Goal: Task Accomplishment & Management: Complete application form

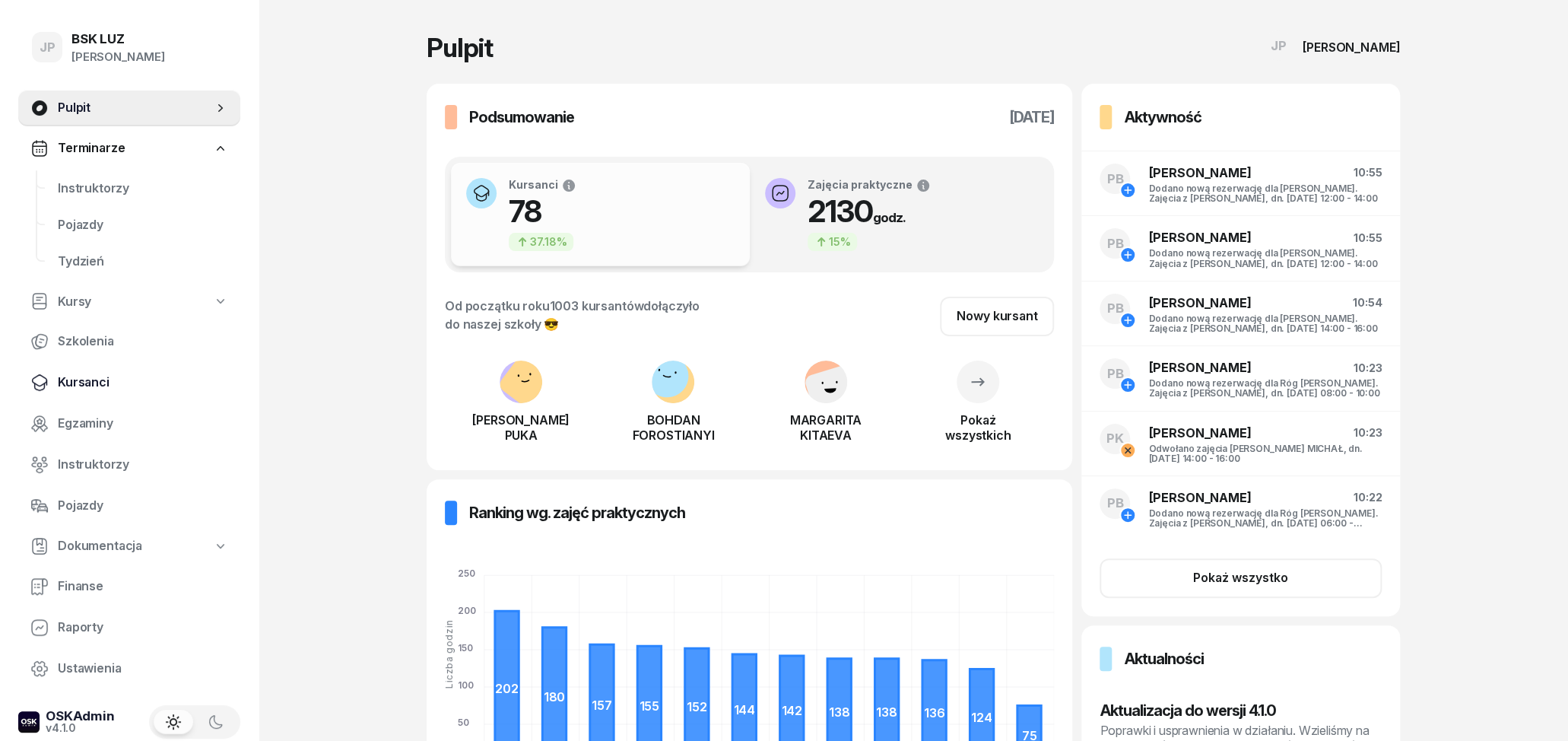
click at [86, 376] on span "Kursanci" at bounding box center [143, 383] width 170 height 20
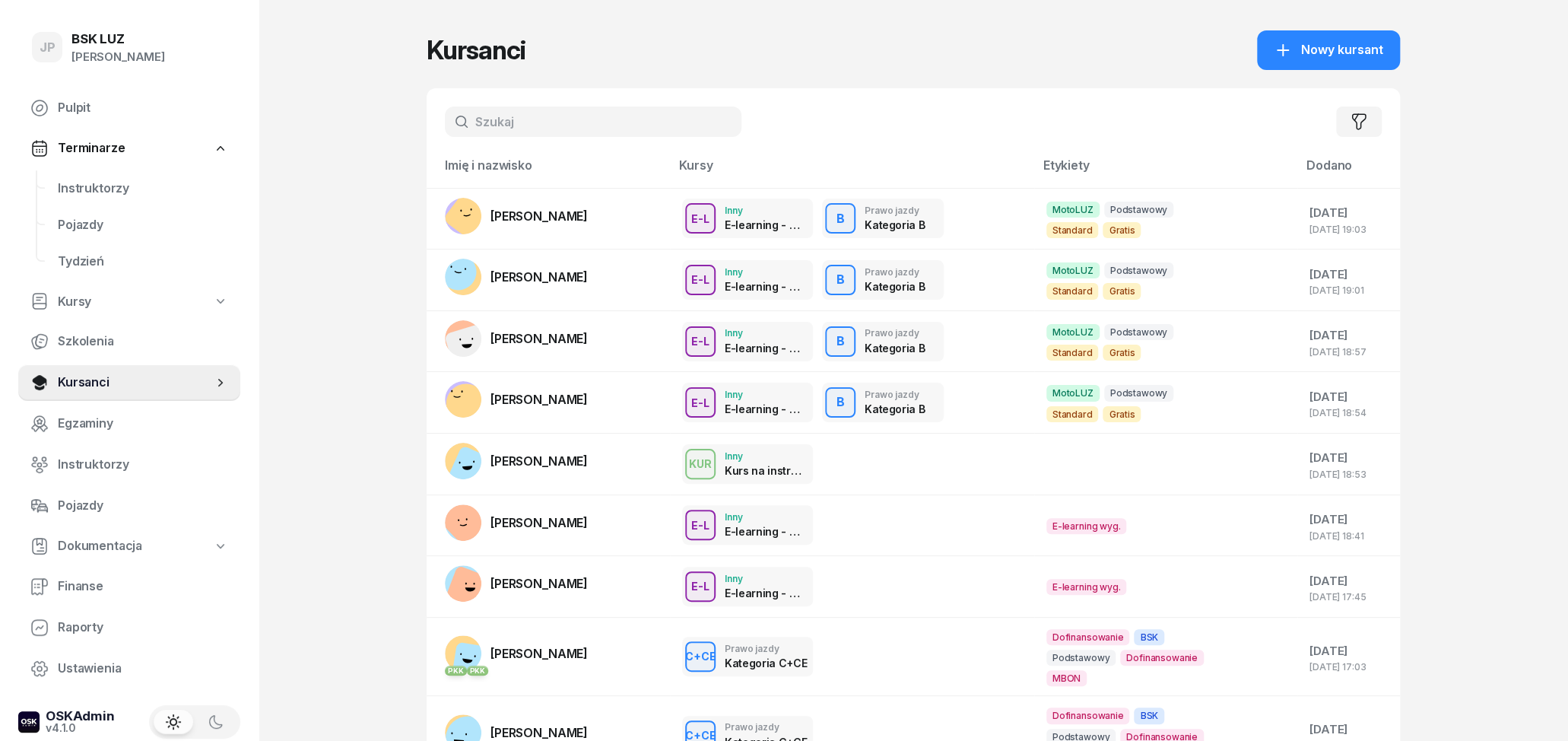
click at [634, 122] on input "text" at bounding box center [593, 121] width 296 height 31
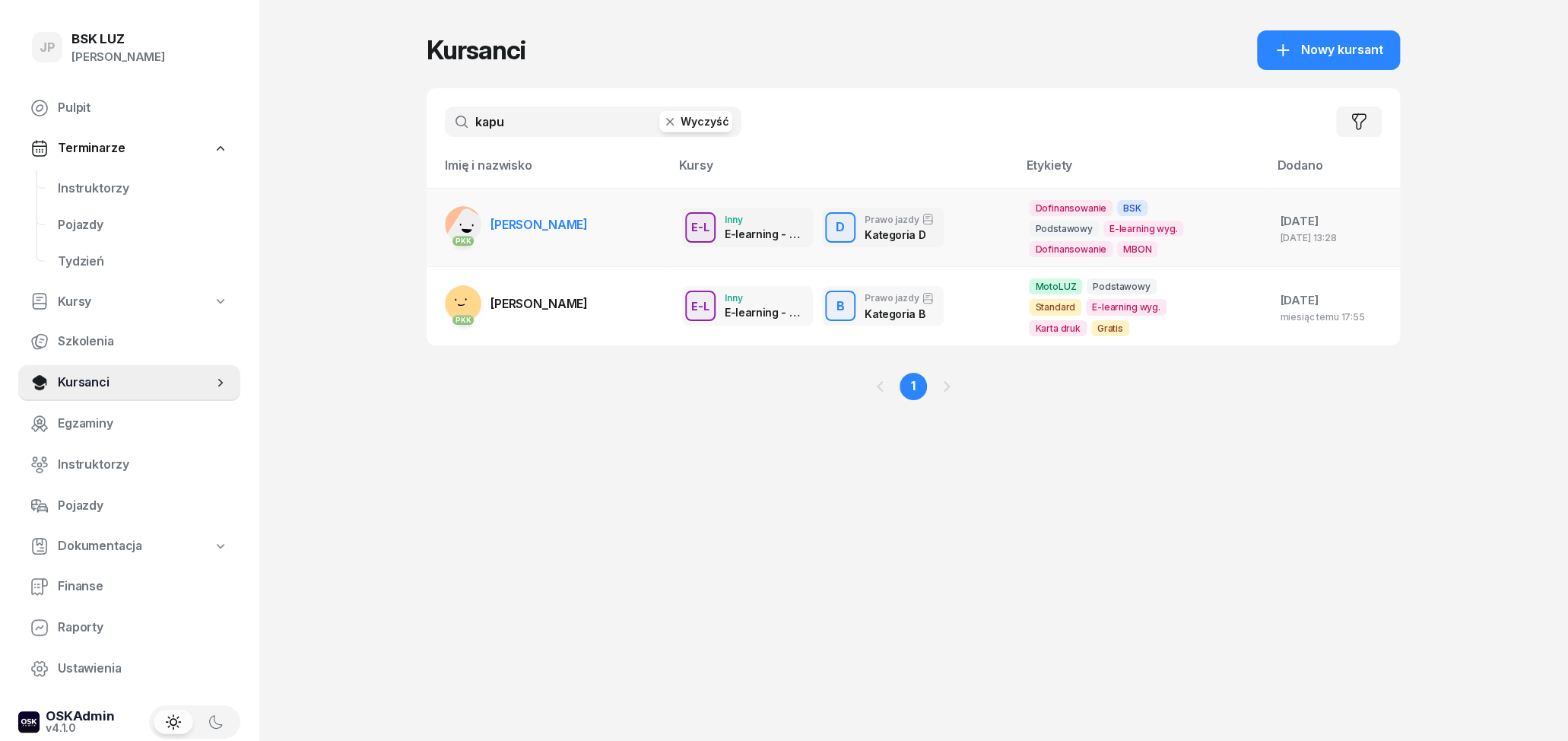
type input "kapu"
click at [543, 227] on span "[PERSON_NAME]" at bounding box center [538, 224] width 97 height 15
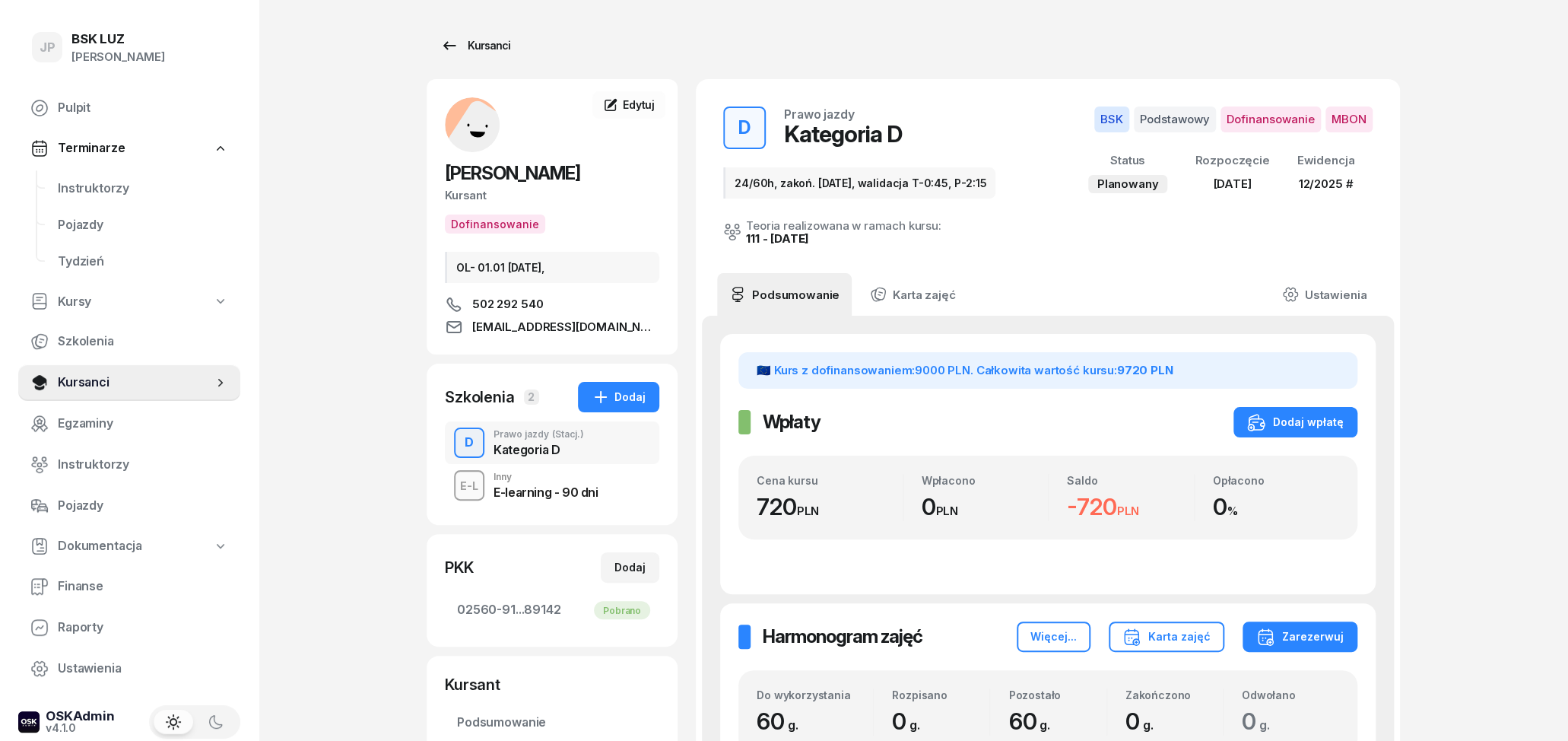
click at [460, 42] on div "Kursanci" at bounding box center [475, 46] width 70 height 18
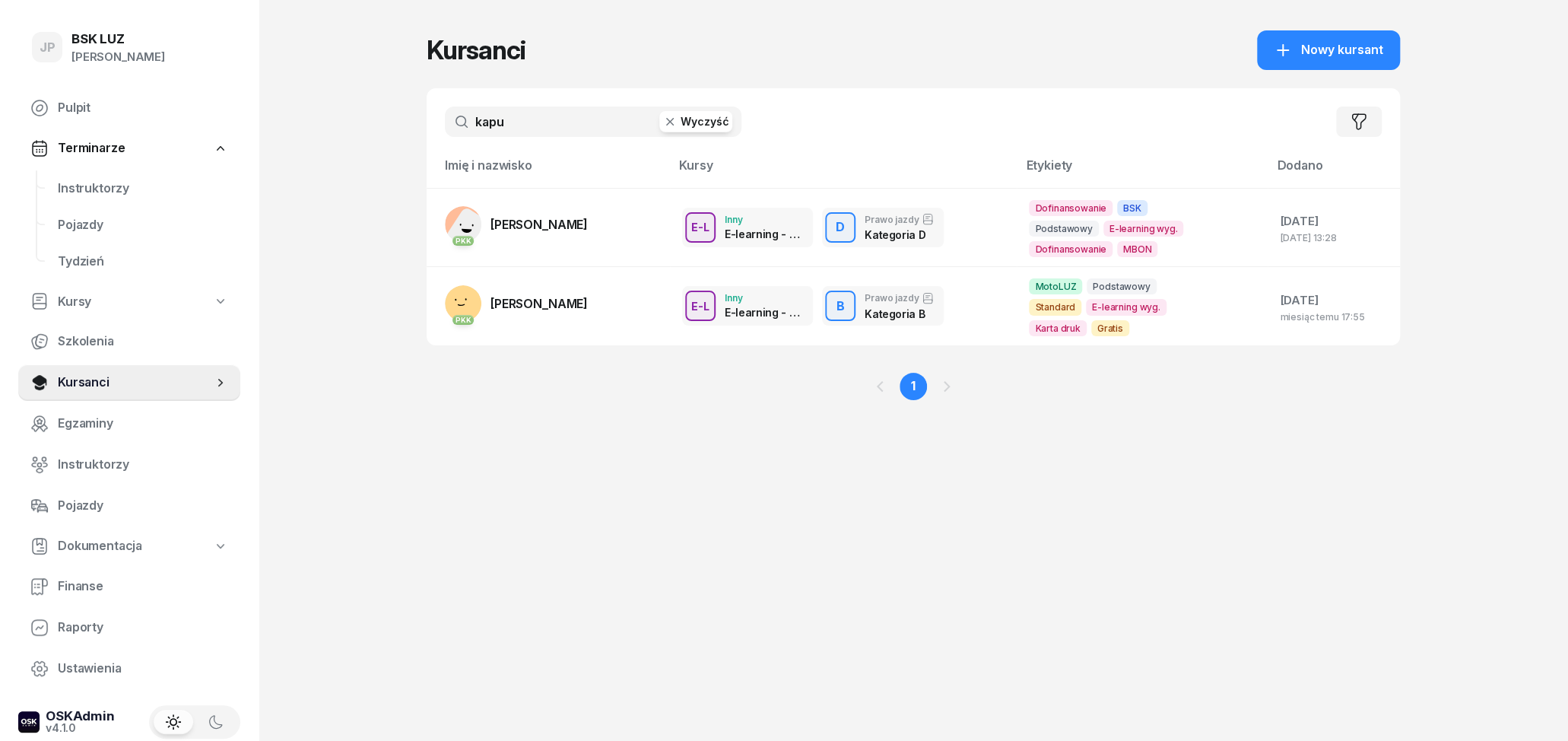
click at [693, 127] on button "Wyczyść" at bounding box center [696, 122] width 73 height 22
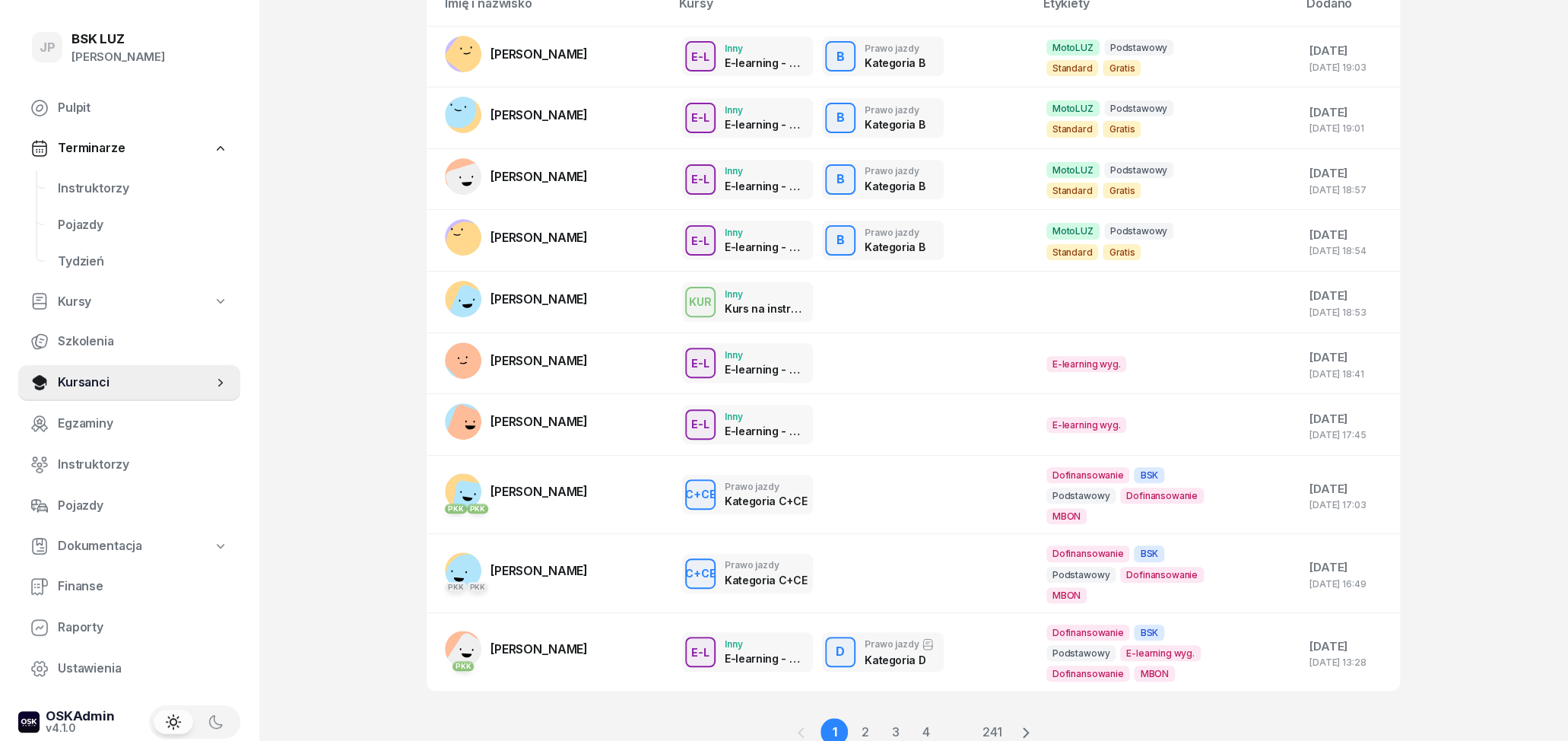
scroll to position [67, 0]
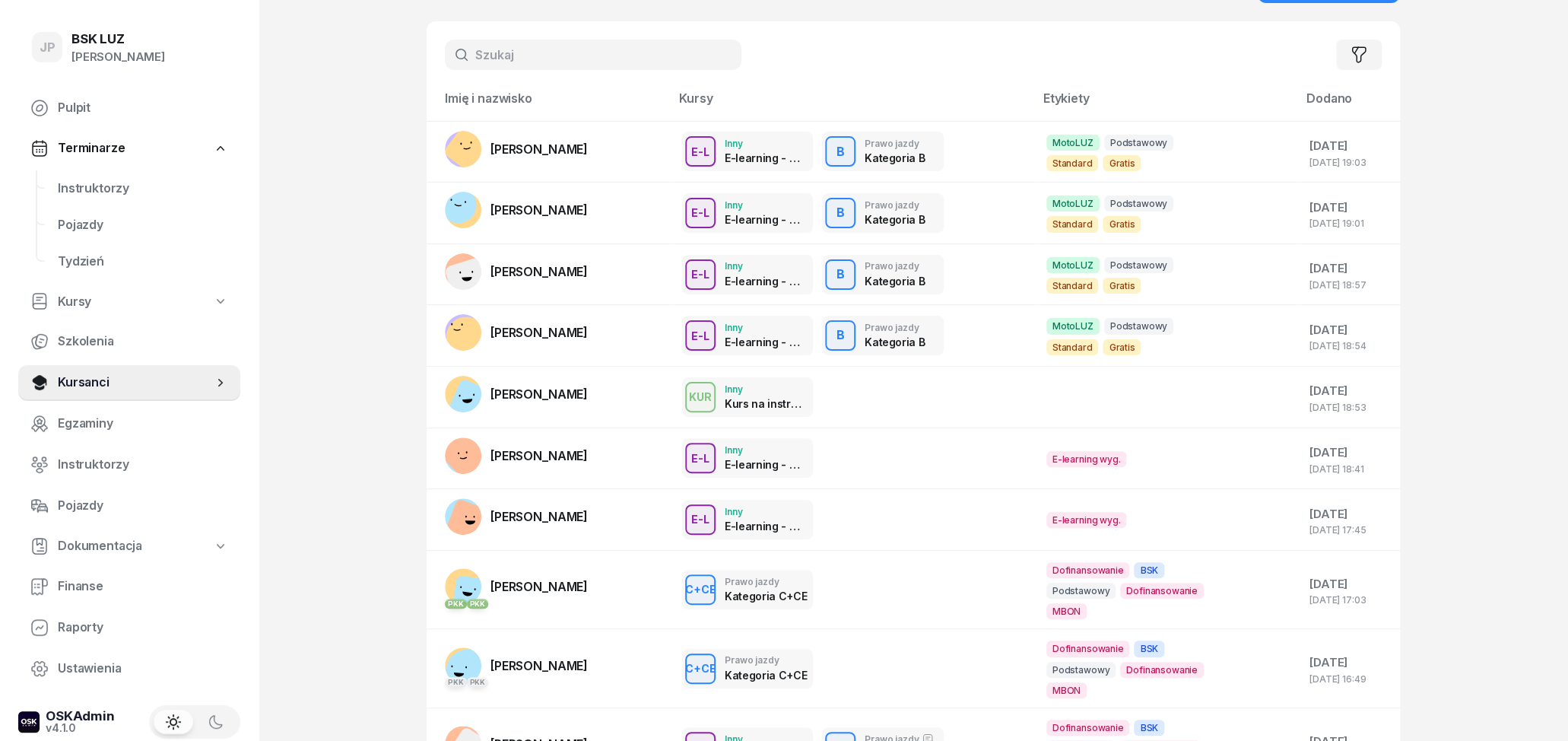
click at [612, 60] on input "text" at bounding box center [593, 55] width 296 height 31
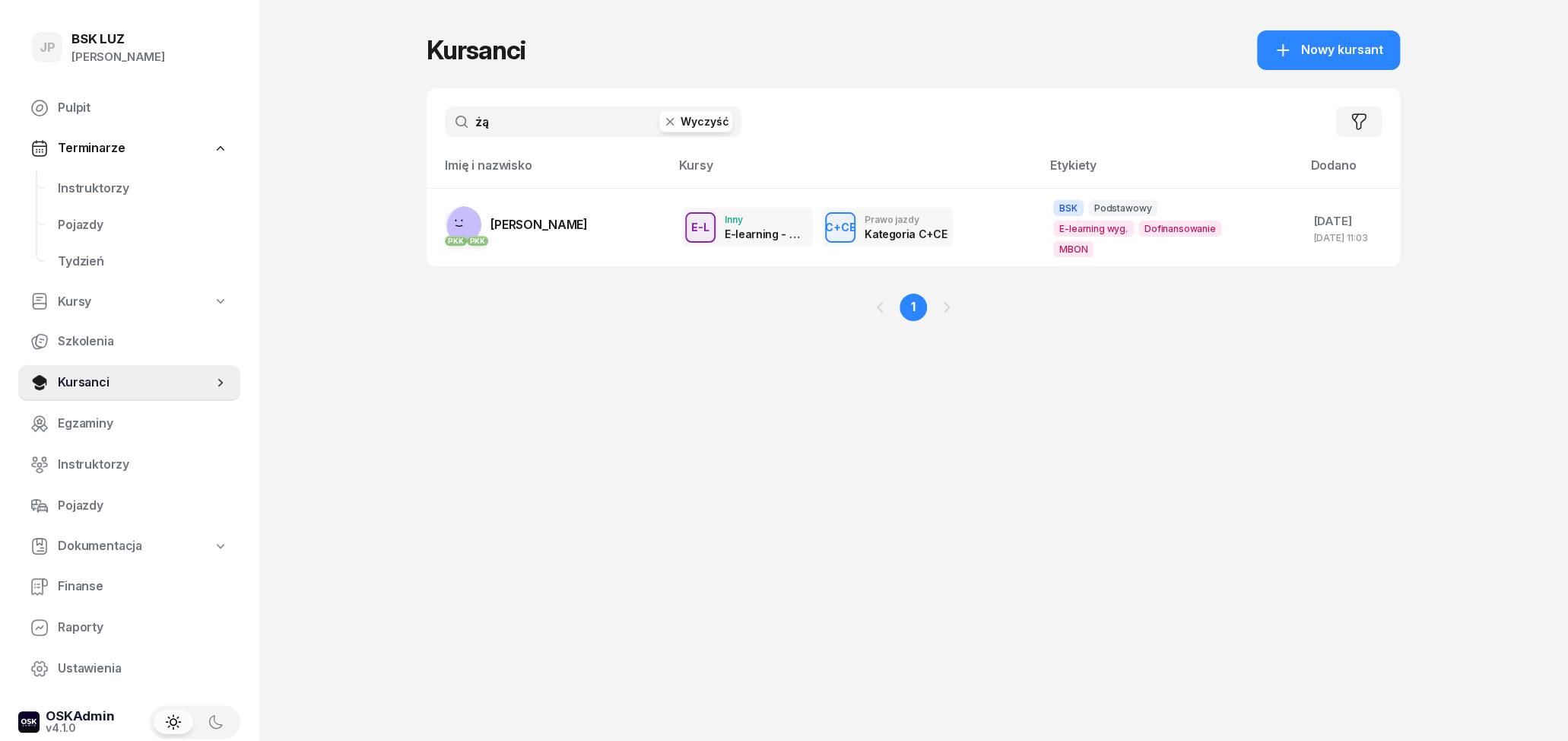
scroll to position [0, 0]
type input "żądło"
drag, startPoint x: 522, startPoint y: 129, endPoint x: 462, endPoint y: 129, distance: 60.0
click at [462, 129] on input "żądło" at bounding box center [593, 121] width 296 height 31
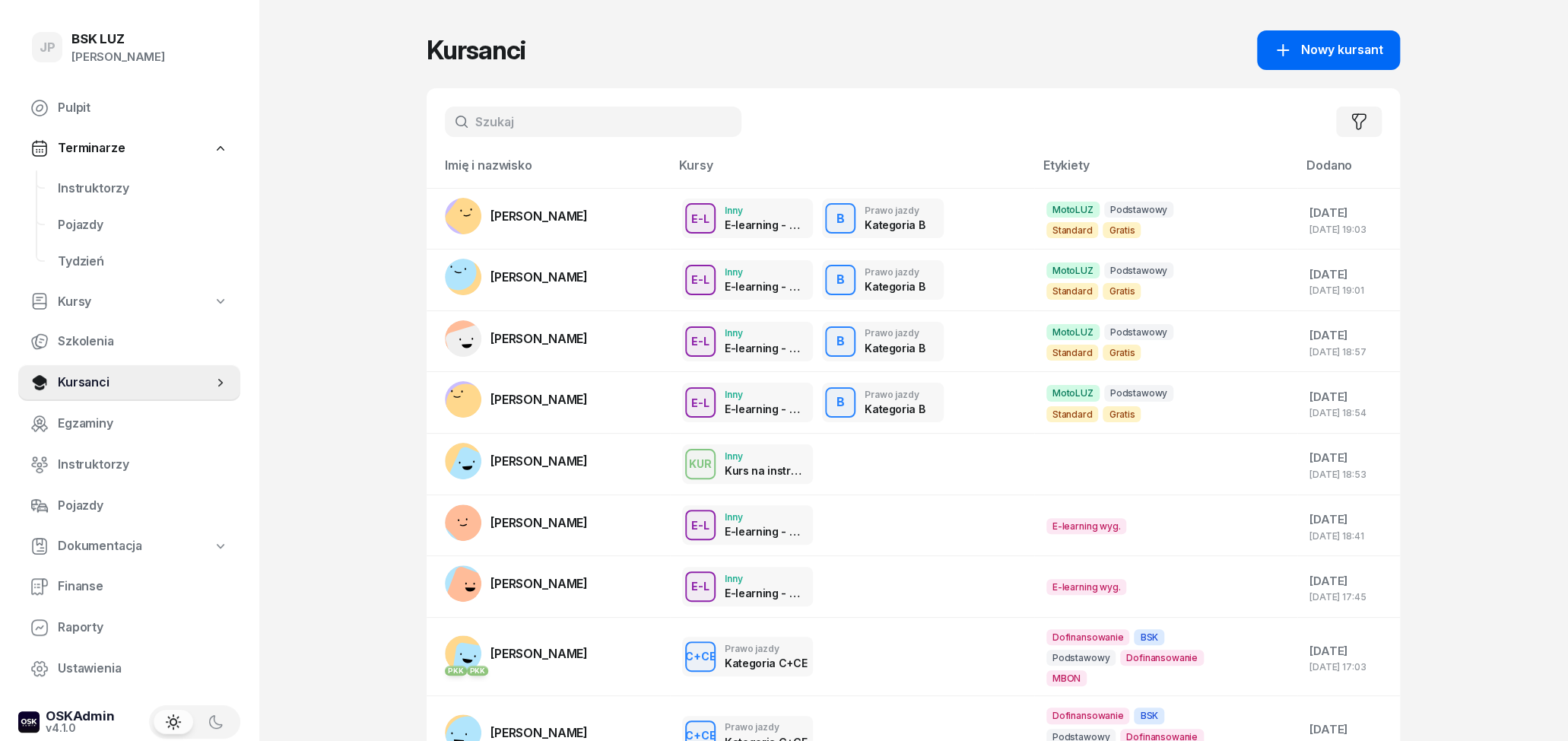
click at [1345, 48] on span "Nowy kursant" at bounding box center [1341, 51] width 82 height 20
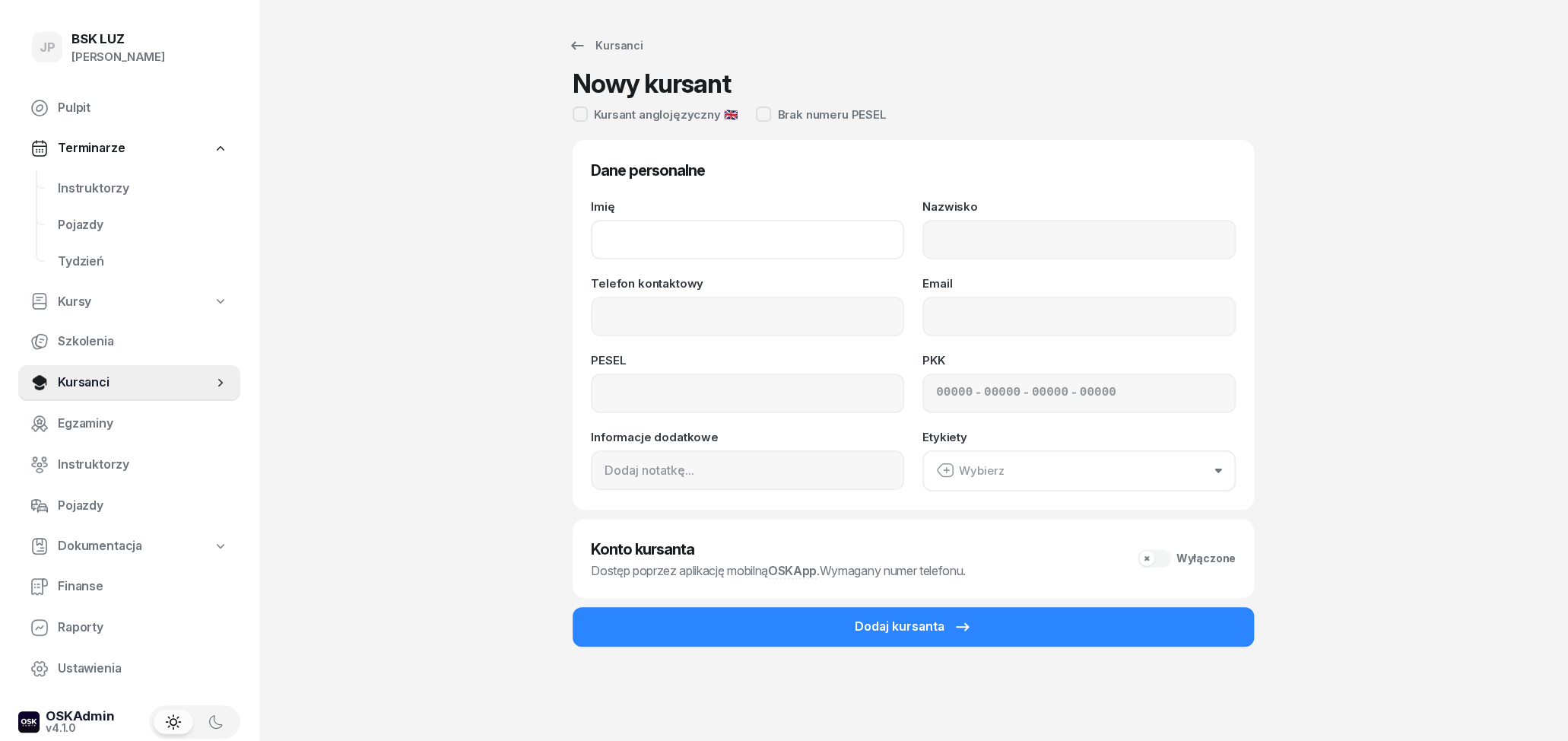
click at [674, 250] on input "Imię" at bounding box center [747, 240] width 313 height 40
type input "WIKTOR"
click at [994, 233] on input "Nazwisko" at bounding box center [1078, 240] width 313 height 40
type input "DEJ"
click at [788, 322] on input "Telefon kontaktowy" at bounding box center [747, 317] width 313 height 40
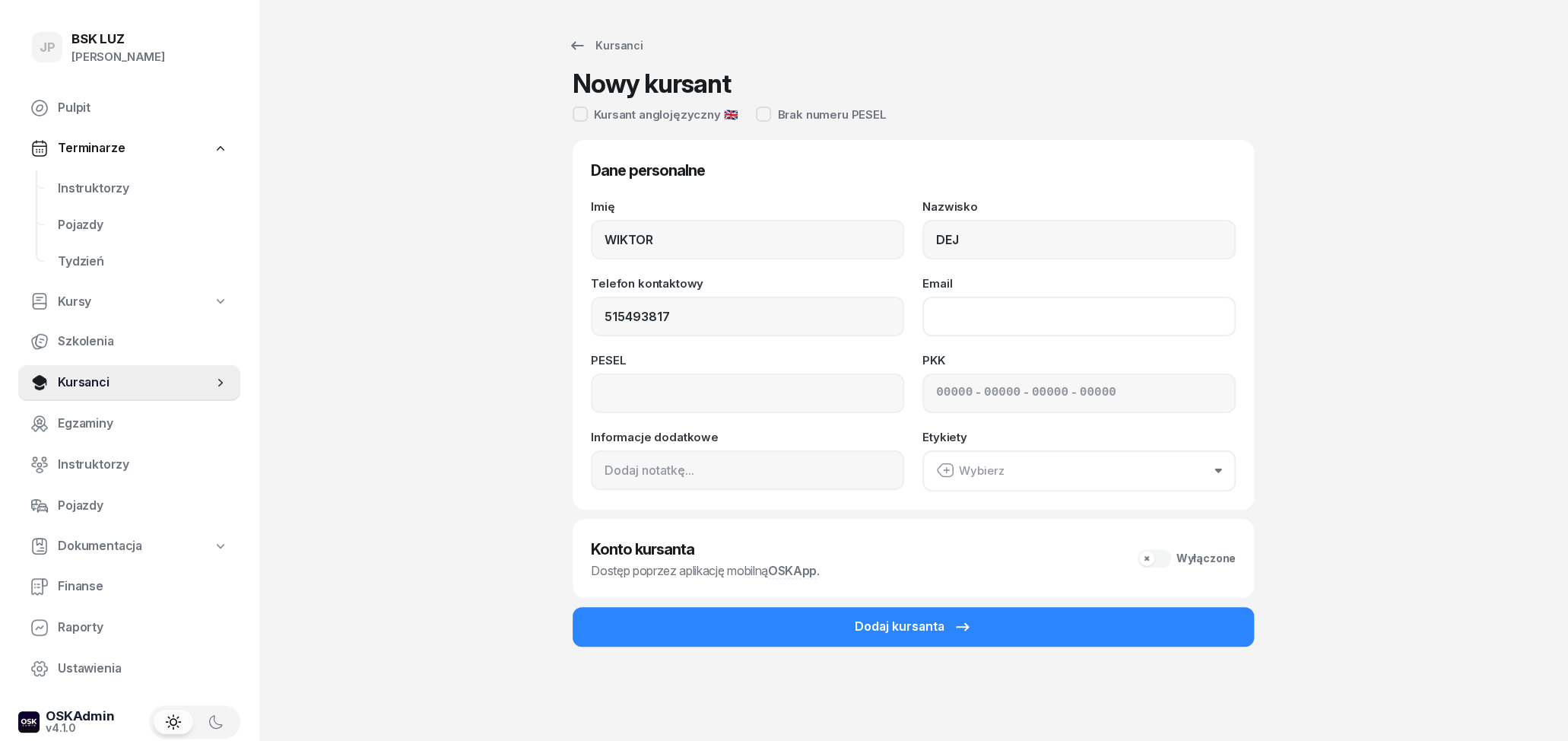
type input "515 493 817"
click at [1022, 316] on input "Email" at bounding box center [1078, 317] width 313 height 40
click at [742, 395] on input at bounding box center [747, 394] width 313 height 40
type input "07311905952"
click at [1001, 315] on input "Email" at bounding box center [1078, 317] width 313 height 40
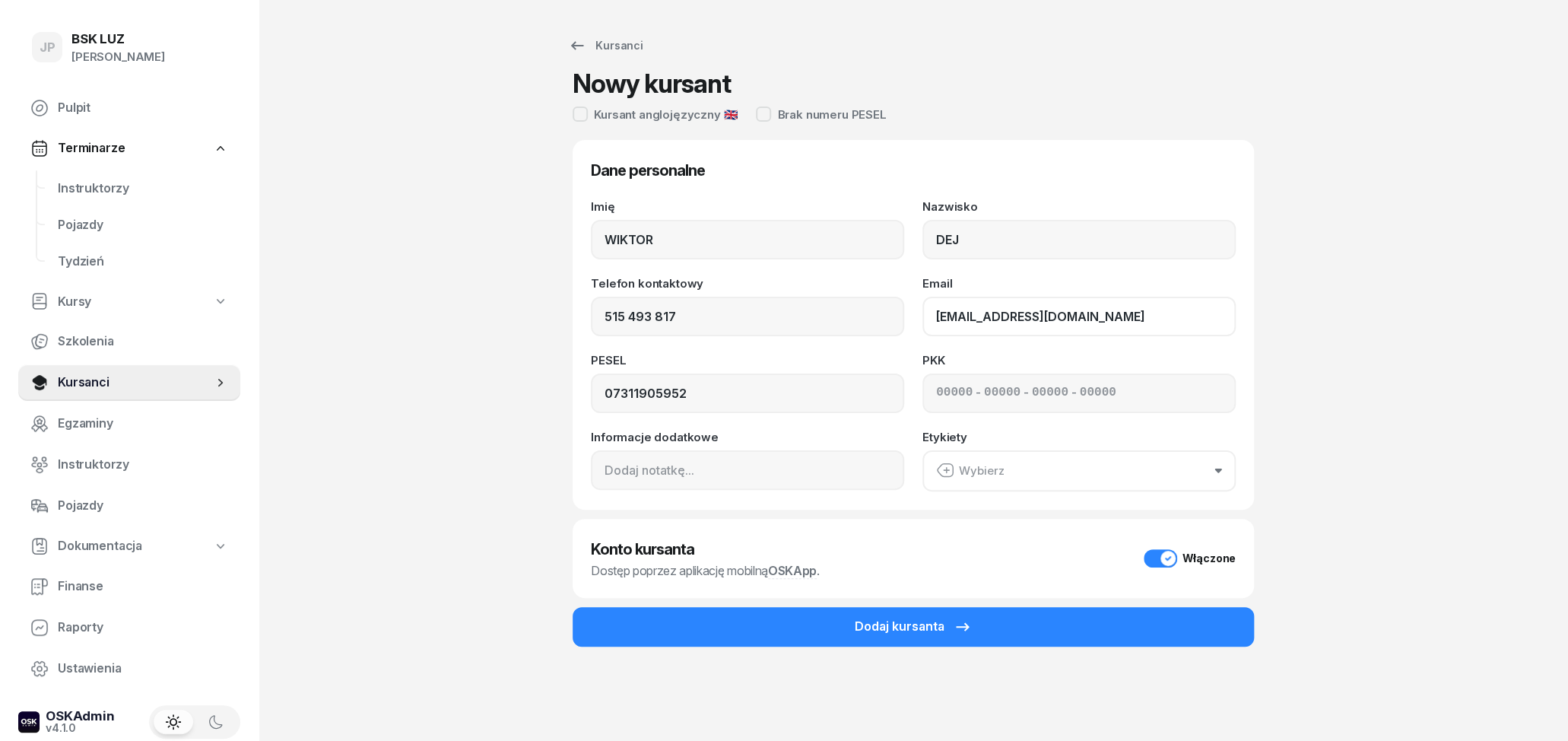
type input "[EMAIL_ADDRESS][DOMAIN_NAME]"
click at [1556, 415] on div "JP BSK [PERSON_NAME] Pulpit Terminarze Instruktorzy Pojazdy Tydzień Kursy Szkol…" at bounding box center [784, 370] width 1568 height 741
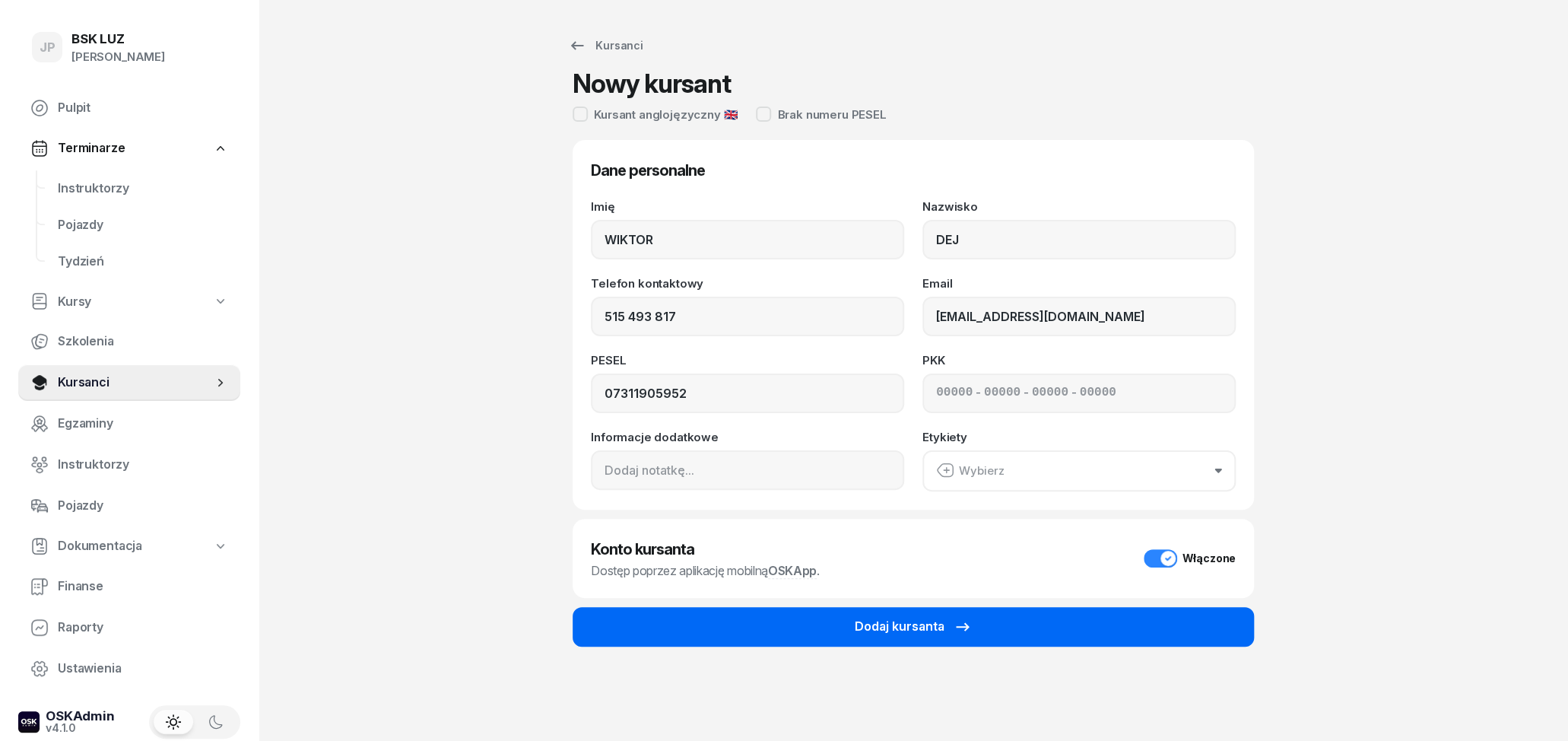
click at [1025, 630] on button "Dodaj kursanta" at bounding box center [913, 627] width 681 height 40
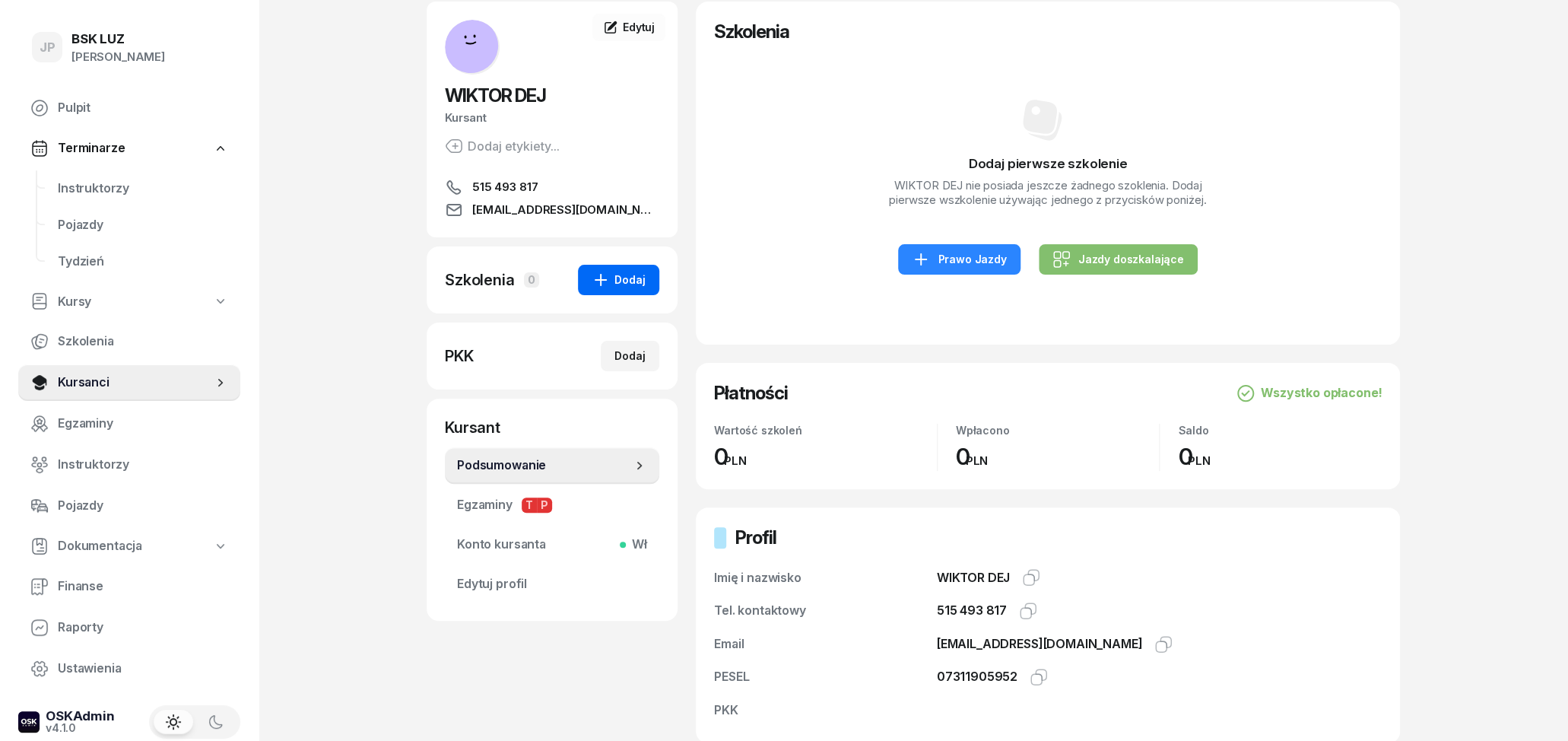
scroll to position [79, 0]
click at [985, 258] on div "Prawo Jazdy" at bounding box center [959, 258] width 95 height 18
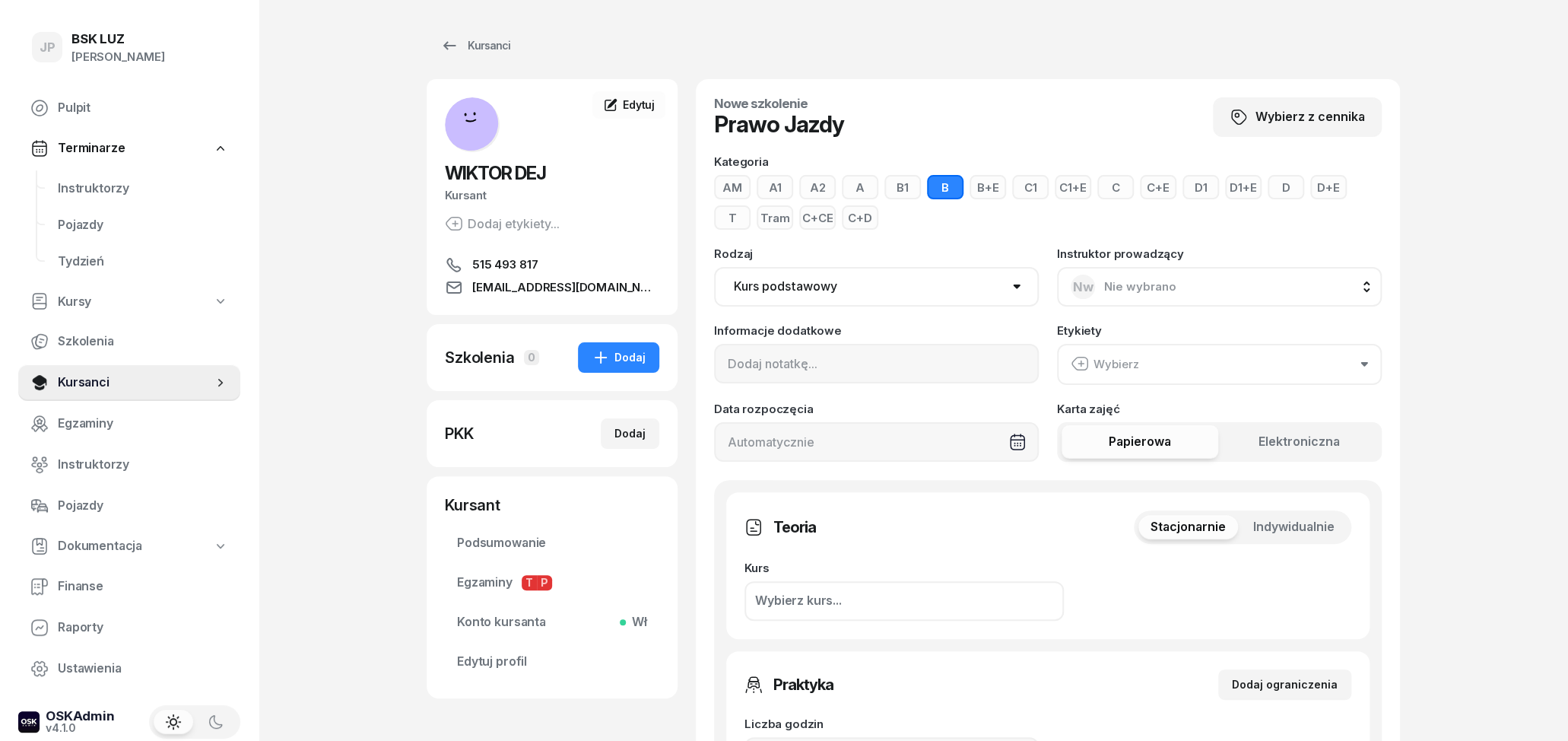
click at [1301, 278] on button "Nw Nie wybrano" at bounding box center [1219, 287] width 325 height 40
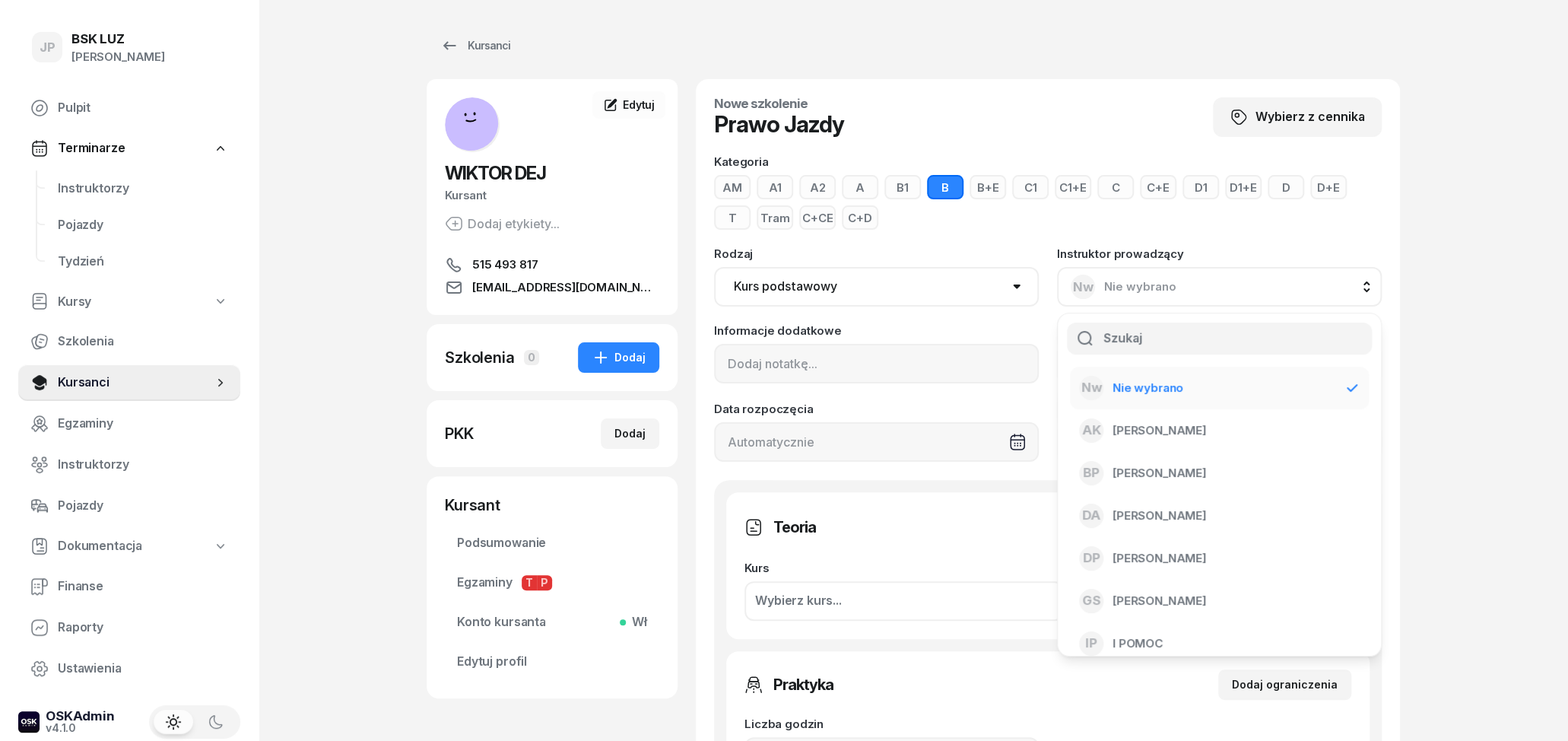
click at [1307, 247] on div "Kategoria AM A1 A2 A B1 B B+E C1 C1+E C C+E D1 D1+E D D+E T Tram C+CE C+D Rodza…" at bounding box center [1048, 309] width 668 height 306
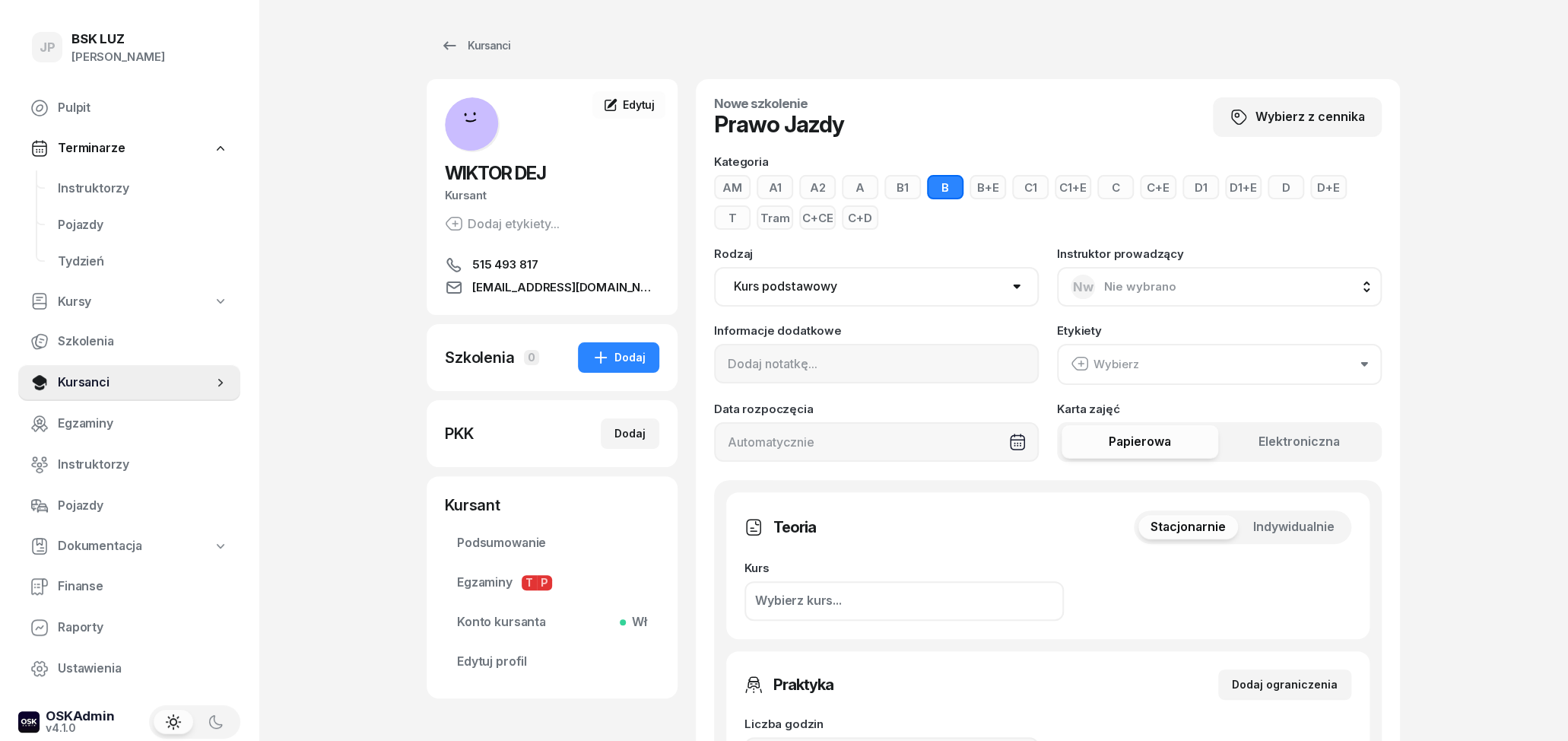
click at [1247, 350] on button "Wybierz" at bounding box center [1219, 364] width 325 height 41
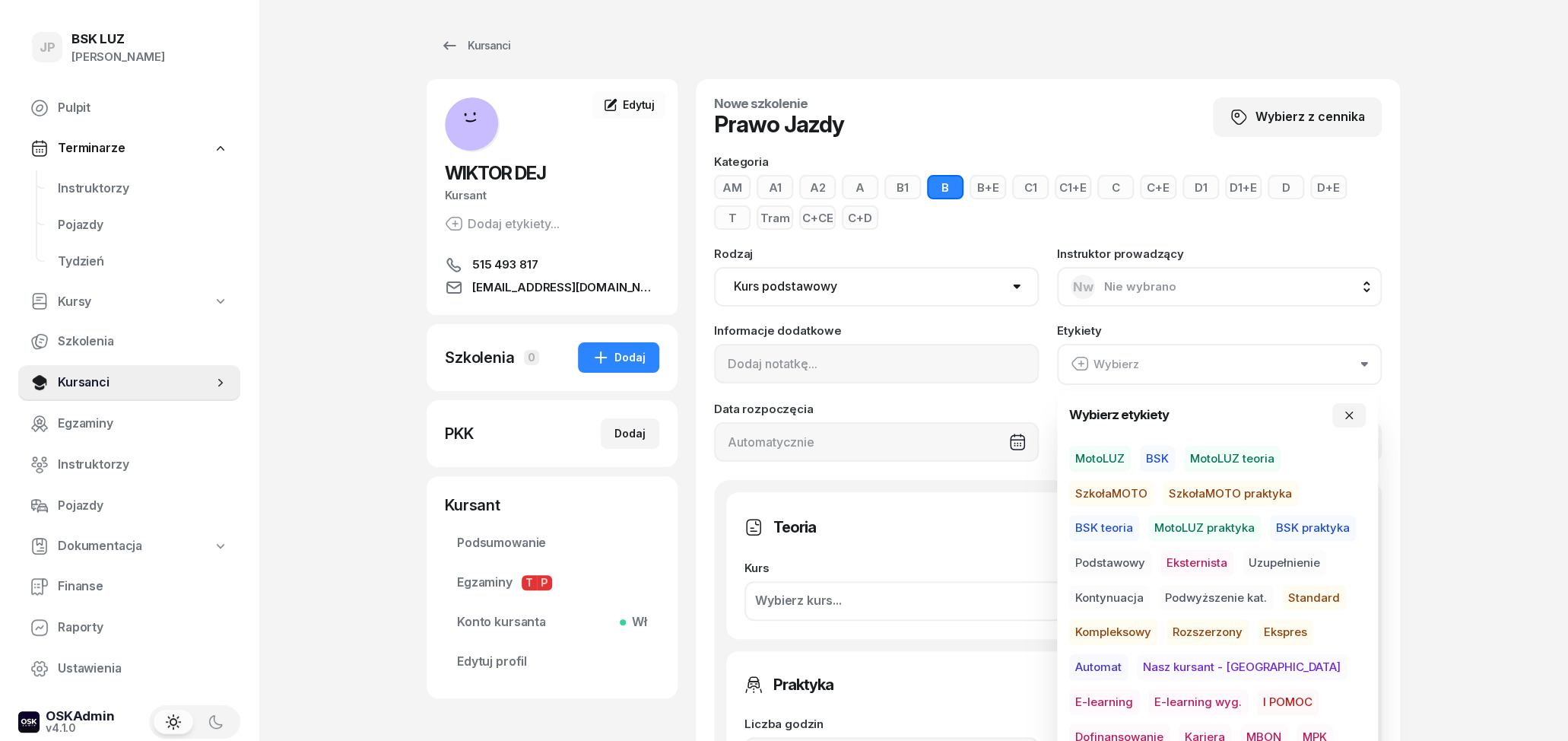
click at [1107, 458] on span "MotoLUZ" at bounding box center [1100, 458] width 61 height 26
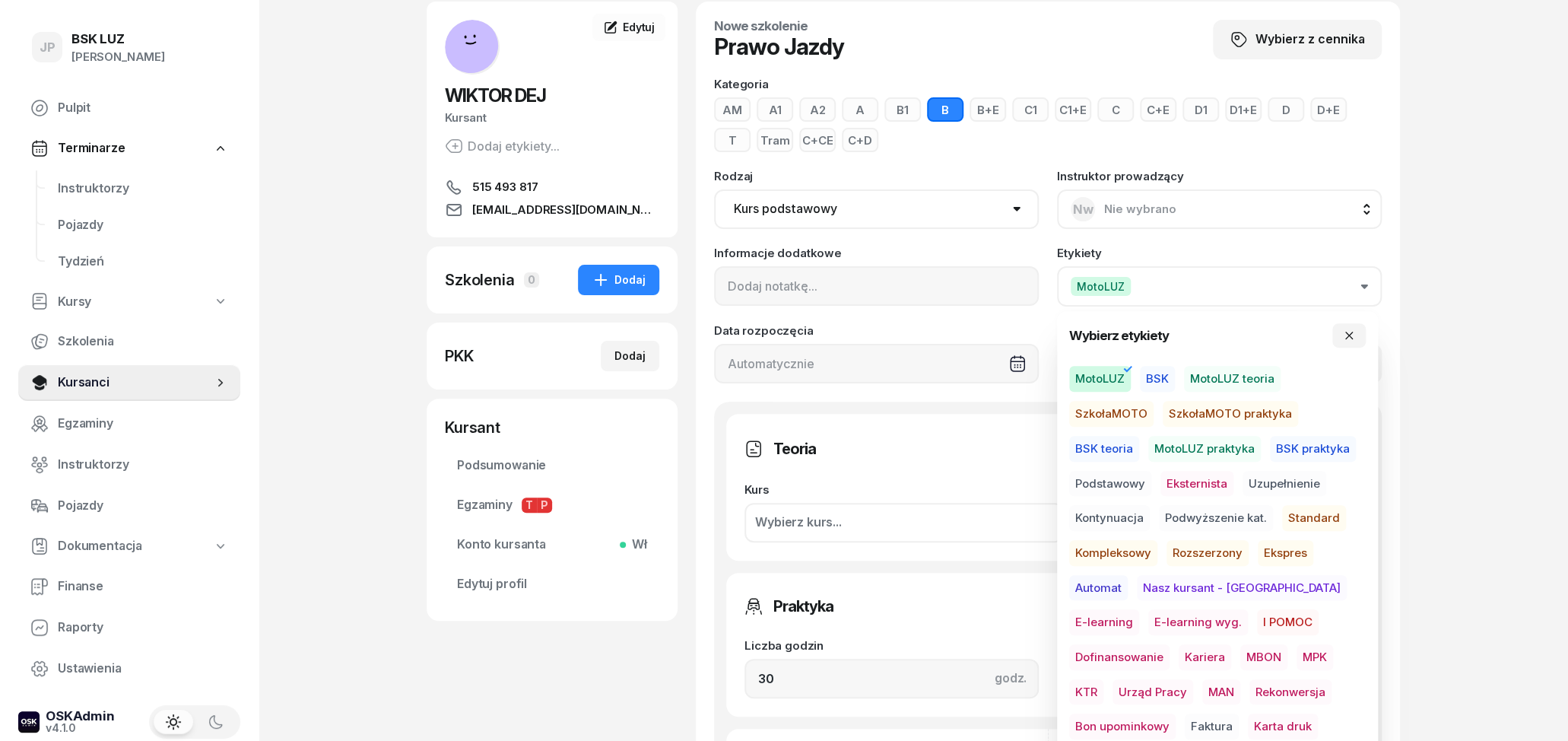
scroll to position [79, 0]
click at [1102, 482] on span "Podstawowy" at bounding box center [1110, 483] width 82 height 26
click at [1303, 518] on span "Standard" at bounding box center [1314, 518] width 64 height 26
click at [1414, 482] on div "JP BSK [PERSON_NAME] Pulpit Terminarze Instruktorzy Pojazdy Tydzień Kursy Szkol…" at bounding box center [784, 676] width 1568 height 1511
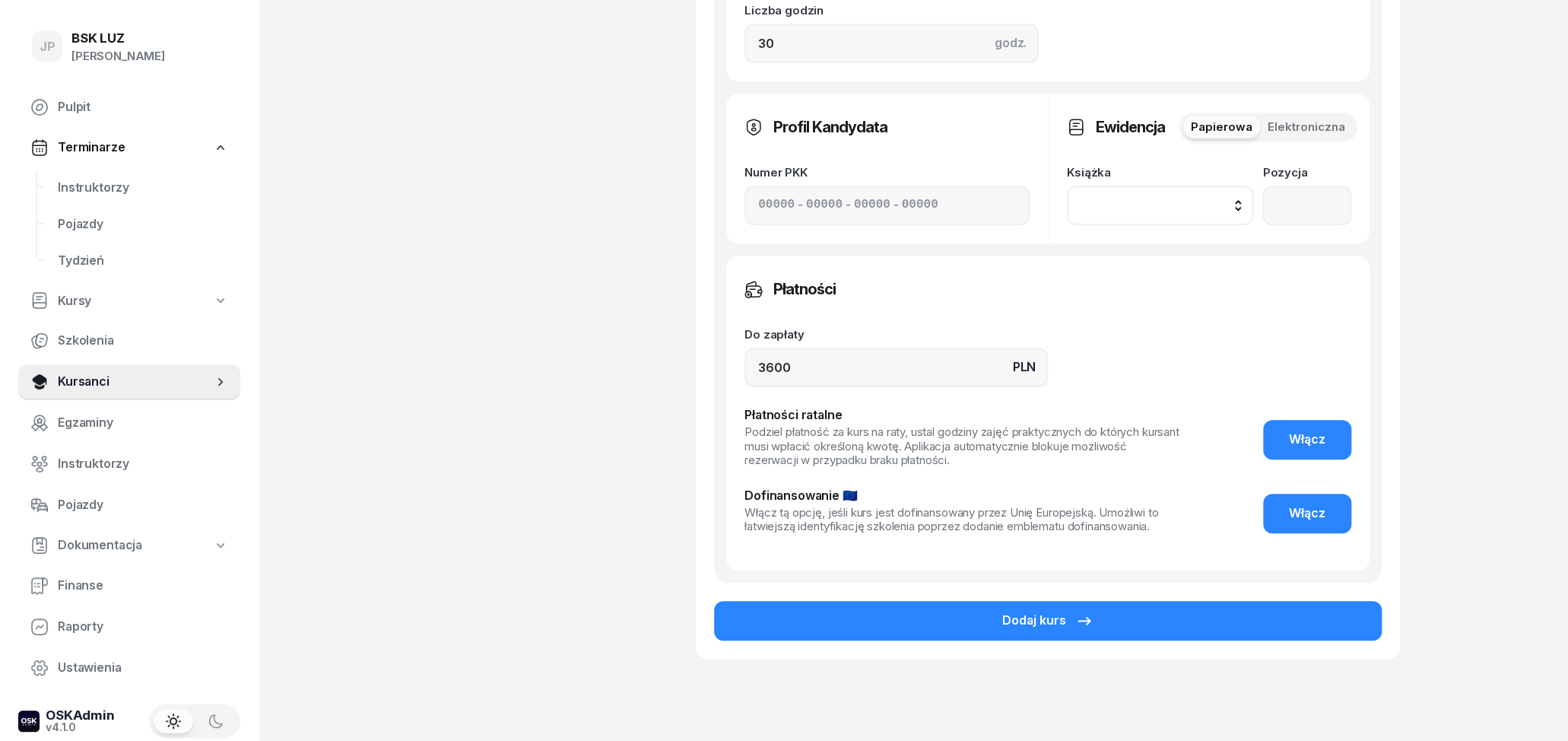
scroll to position [769, 0]
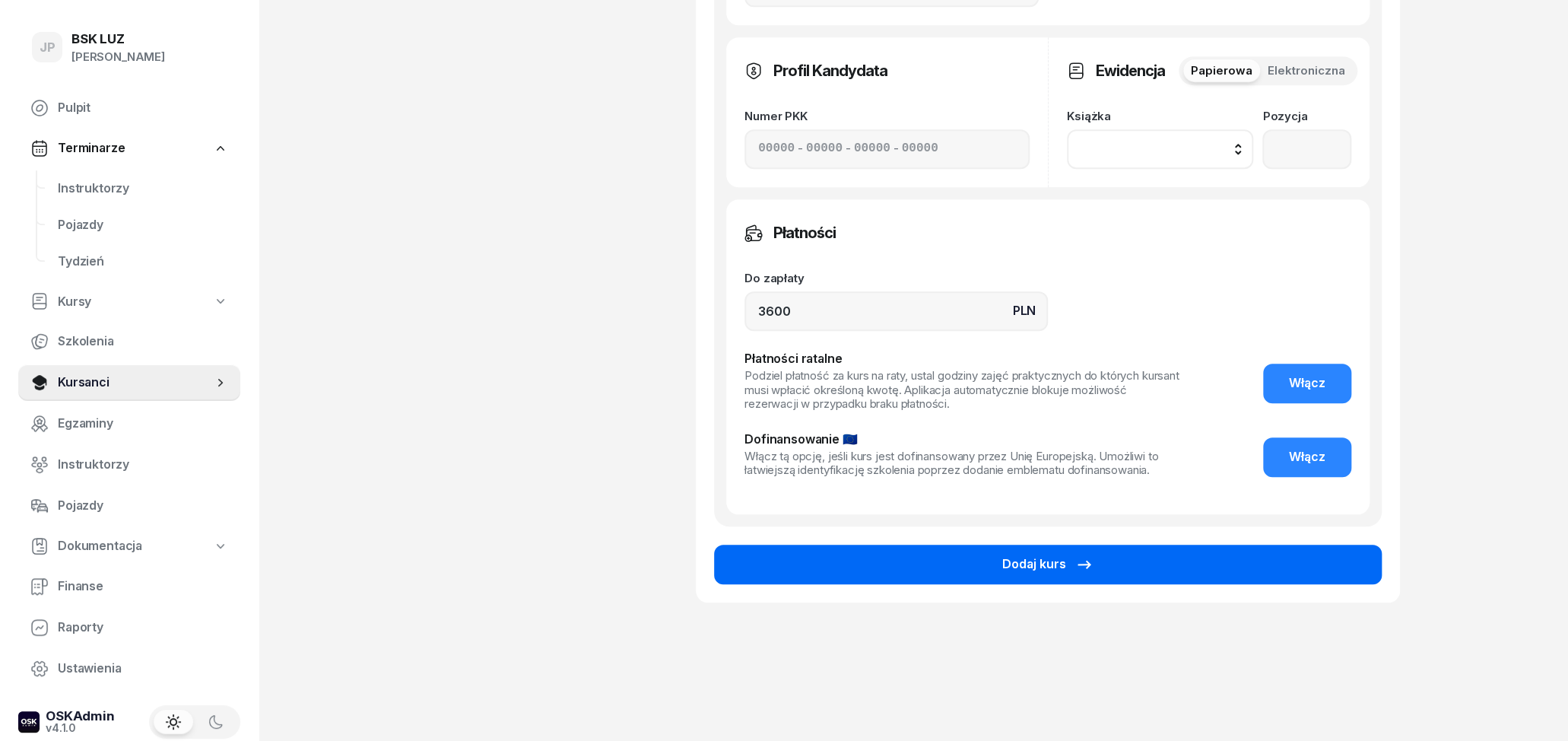
click at [1286, 560] on button "Dodaj kurs" at bounding box center [1048, 564] width 668 height 40
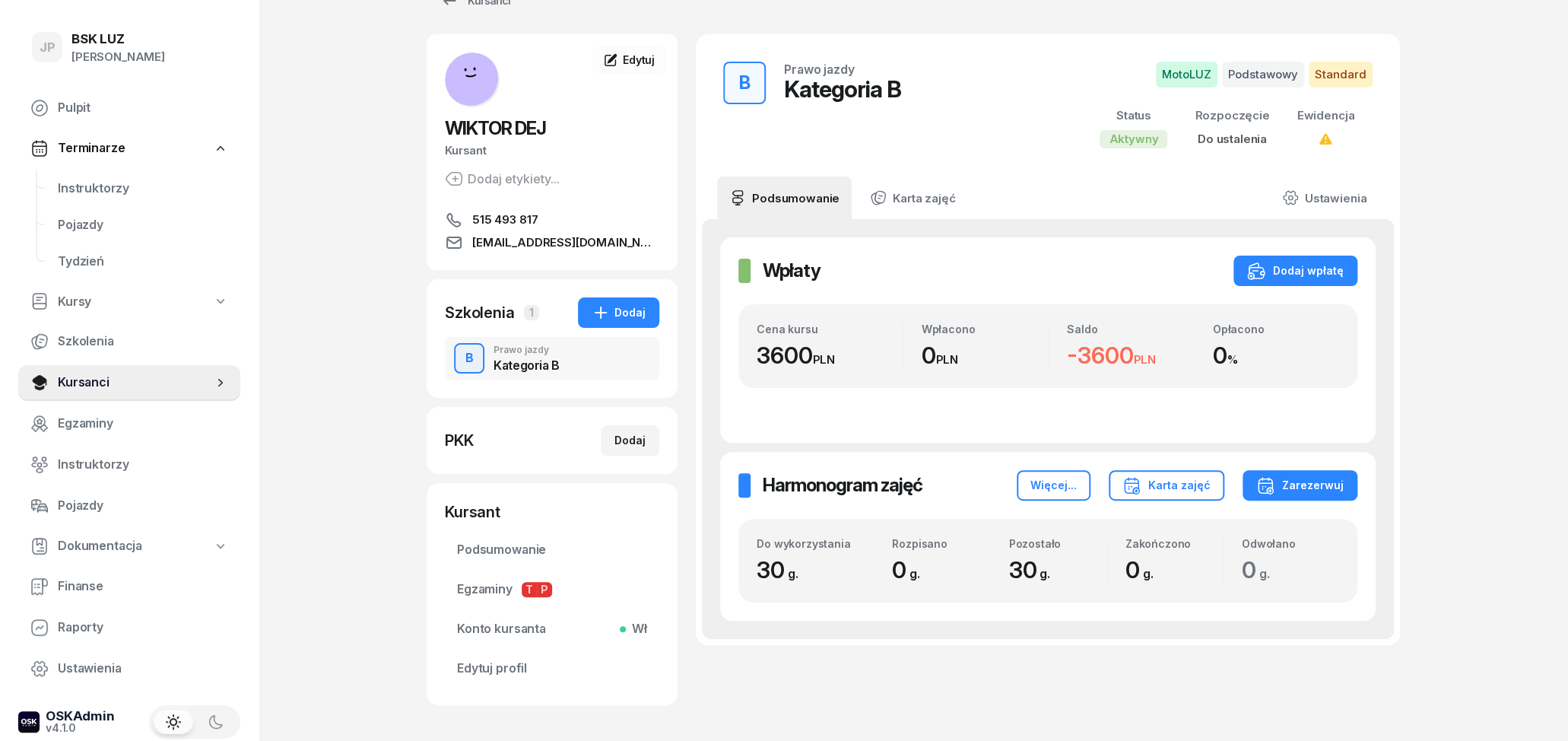
scroll to position [79, 0]
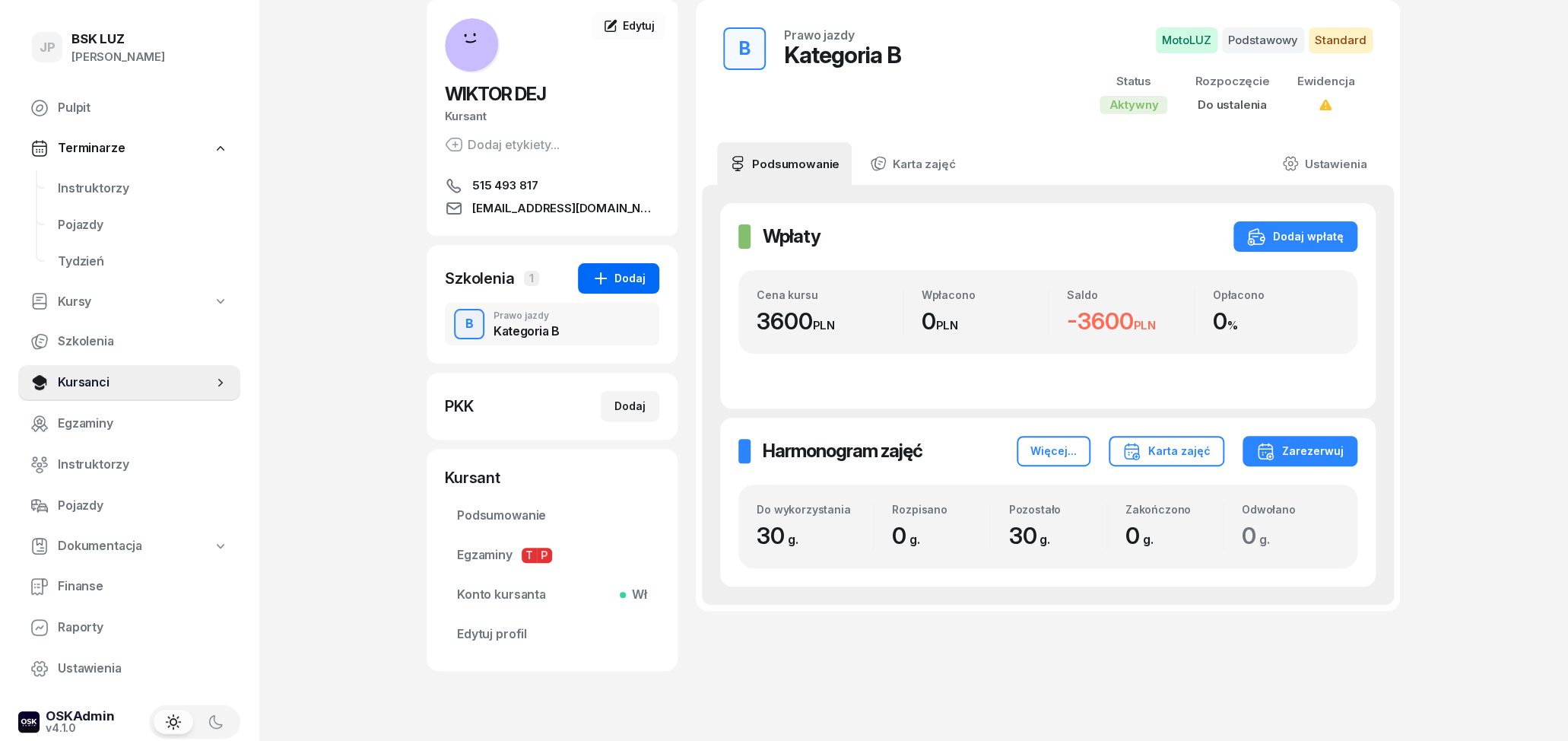
click at [624, 284] on div "Dodaj" at bounding box center [618, 278] width 54 height 18
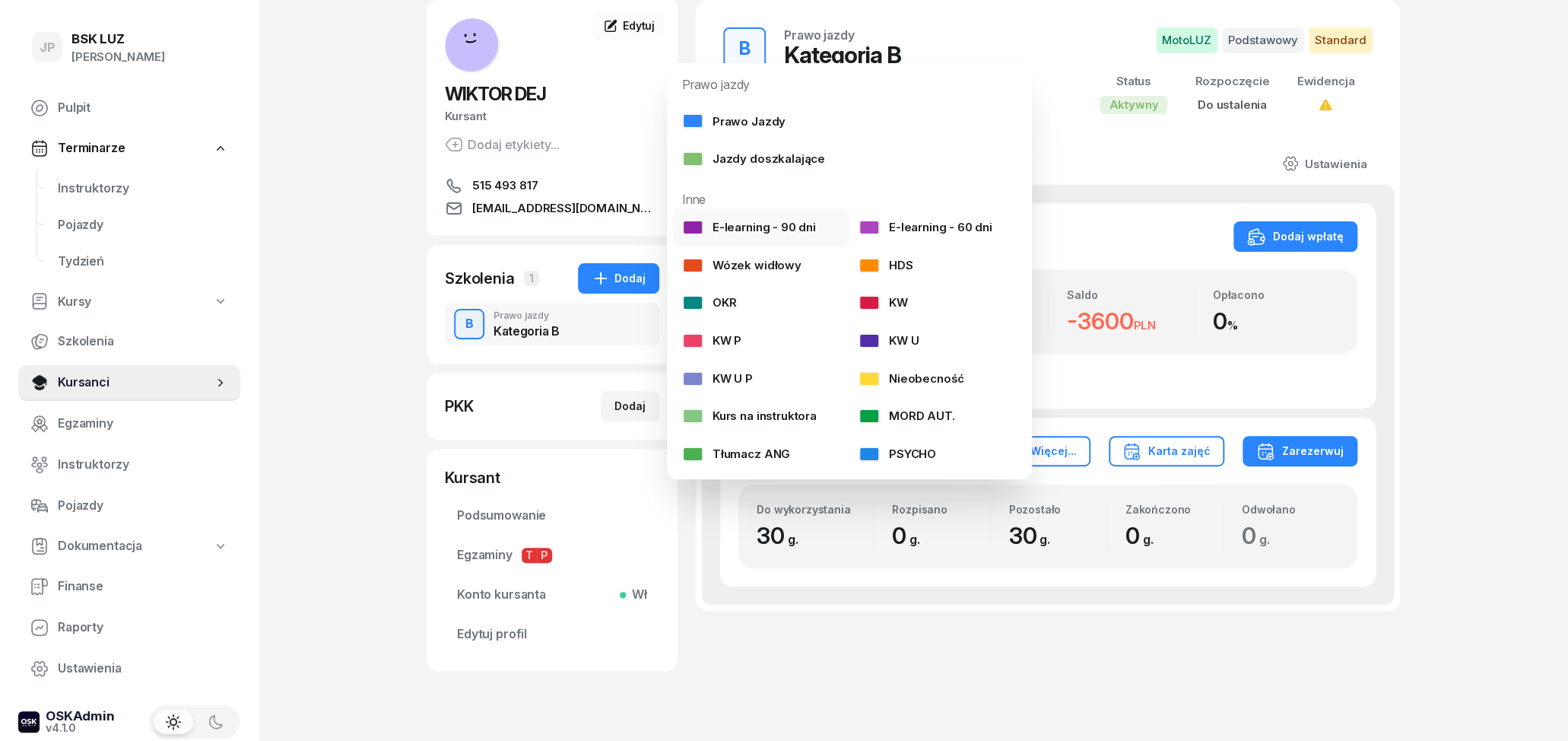
click at [767, 219] on div "E-learning - 90 dni" at bounding box center [748, 228] width 134 height 20
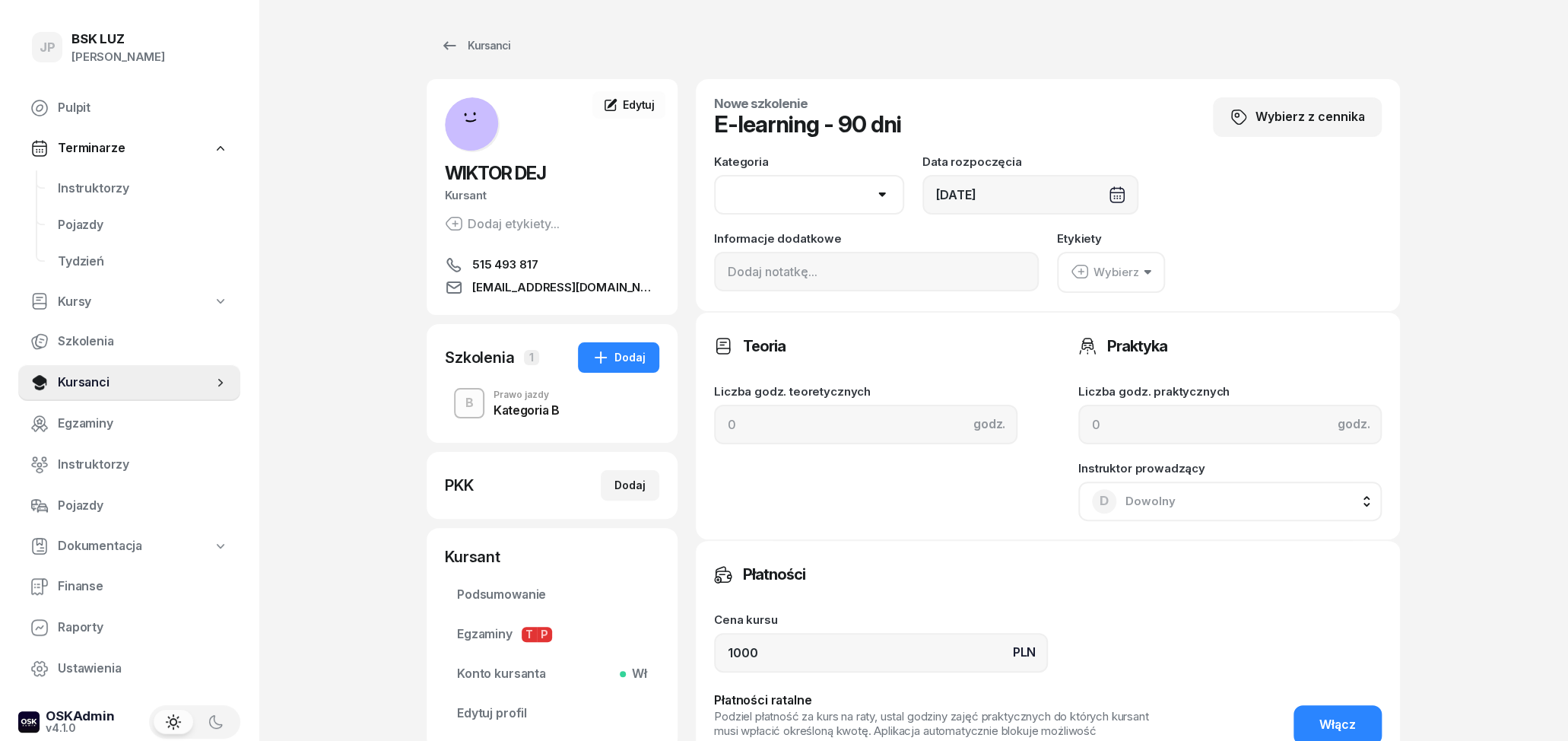
select select "B"
click option "B" at bounding box center [0, 0] width 0 height 0
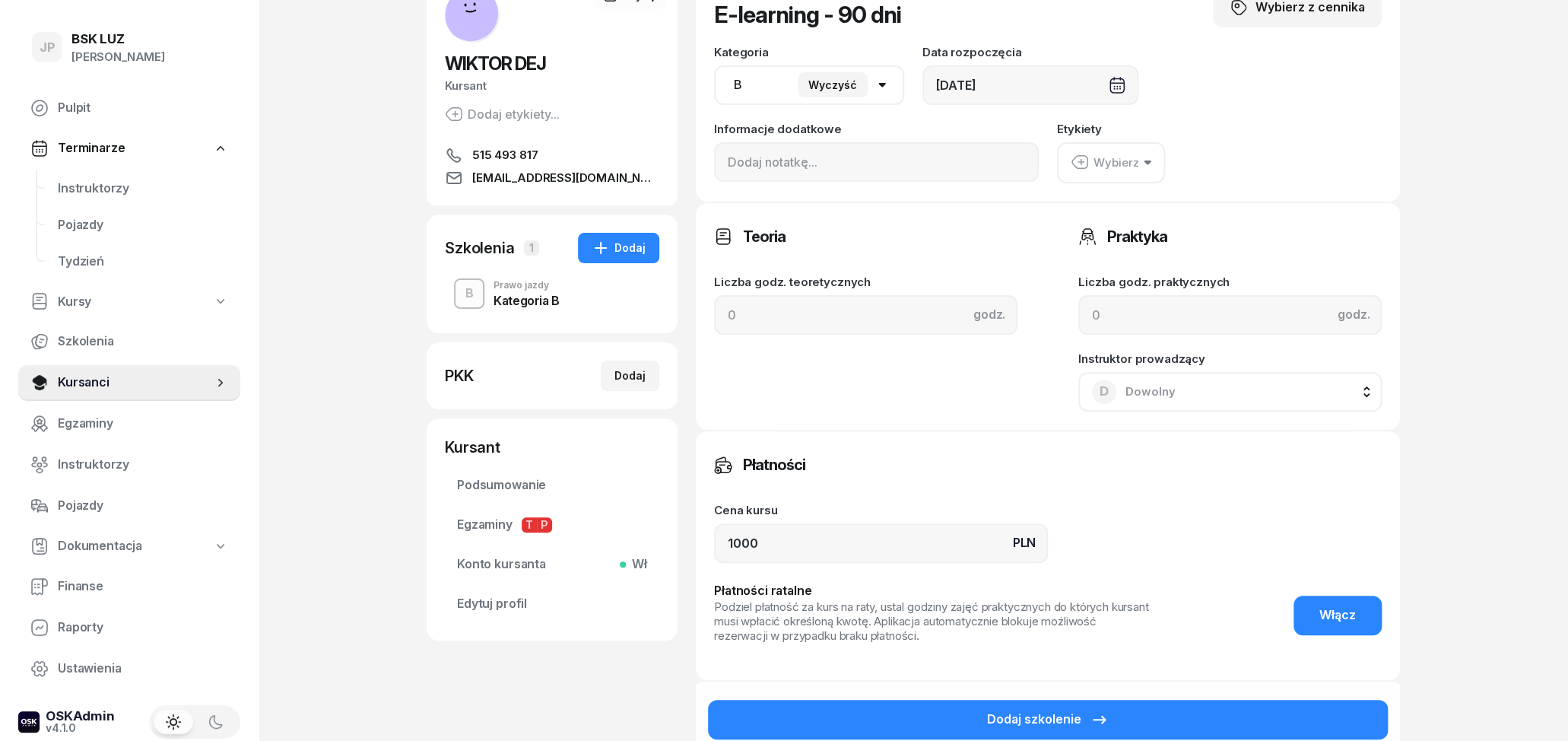
scroll to position [158, 0]
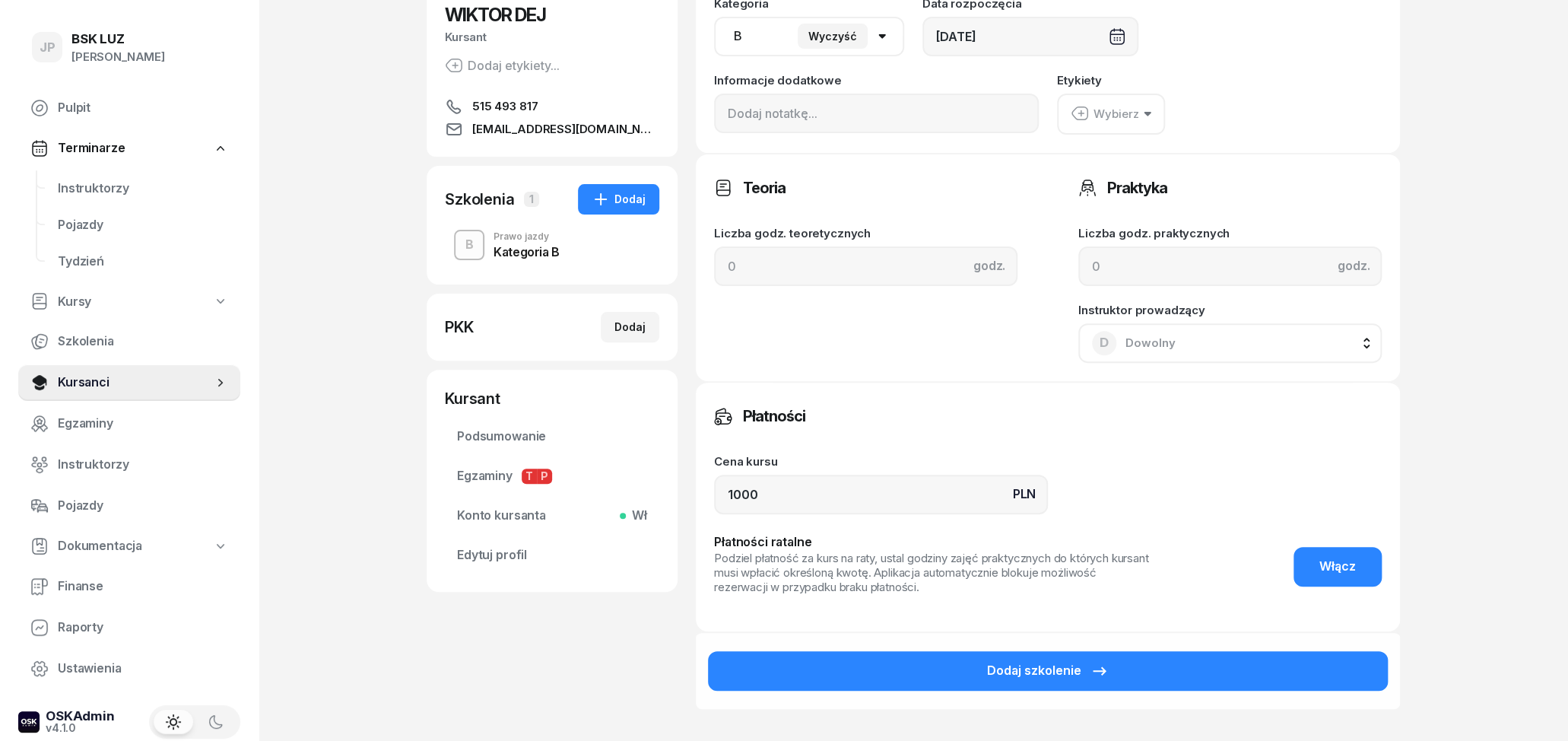
click at [1146, 101] on button "Wybierz" at bounding box center [1111, 114] width 108 height 41
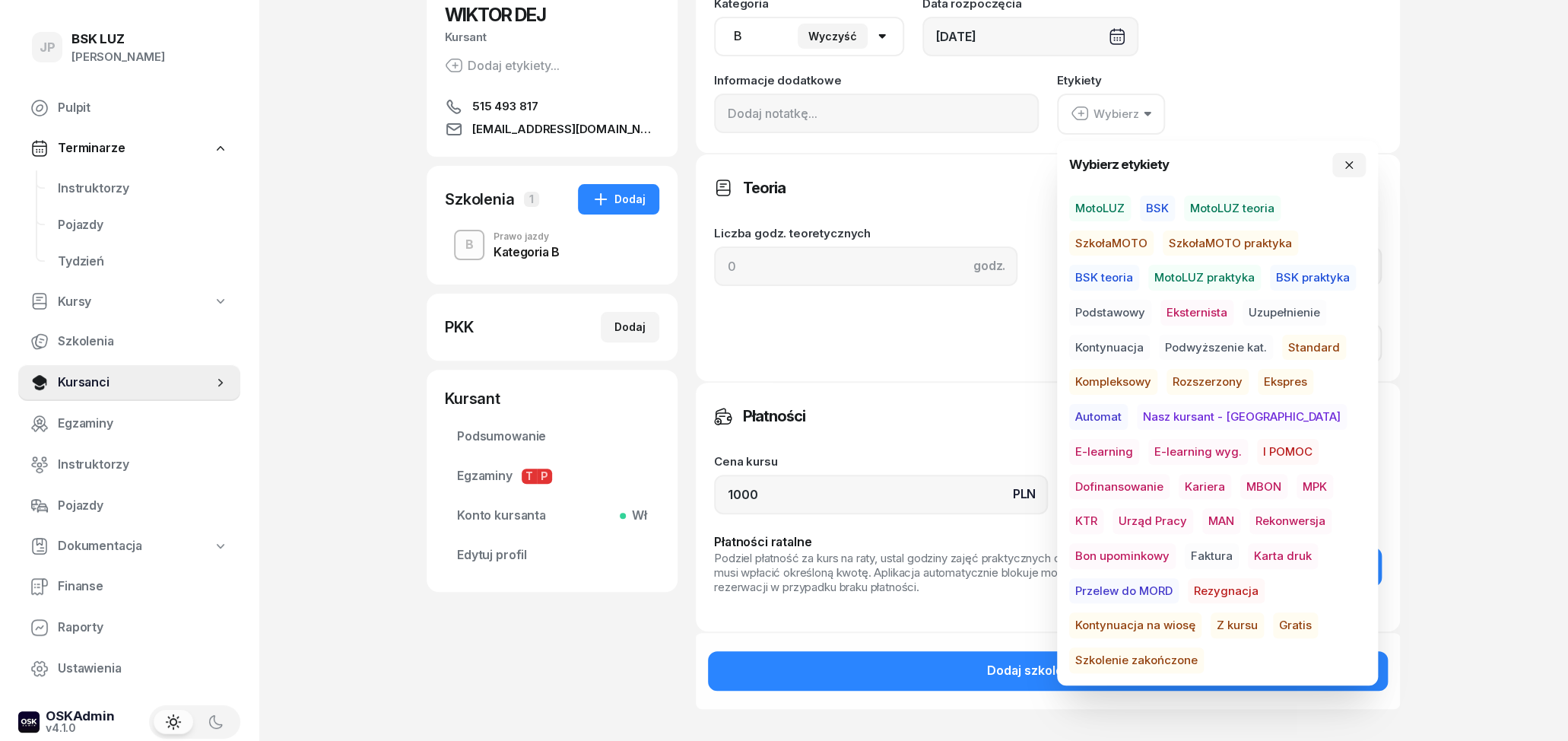
click at [1273, 622] on span "Gratis" at bounding box center [1296, 625] width 45 height 26
click at [767, 490] on input "1000" at bounding box center [881, 493] width 334 height 40
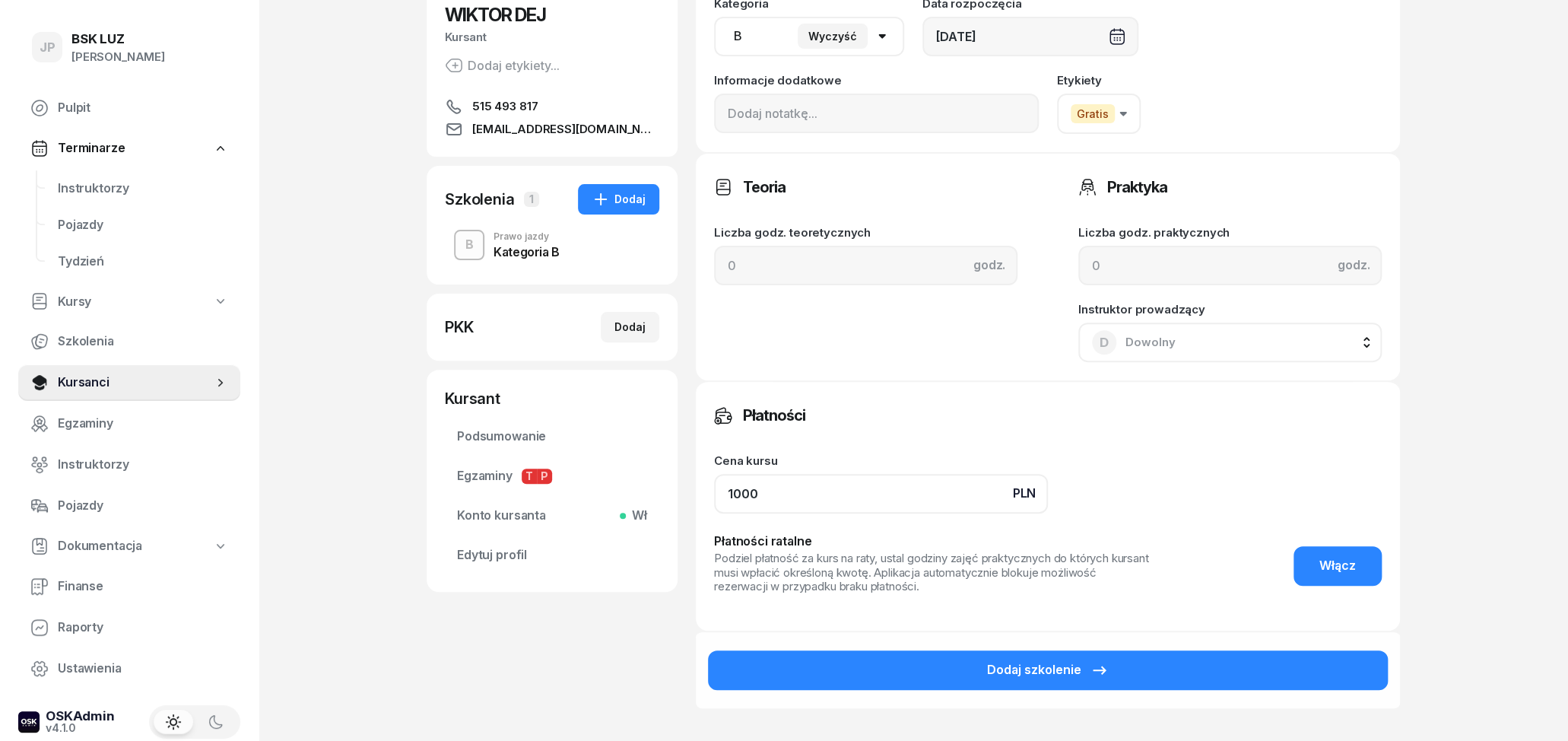
drag, startPoint x: 767, startPoint y: 490, endPoint x: 712, endPoint y: 483, distance: 55.4
click at [714, 483] on input "1000" at bounding box center [881, 493] width 334 height 40
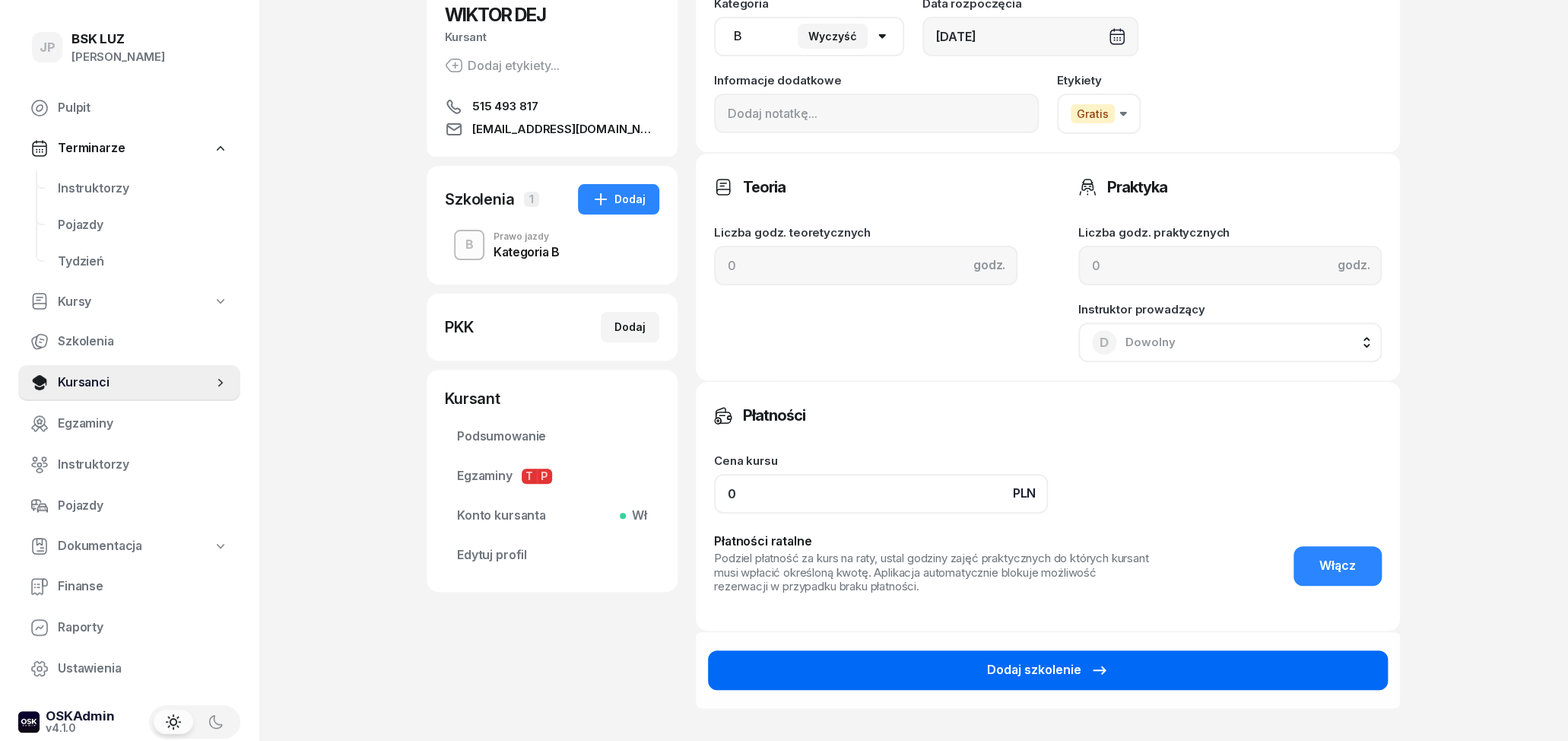
type input "0"
click at [962, 674] on button "Dodaj szkolenie" at bounding box center [1047, 670] width 679 height 40
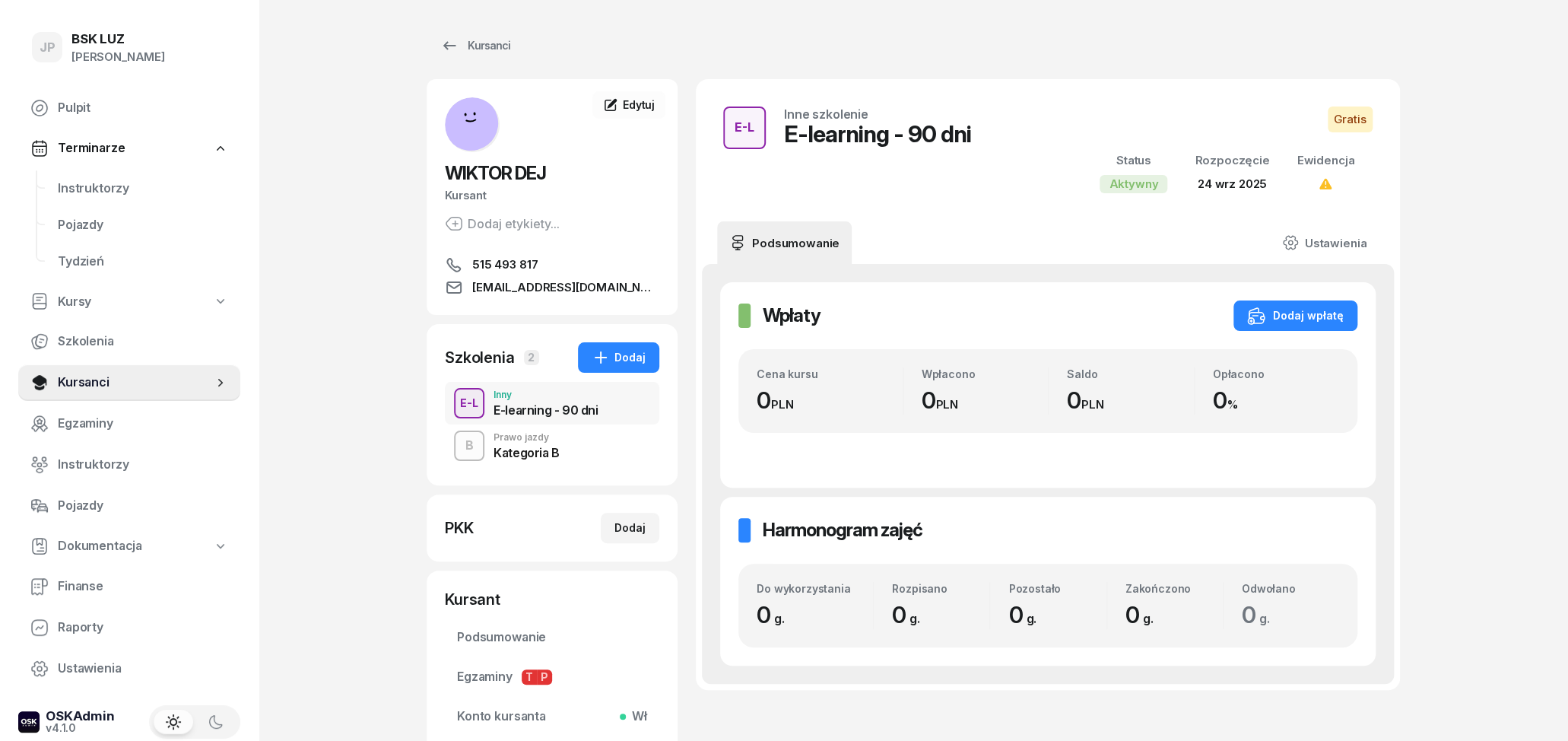
click at [556, 445] on div "Kategoria B" at bounding box center [527, 450] width 66 height 17
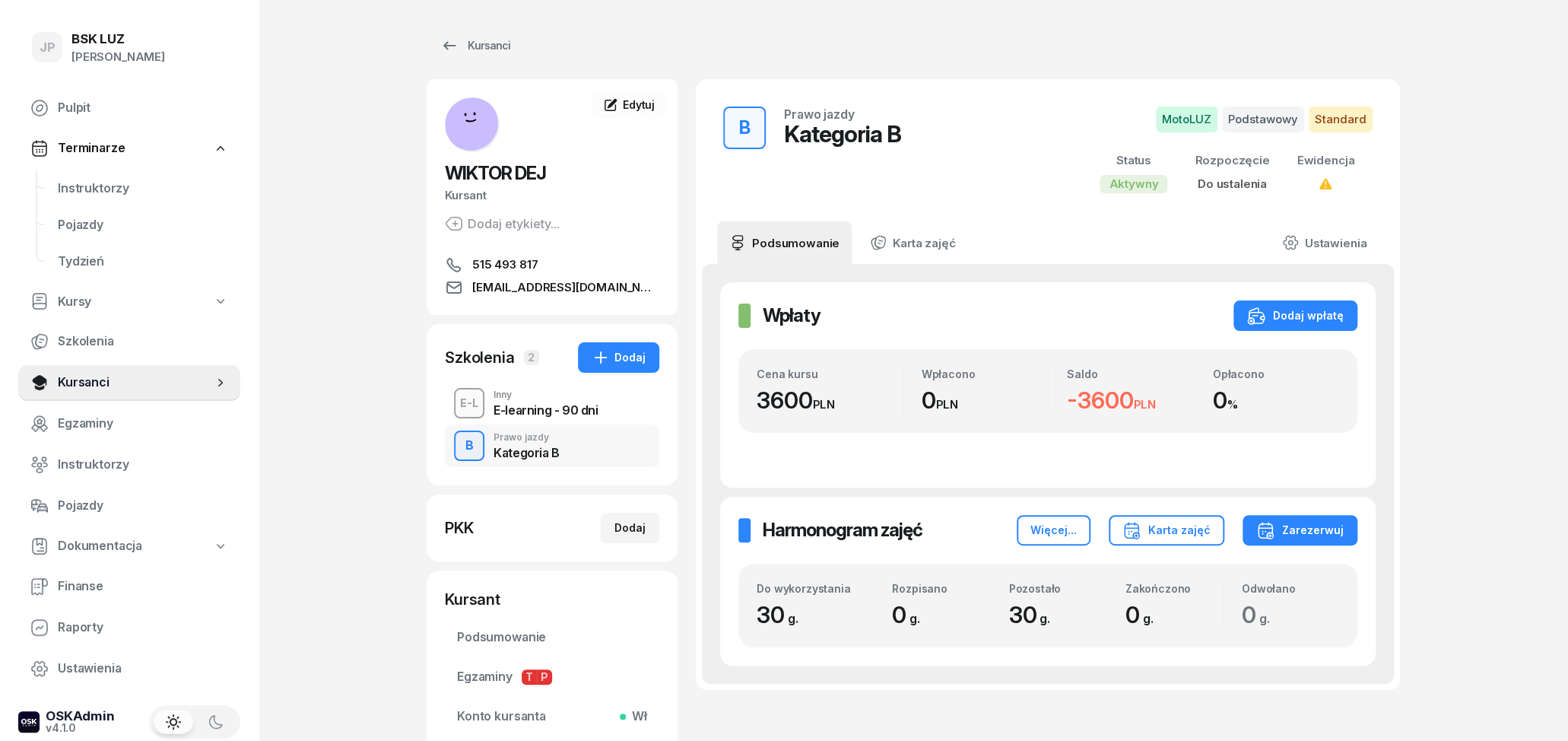
click at [542, 408] on div "E-learning - 90 dni" at bounding box center [545, 410] width 104 height 12
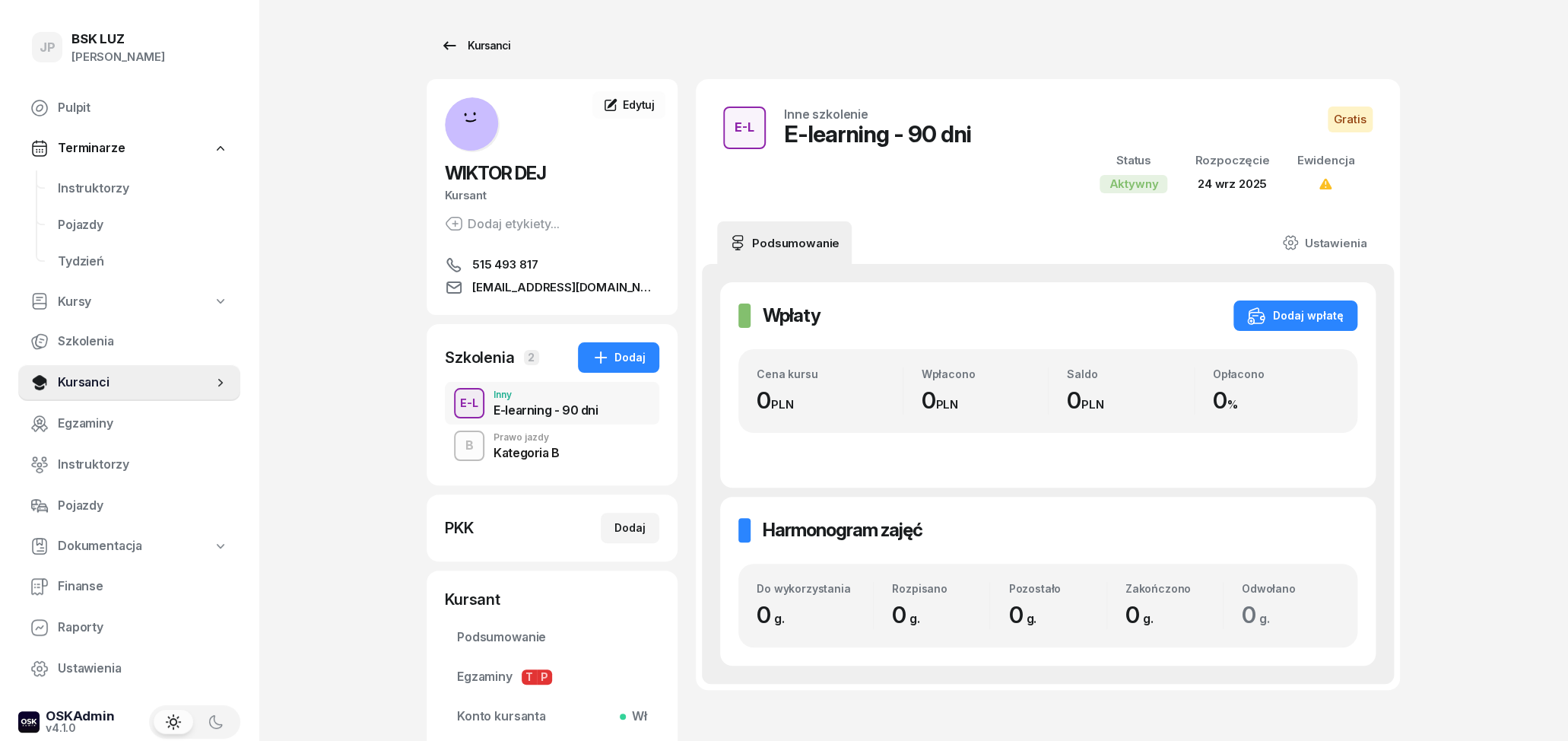
click at [461, 49] on div "Kursanci" at bounding box center [475, 46] width 70 height 18
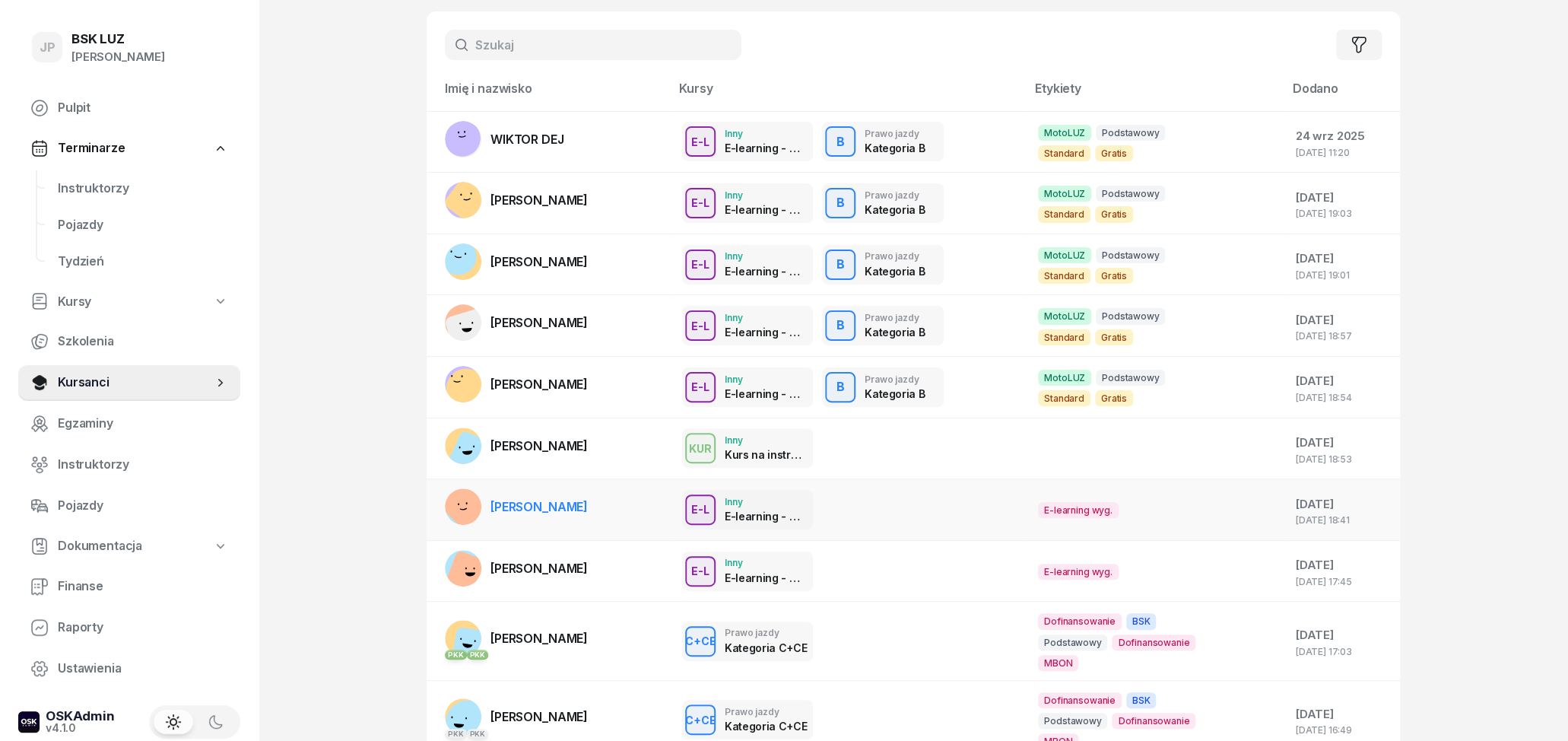
scroll to position [208, 0]
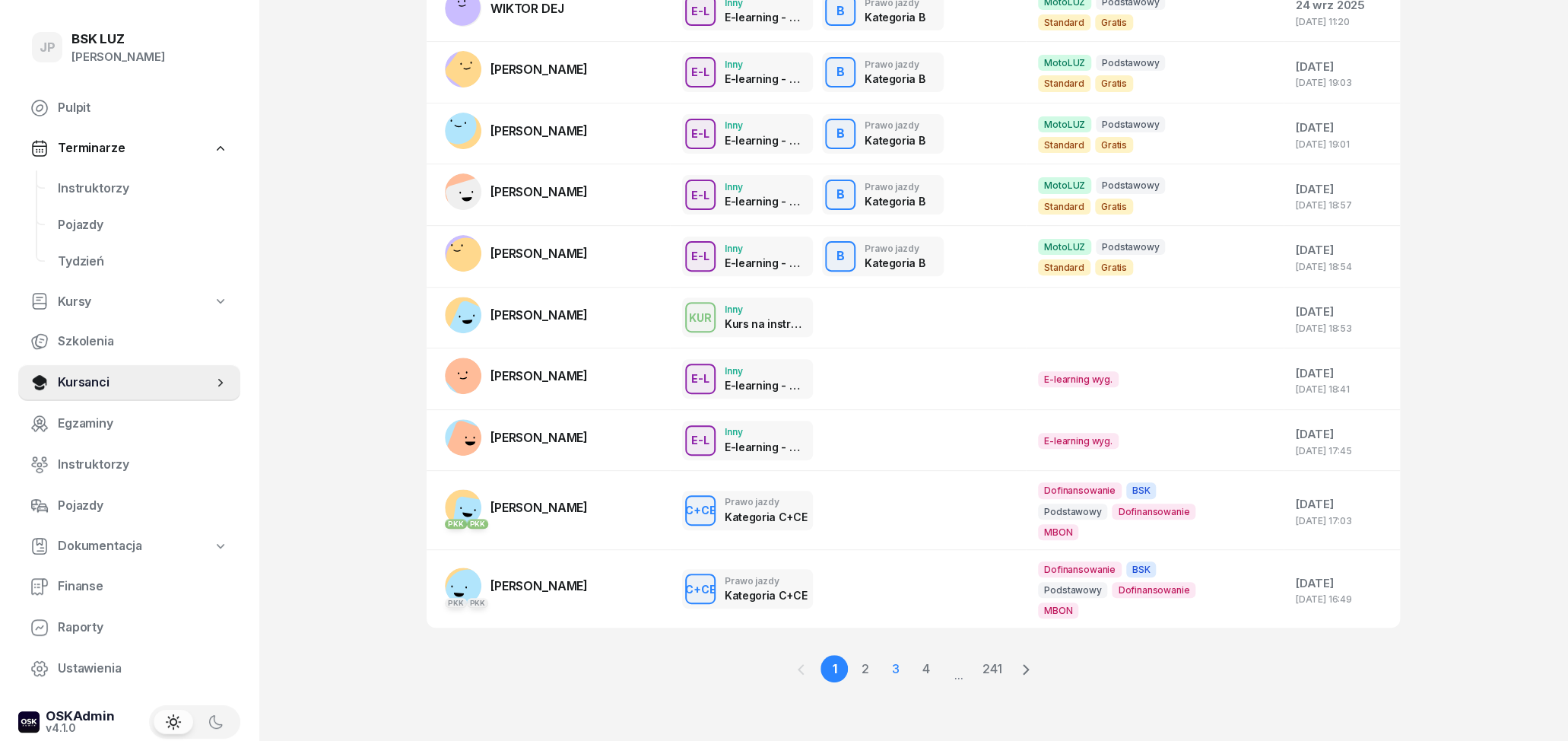
click at [894, 669] on link "3" at bounding box center [894, 668] width 27 height 27
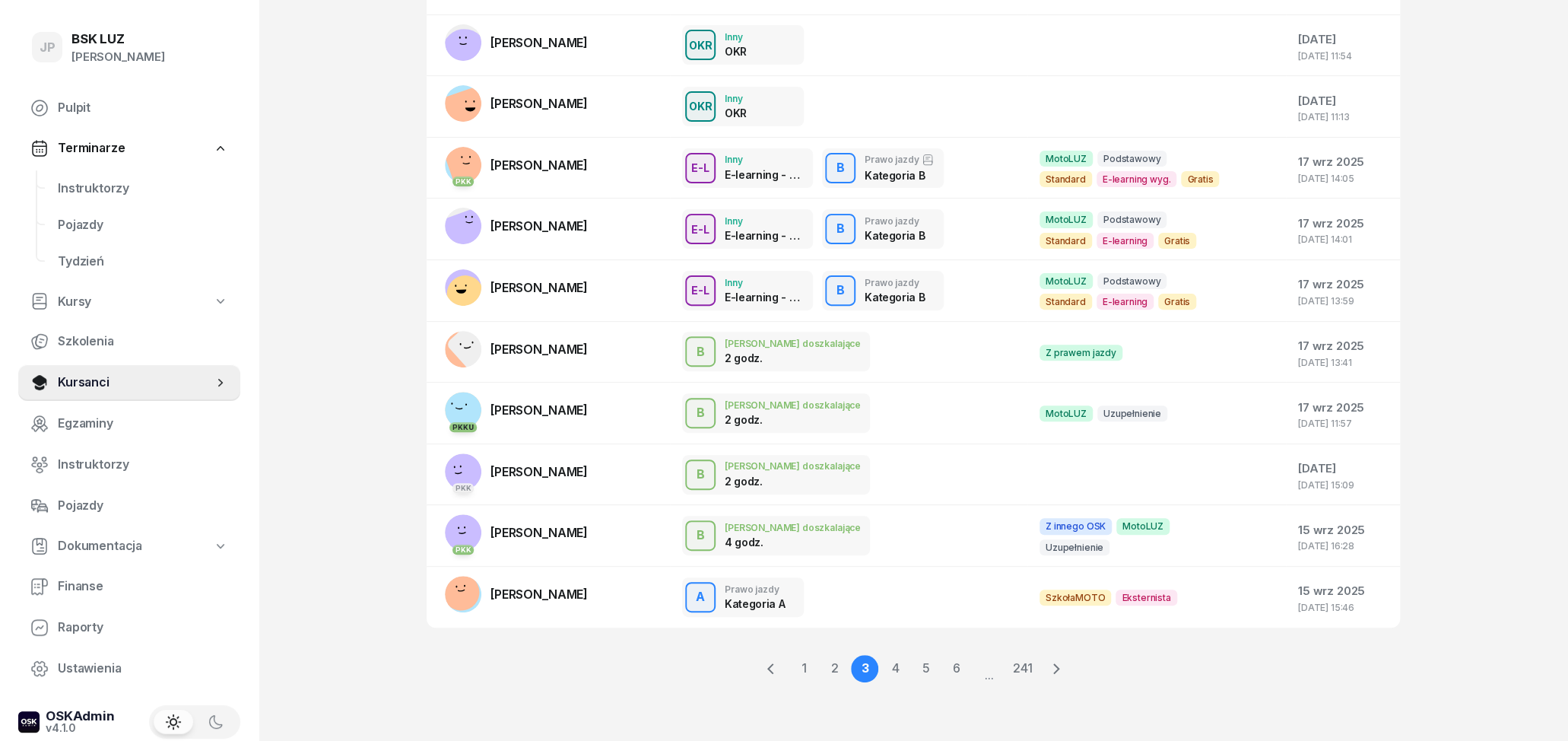
scroll to position [172, 0]
click at [803, 670] on link "1" at bounding box center [803, 670] width 27 height 27
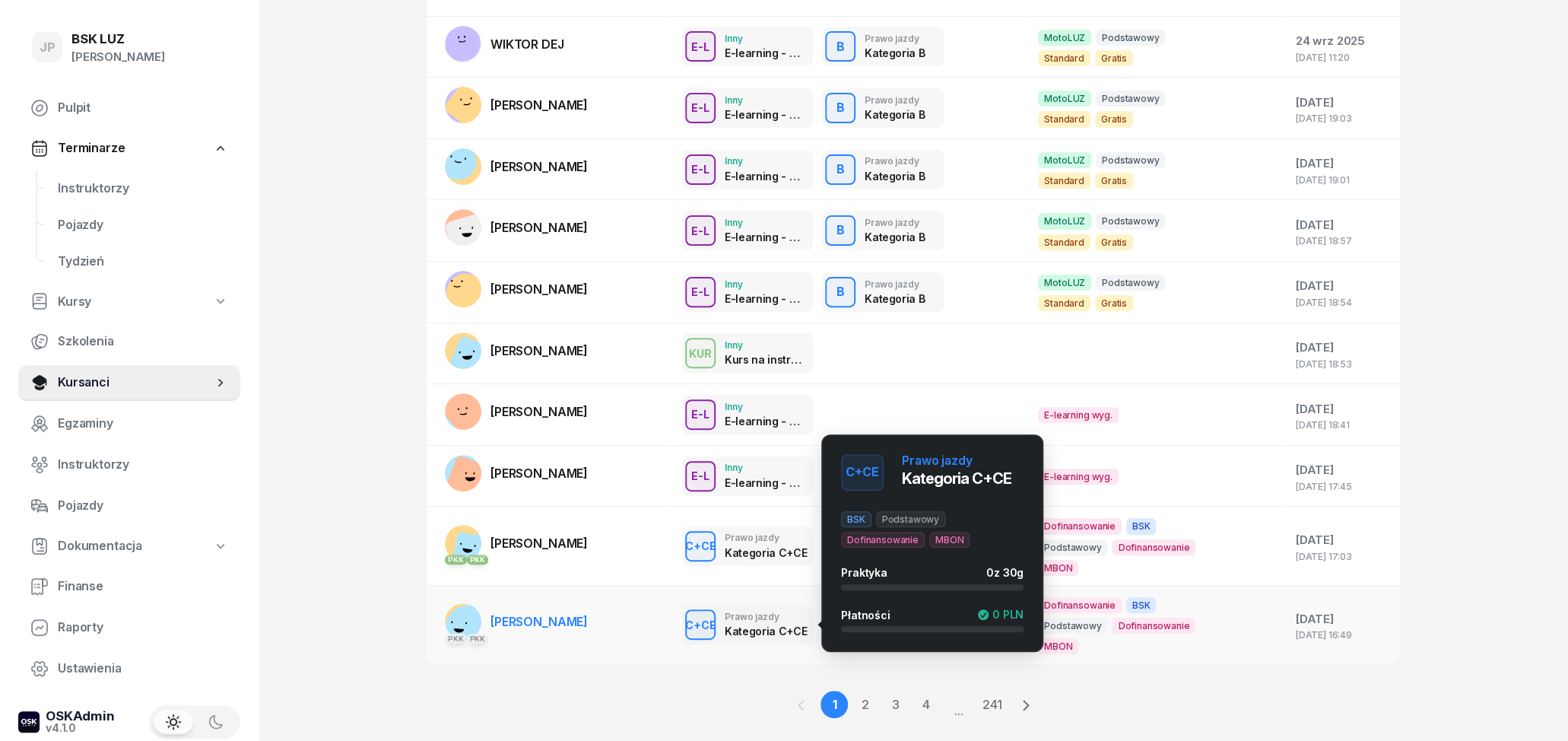
scroll to position [0, 0]
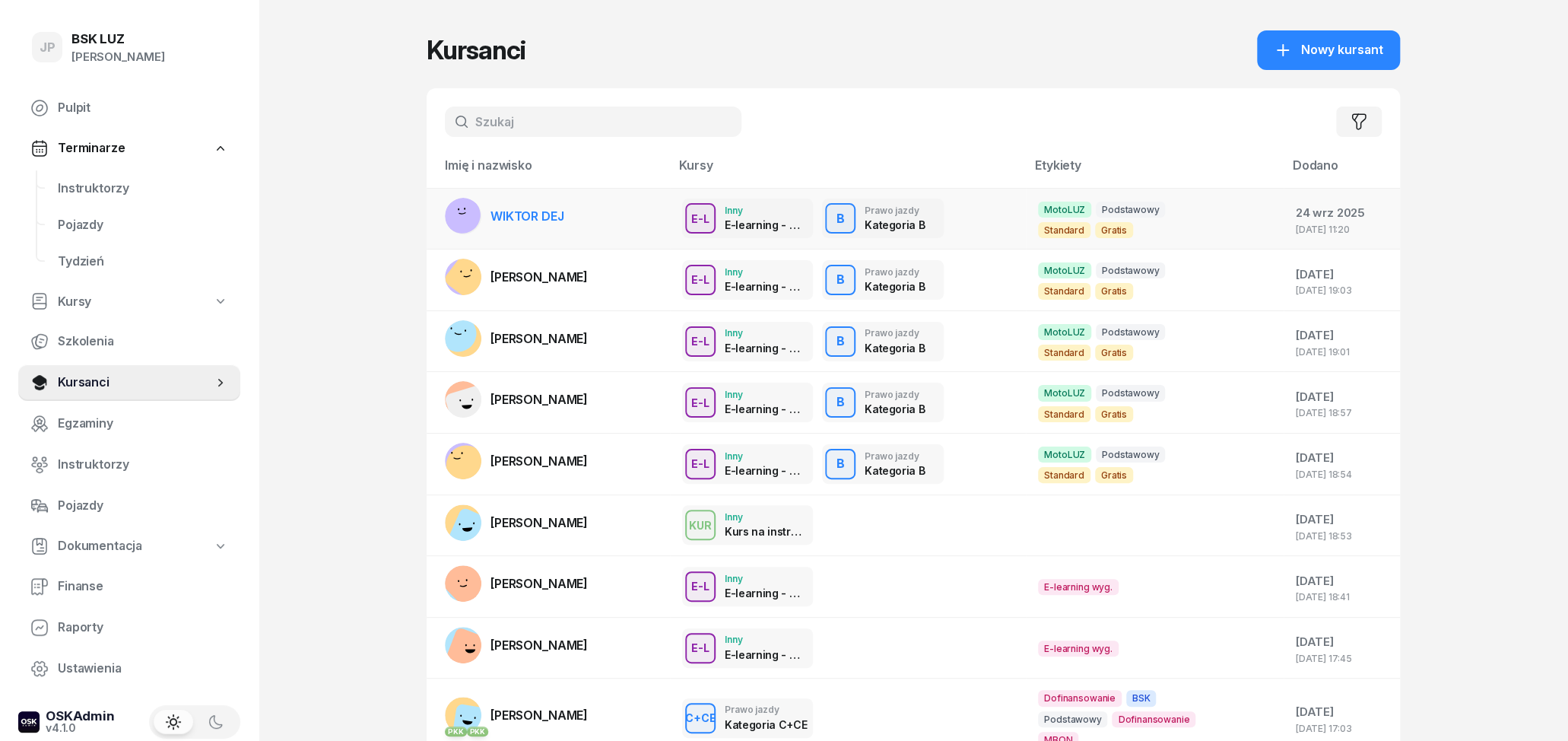
click at [537, 210] on span "WIKTOR DEJ" at bounding box center [527, 216] width 73 height 15
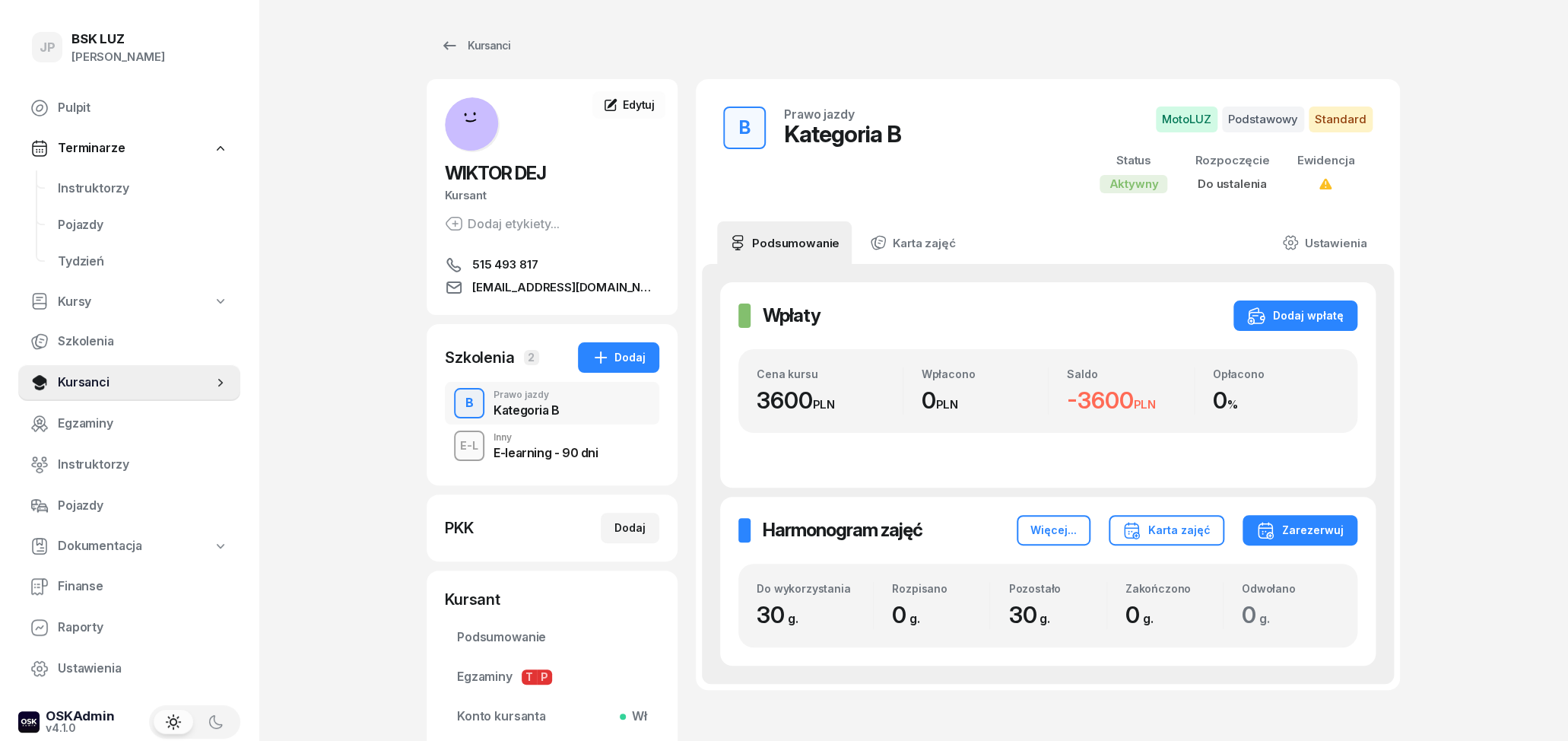
click at [571, 444] on div "E-learning - 90 dni" at bounding box center [545, 450] width 104 height 17
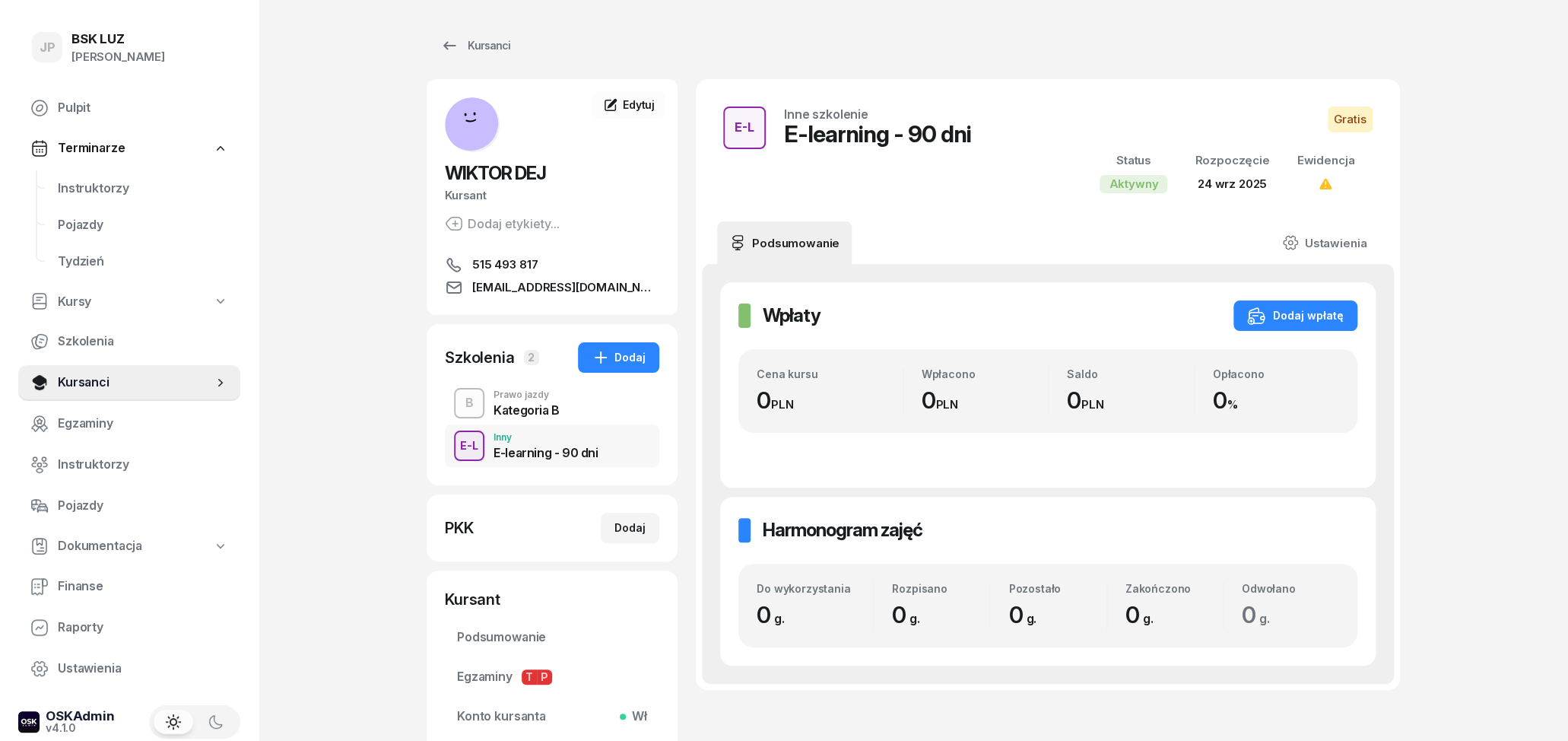
click at [565, 411] on div "B Prawo jazdy Kategoria B" at bounding box center [552, 403] width 214 height 42
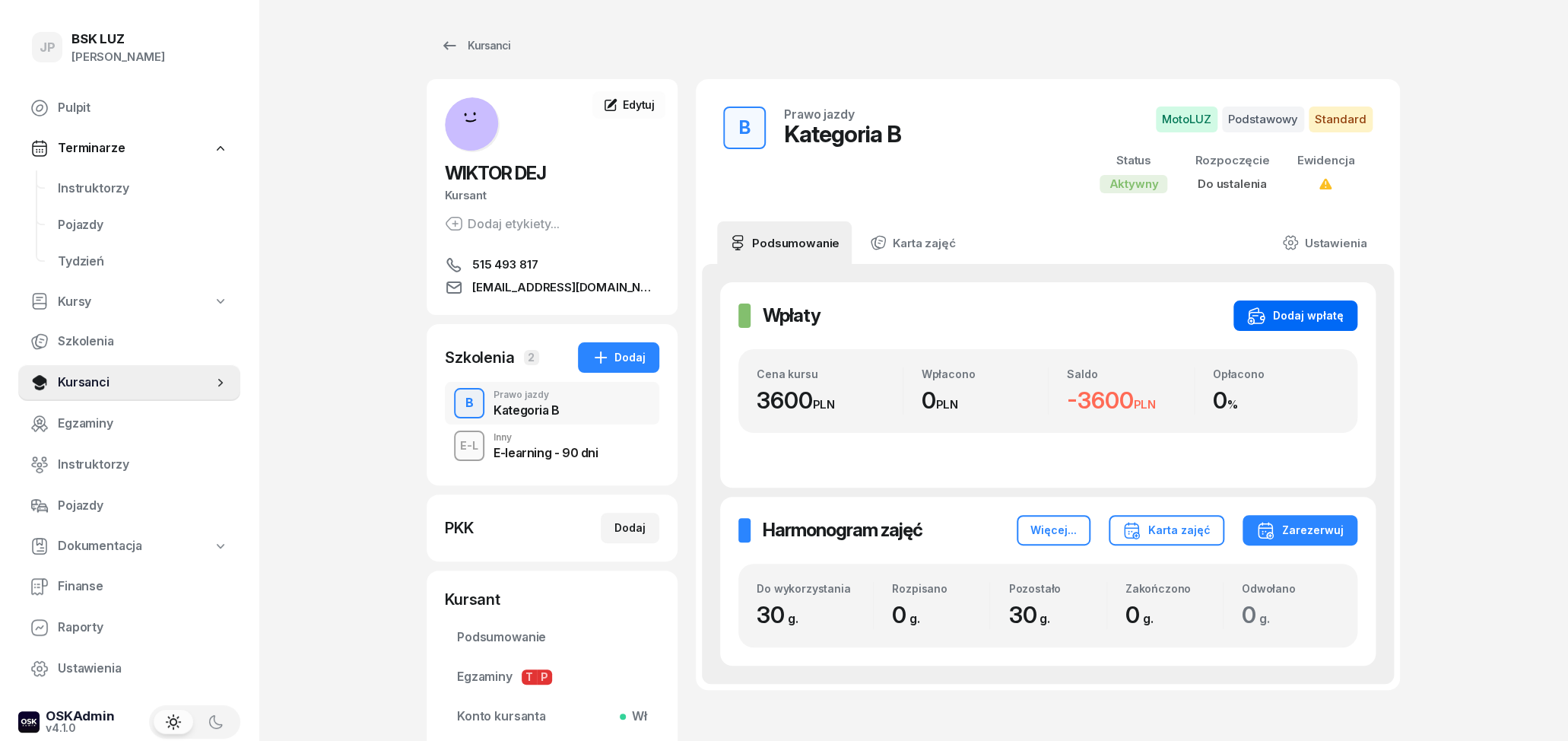
click at [1340, 320] on div "Dodaj wpłatę" at bounding box center [1295, 316] width 96 height 18
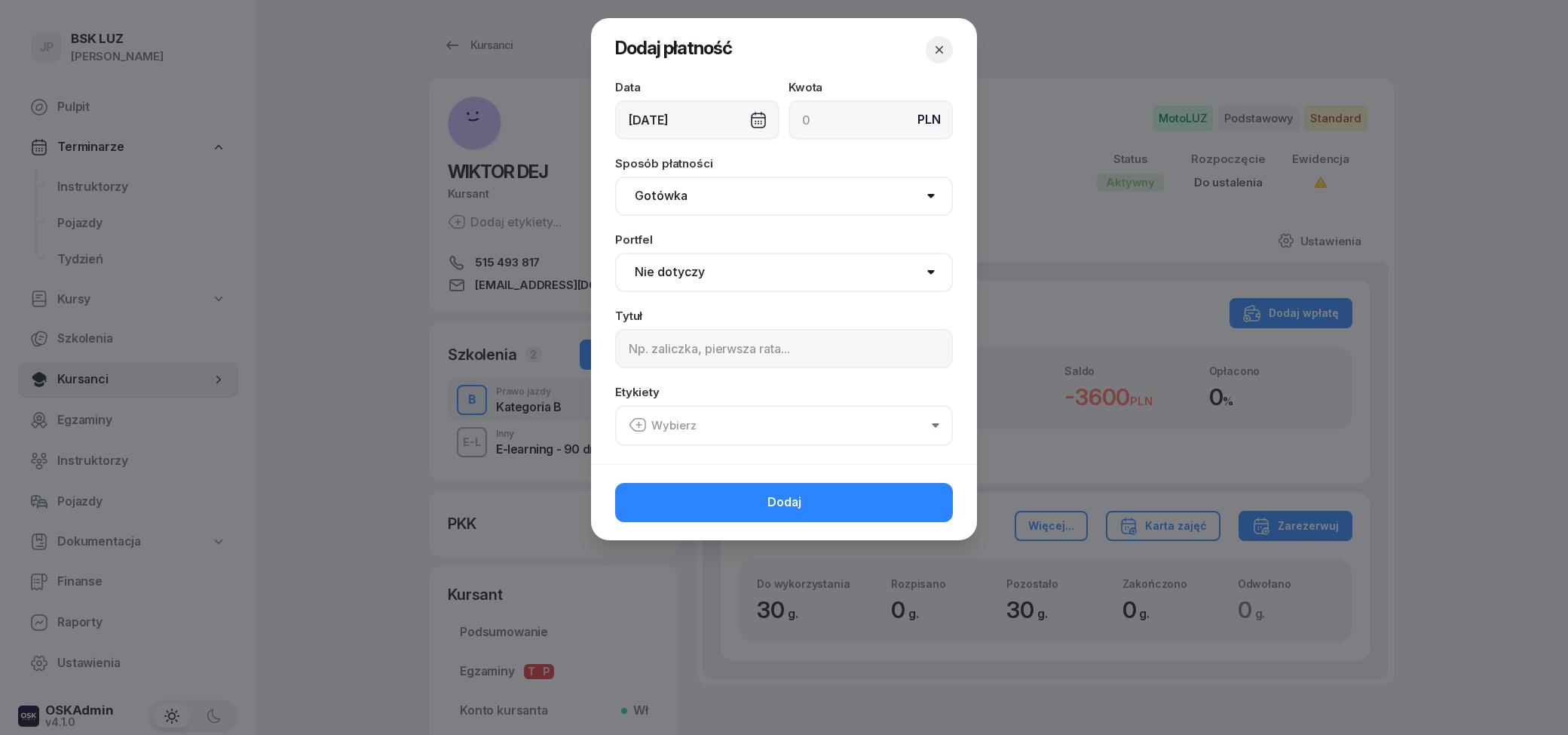
click at [615, 253] on select "Nie dotyczy BSK Kawiory MotoLUZ Kawiory SzkołaMOTO Kawiory BSK Skłodowska MotoL…" at bounding box center [784, 273] width 338 height 40
select select "67eba14bd336f44fb15f6542"
click option "[PERSON_NAME]" at bounding box center [0, 0] width 0 height 0
click at [723, 241] on div "Portfel Nie dotyczy BSK Kawiory MotoLUZ Kawiory SzkołaMOTO Kawiory BSK Skłodows…" at bounding box center [784, 263] width 338 height 58
click at [837, 124] on input at bounding box center [871, 120] width 165 height 40
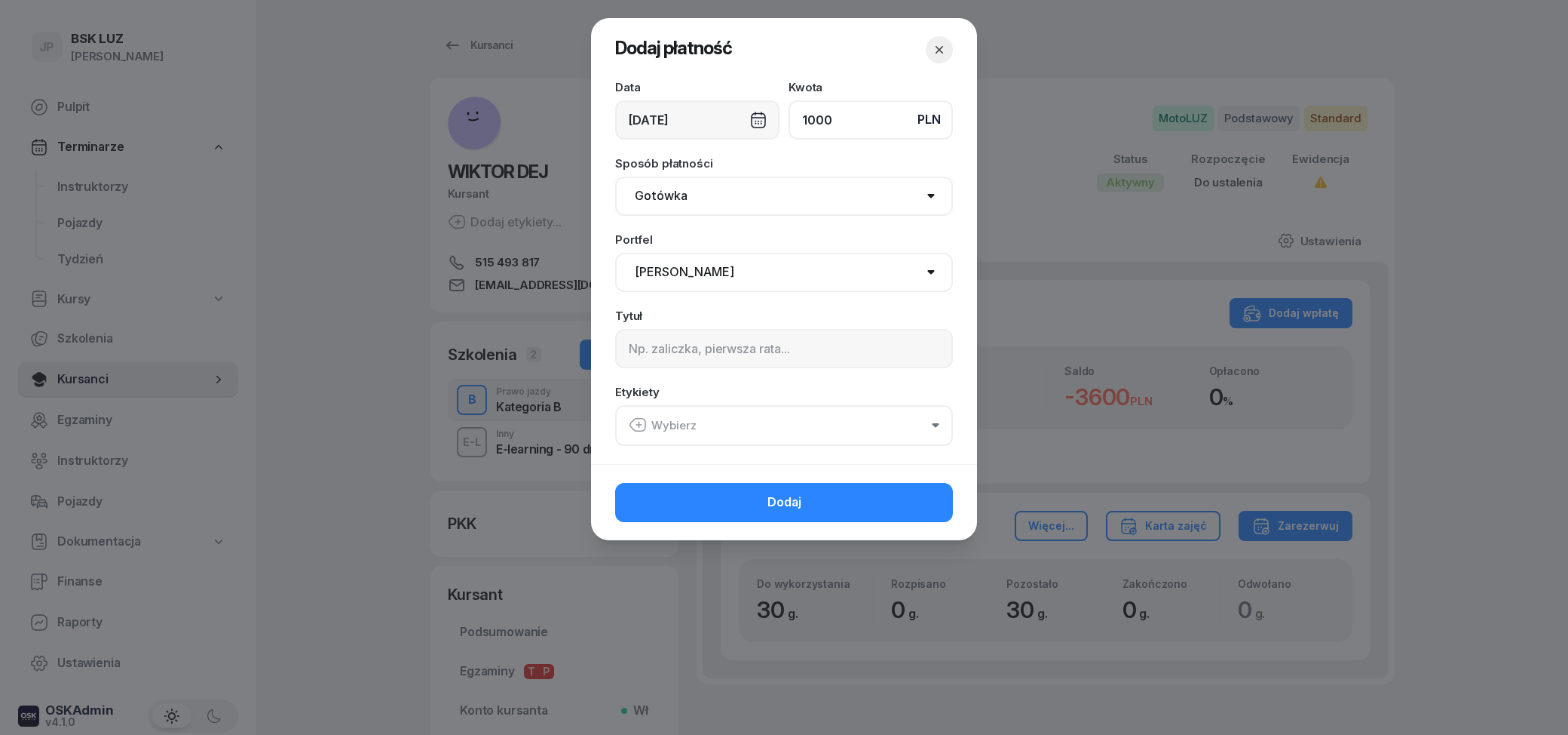
type input "1000"
click at [762, 361] on input at bounding box center [784, 349] width 338 height 40
click at [768, 501] on span "Dodaj" at bounding box center [784, 503] width 34 height 20
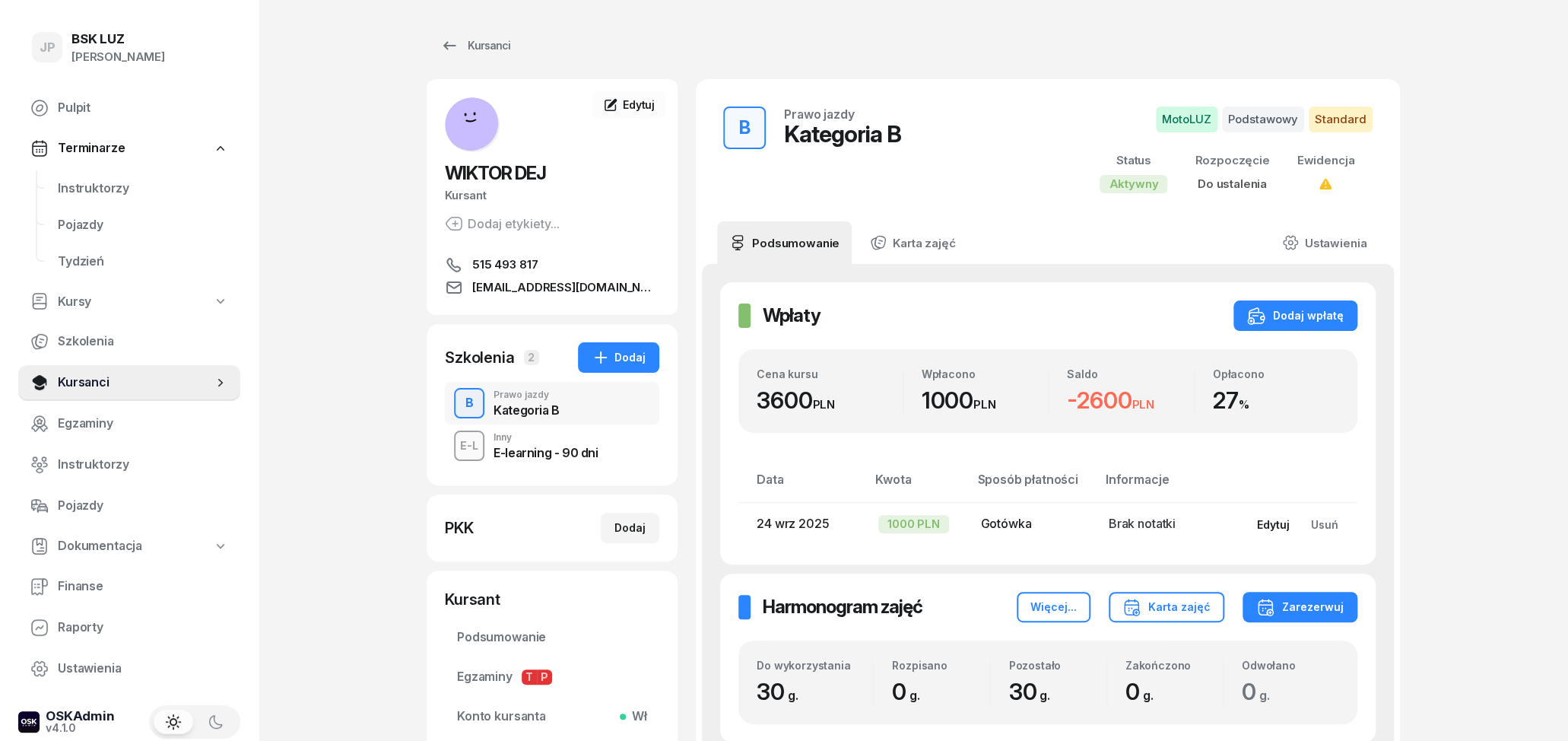
click at [1282, 527] on div "Edytuj" at bounding box center [1272, 524] width 32 height 13
select select "67eba14bd336f44fb15f6542"
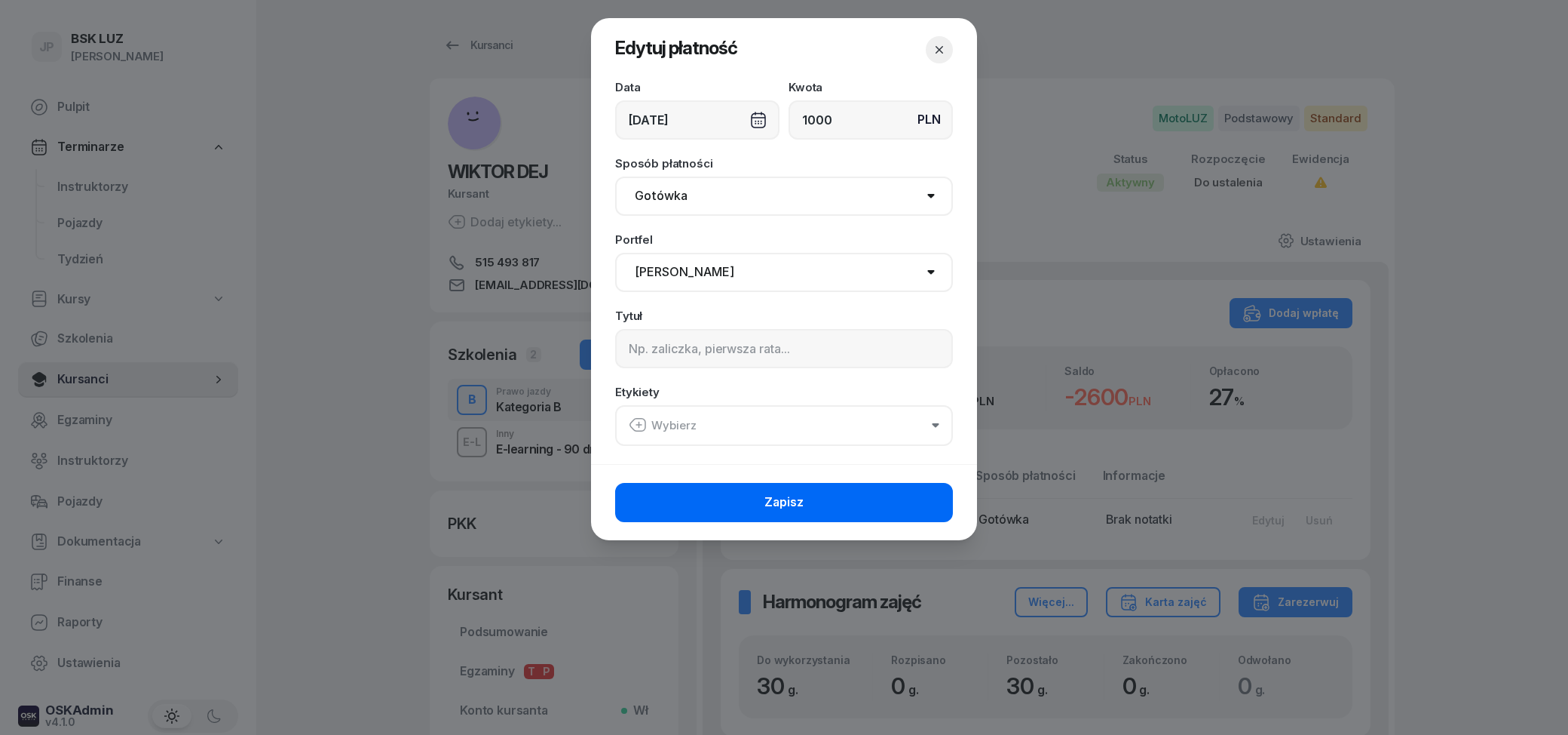
click at [832, 498] on button "Zapisz" at bounding box center [784, 503] width 338 height 40
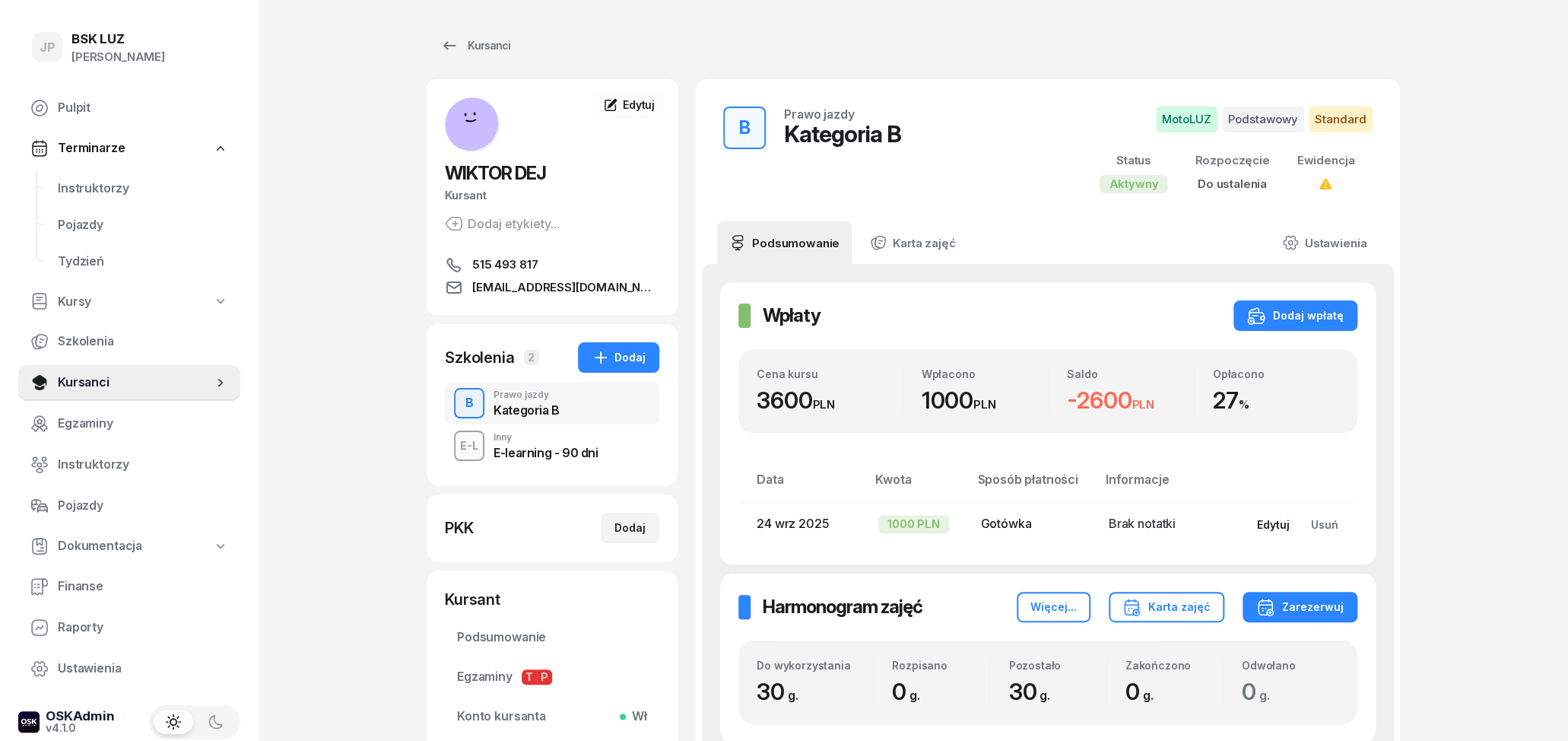
click at [1284, 530] on div "Edytuj" at bounding box center [1272, 524] width 32 height 13
select select "67eba14bd336f44fb15f6542"
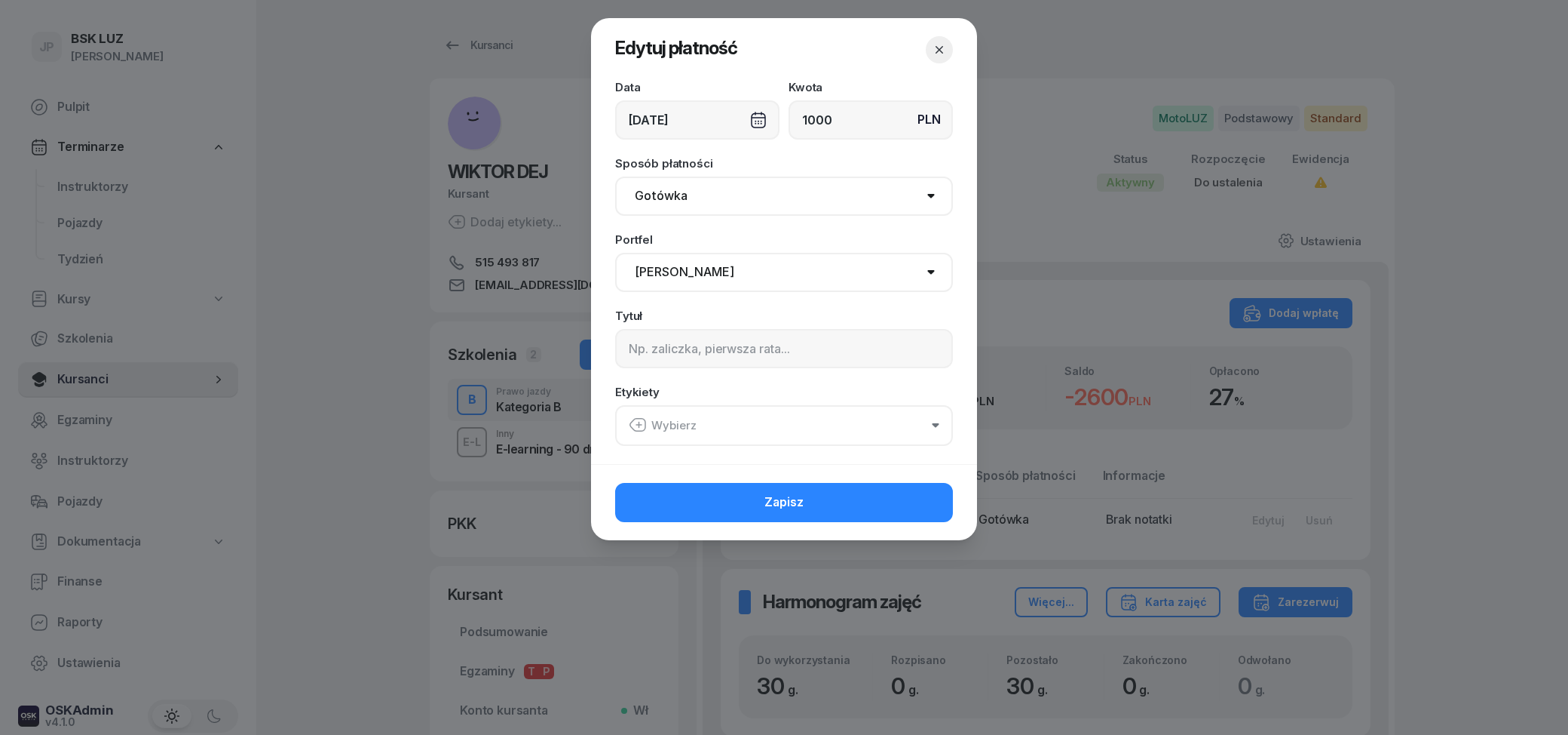
click at [615, 253] on select "Nie dotyczy BSK Kawiory MotoLUZ Kawiory SzkołaMOTO Kawiory BSK Skłodowska MotoL…" at bounding box center [784, 273] width 338 height 40
click option "[PERSON_NAME]" at bounding box center [0, 0] width 0 height 0
click at [734, 347] on input at bounding box center [784, 349] width 338 height 40
type input "m"
click at [736, 421] on button "Wybierz" at bounding box center [784, 425] width 338 height 40
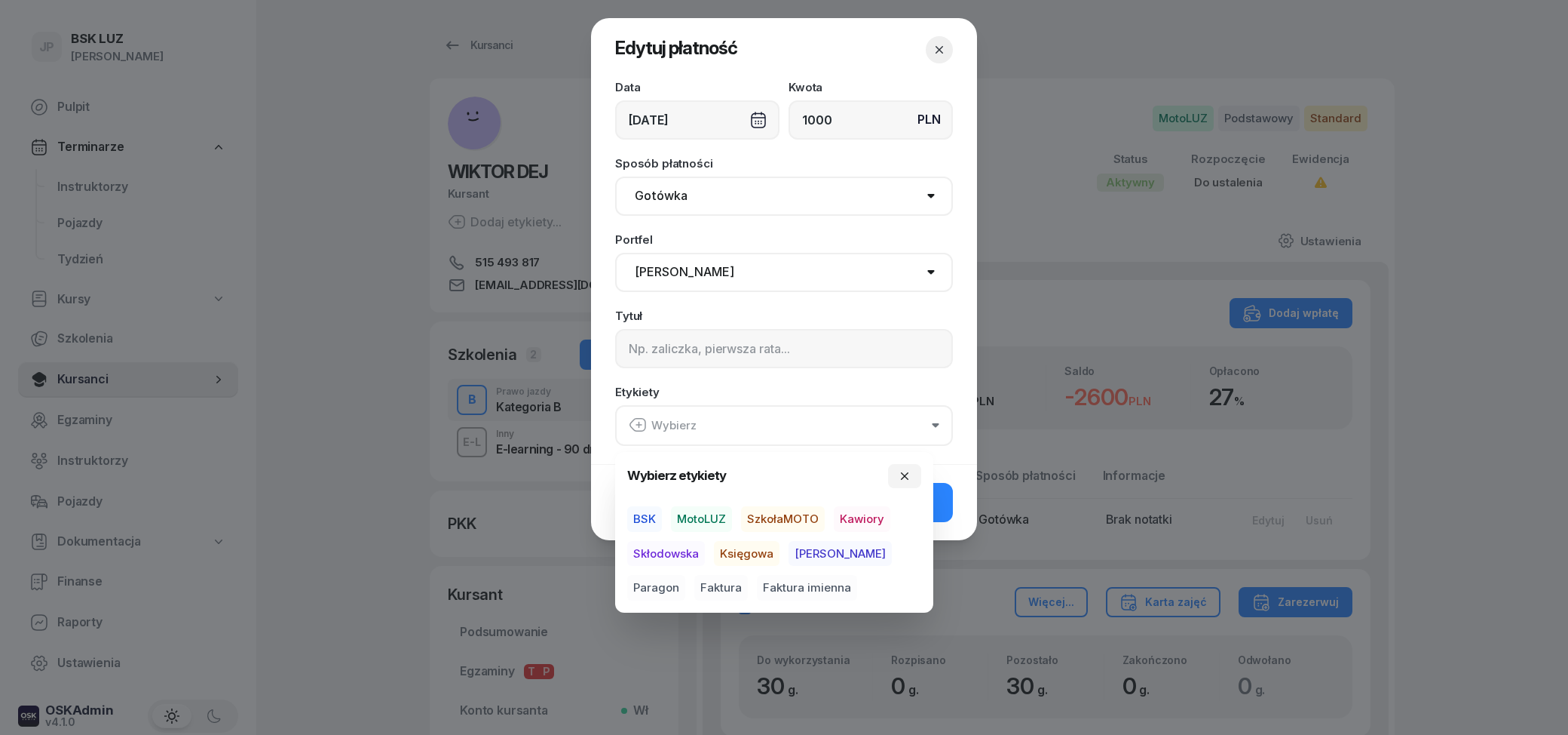
click at [713, 508] on span "MotoLUZ" at bounding box center [702, 518] width 61 height 26
click at [669, 545] on span "Skłodowska" at bounding box center [666, 552] width 77 height 26
click at [756, 386] on div "Etykiety MotoLUZ Skłodowska" at bounding box center [784, 415] width 338 height 59
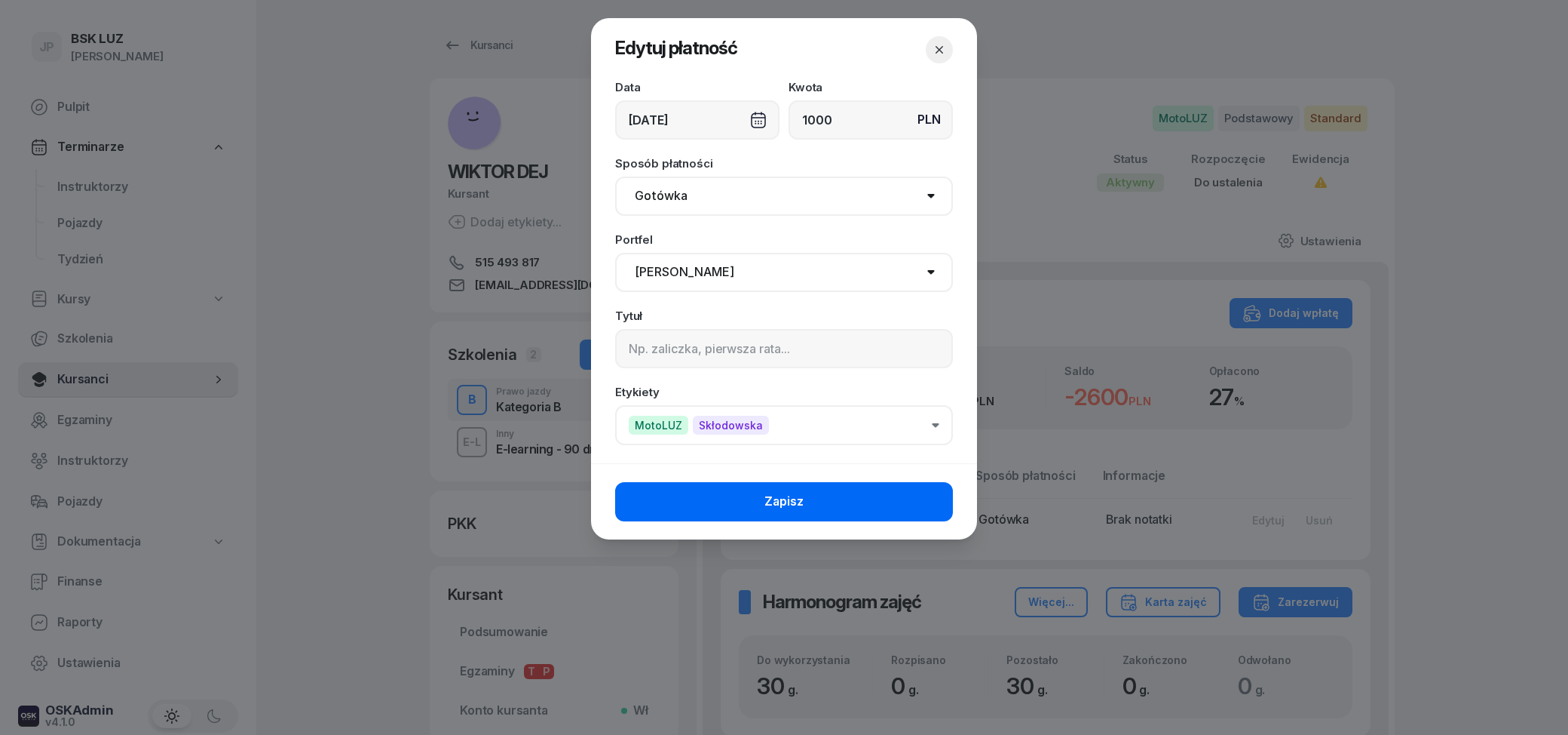
click at [834, 506] on button "Zapisz" at bounding box center [784, 502] width 338 height 40
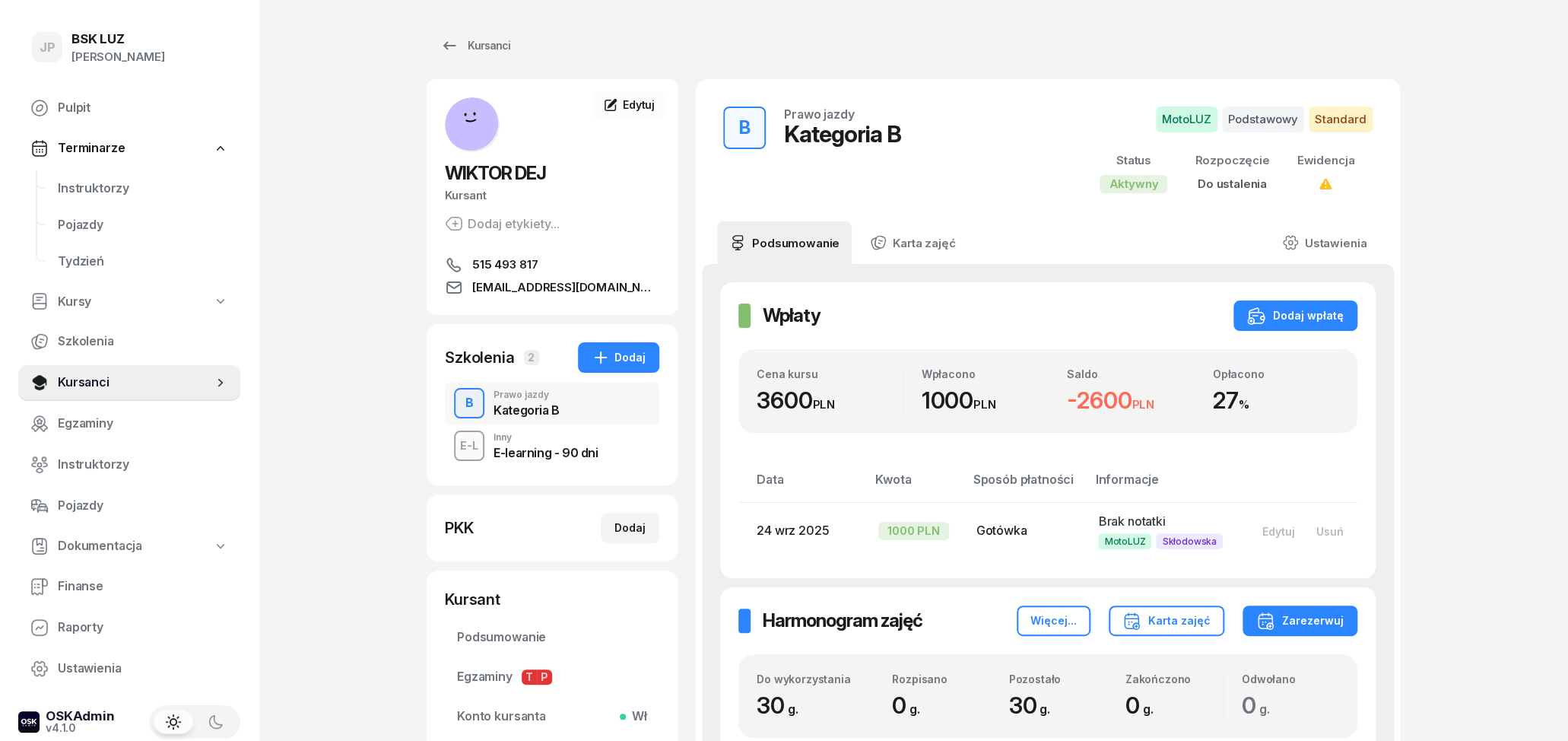
click at [1442, 473] on div "JP BSK [PERSON_NAME] Pulpit Terminarze Instruktorzy Pojazdy Tydzień Kursy Szkol…" at bounding box center [784, 464] width 1568 height 930
click at [542, 446] on div "E-learning - 90 dni" at bounding box center [545, 452] width 104 height 12
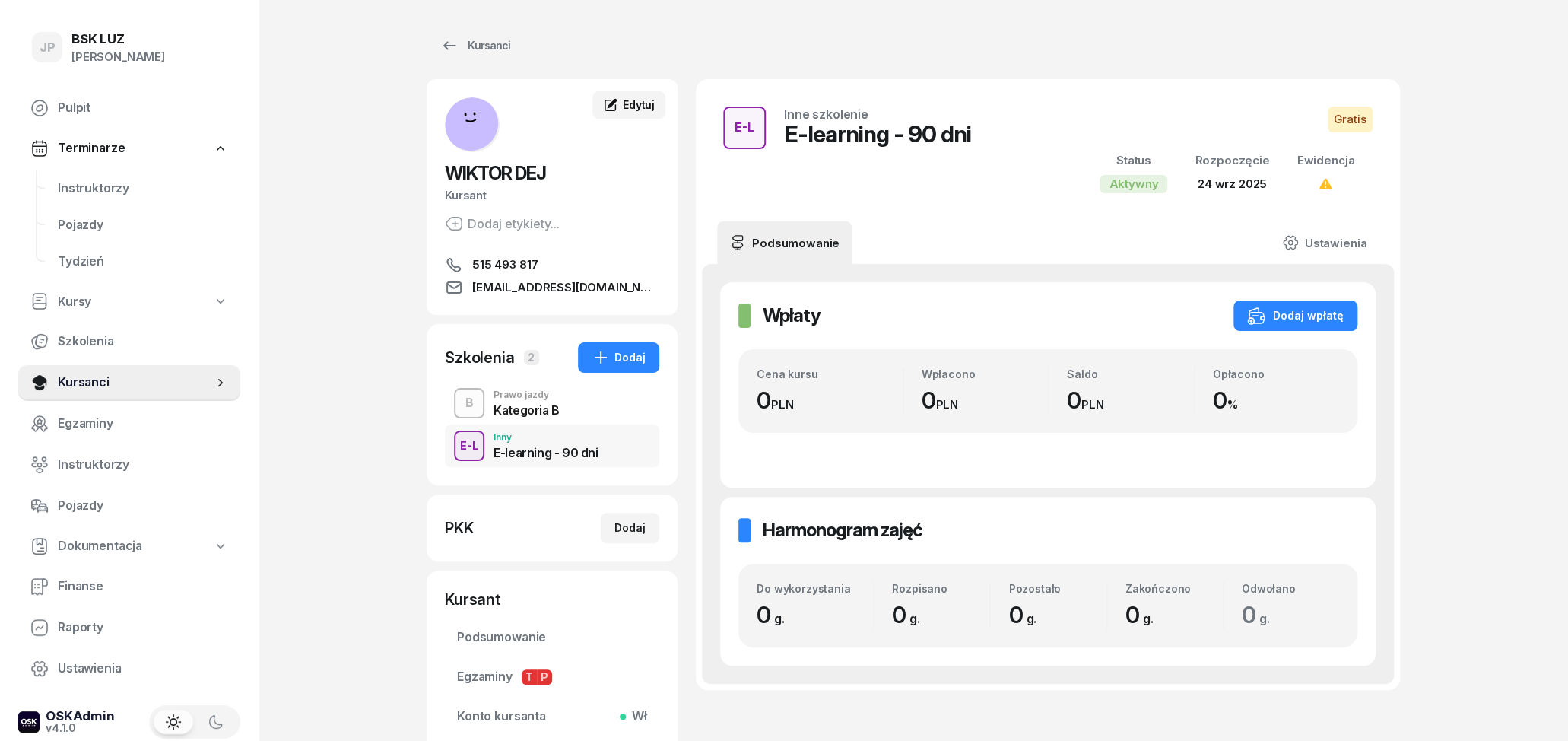
click at [630, 104] on span "Edytuj" at bounding box center [639, 105] width 32 height 13
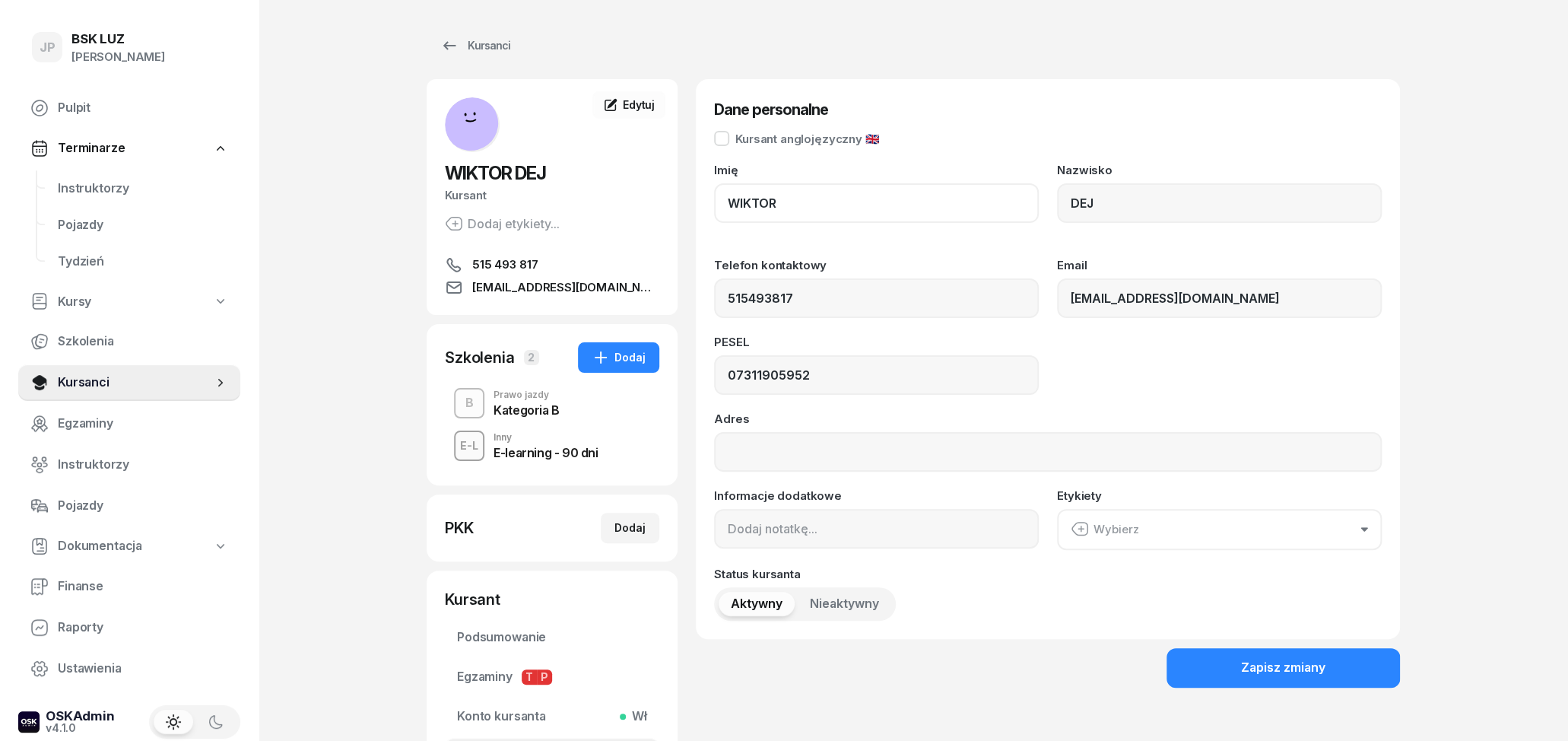
drag, startPoint x: 843, startPoint y: 192, endPoint x: 694, endPoint y: 203, distance: 149.4
click at [694, 203] on div "WIKTOR DEJ Kursant Dodaj etykiety... 515 493 817 [EMAIL_ADDRESS][DOMAIN_NAME] W…" at bounding box center [914, 435] width 973 height 714
click at [785, 203] on input "WIKTOR" at bounding box center [876, 204] width 325 height 40
drag, startPoint x: 784, startPoint y: 203, endPoint x: 729, endPoint y: 194, distance: 55.7
click at [729, 194] on input "WIKTOR" at bounding box center [876, 204] width 325 height 40
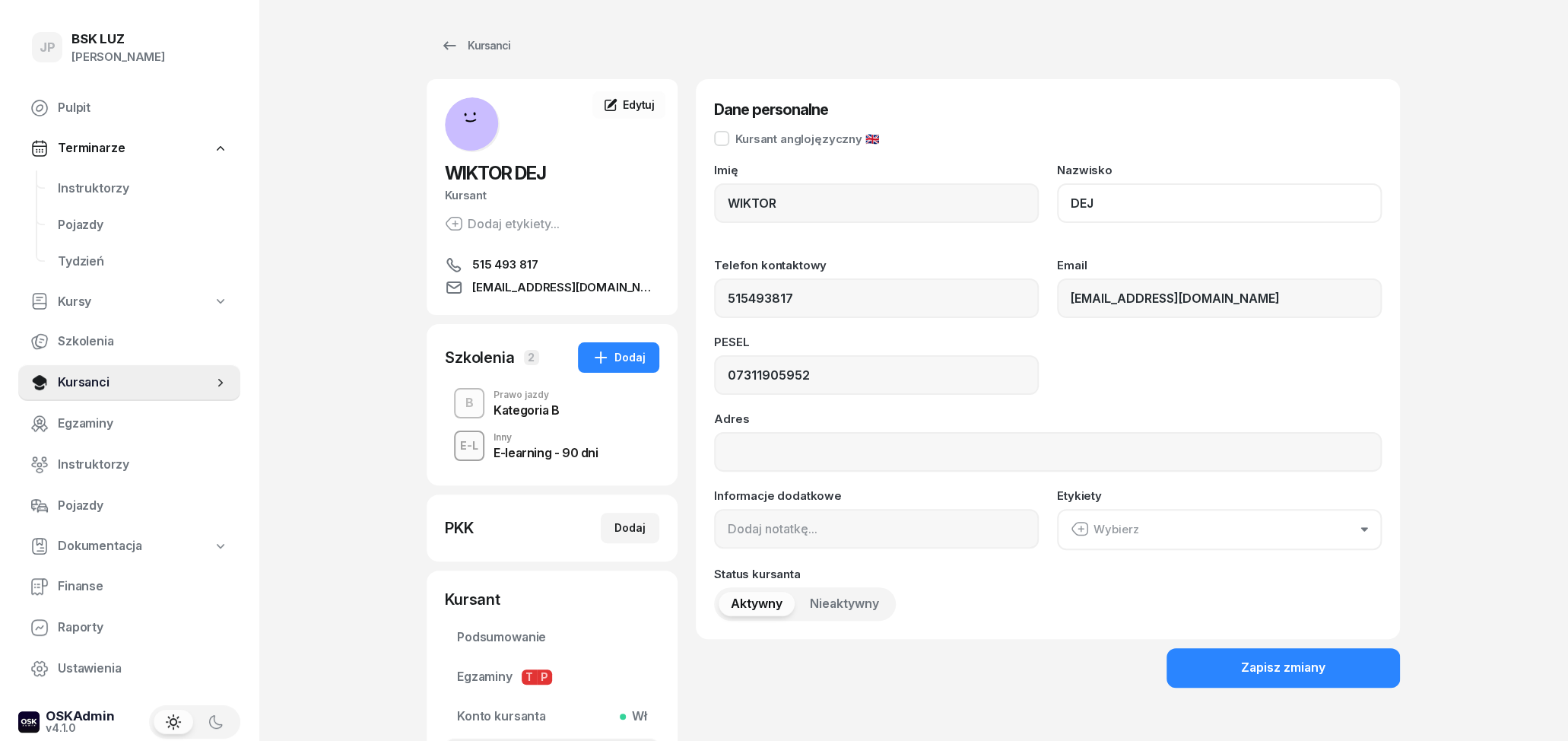
drag, startPoint x: 1104, startPoint y: 195, endPoint x: 1048, endPoint y: 196, distance: 56.0
click at [1057, 196] on input "DEJ" at bounding box center [1219, 204] width 325 height 40
drag, startPoint x: 836, startPoint y: 374, endPoint x: 699, endPoint y: 374, distance: 137.0
click at [714, 374] on input "07311905952" at bounding box center [876, 375] width 325 height 40
drag, startPoint x: 940, startPoint y: 297, endPoint x: 709, endPoint y: 283, distance: 231.4
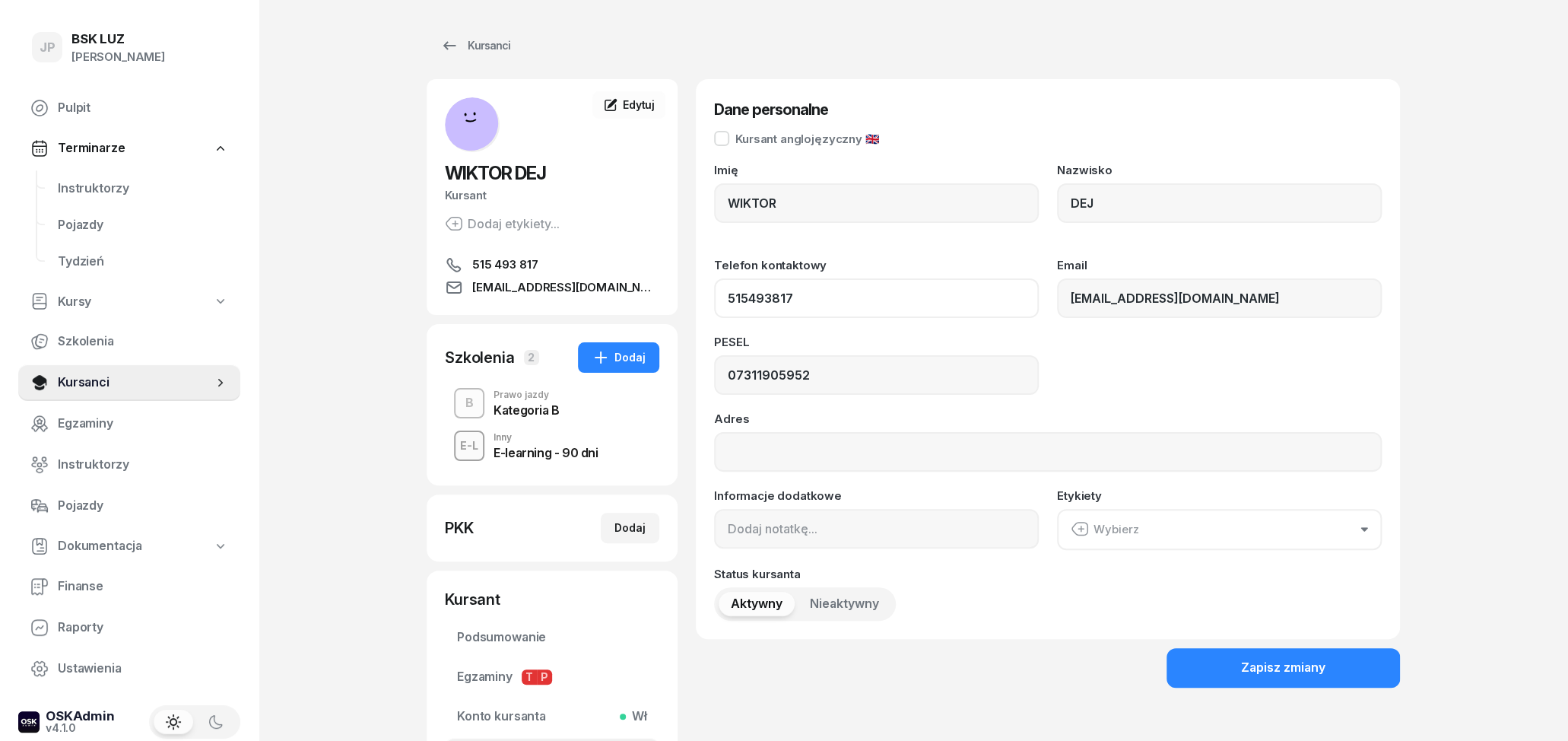
click at [714, 283] on input "515493817" at bounding box center [876, 298] width 325 height 40
click at [929, 320] on div "[PERSON_NAME] Nazwisko DEJ Telefon kontaktowy 515493817 Email [EMAIL_ADDRESS][D…" at bounding box center [1048, 392] width 668 height 456
drag, startPoint x: 1225, startPoint y: 302, endPoint x: 1039, endPoint y: 301, distance: 186.0
click at [1057, 301] on input "[EMAIL_ADDRESS][DOMAIN_NAME]" at bounding box center [1219, 298] width 325 height 40
click at [500, 452] on div "E-learning - 90 dni" at bounding box center [545, 452] width 104 height 12
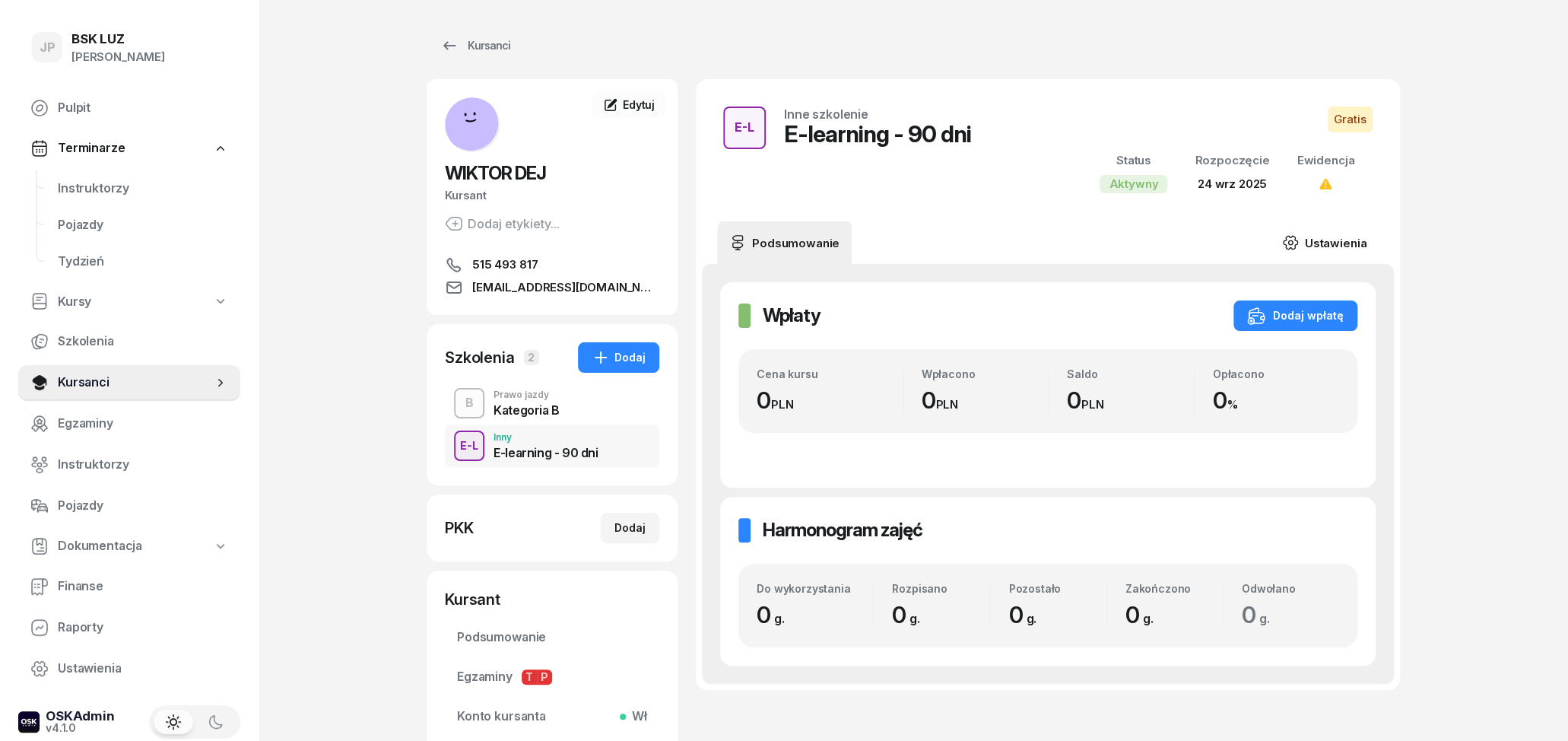
click at [1316, 241] on link "Ustawienia" at bounding box center [1324, 242] width 109 height 42
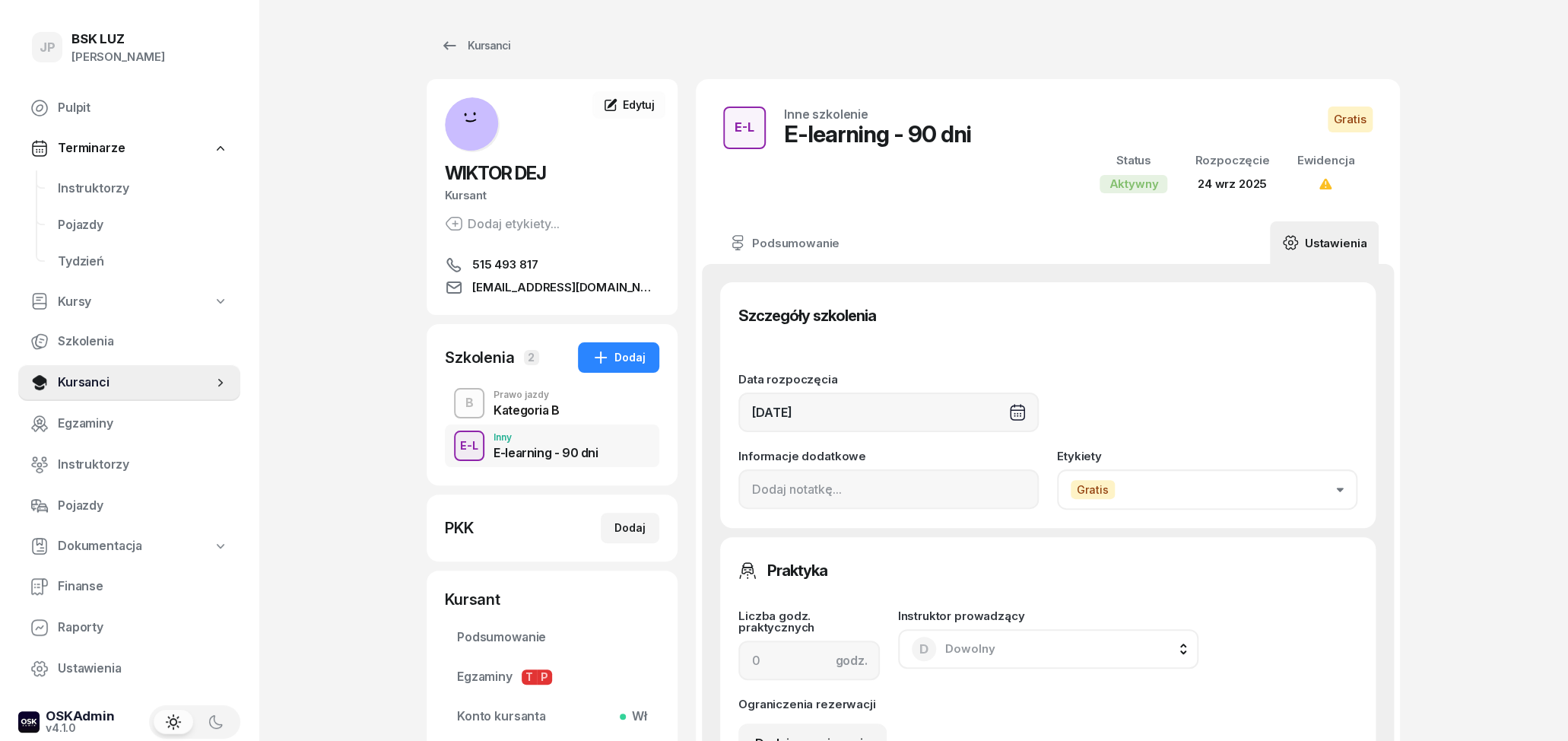
click at [1140, 493] on button "Gratis" at bounding box center [1208, 489] width 301 height 41
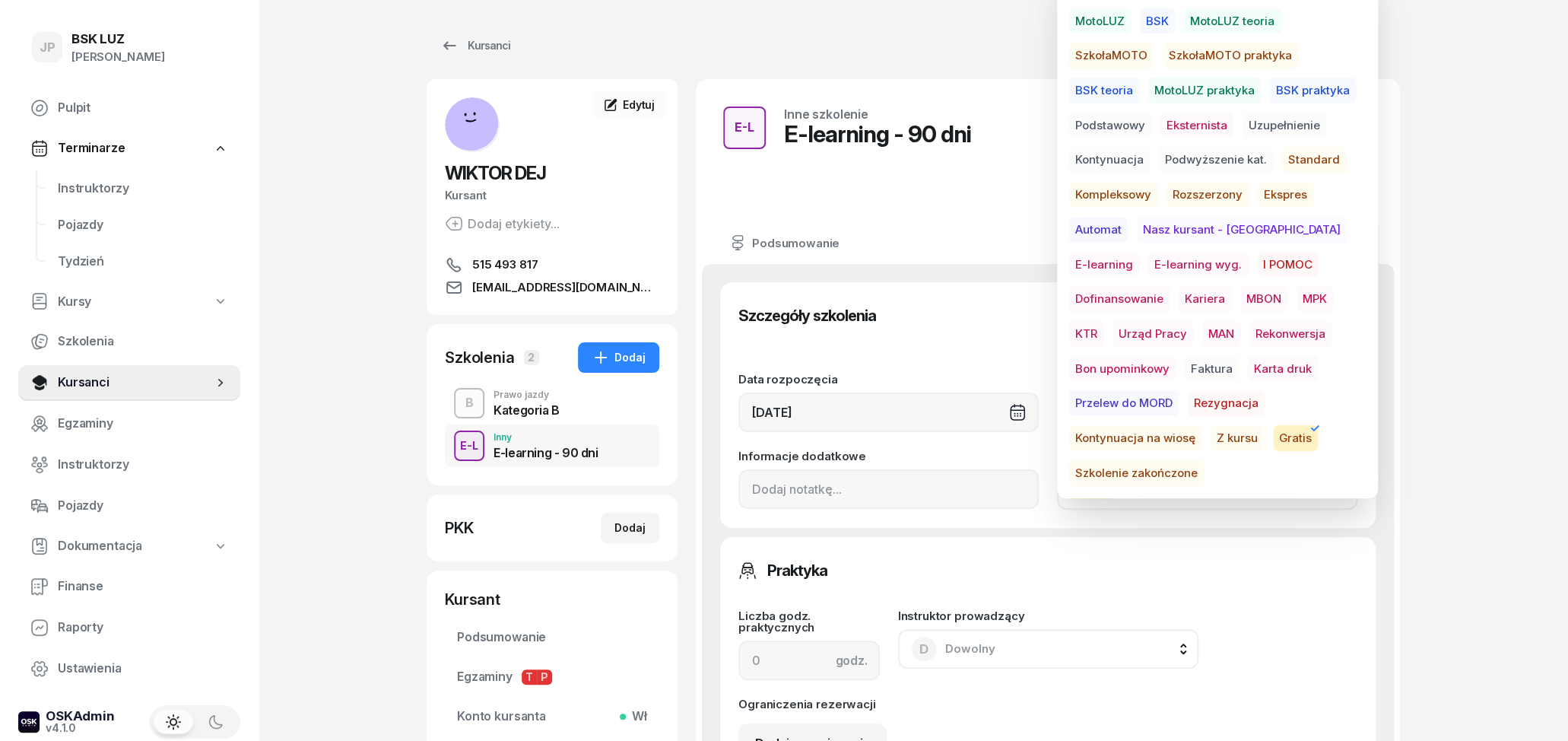
click at [1148, 261] on span "E-learning wyg." at bounding box center [1198, 264] width 100 height 26
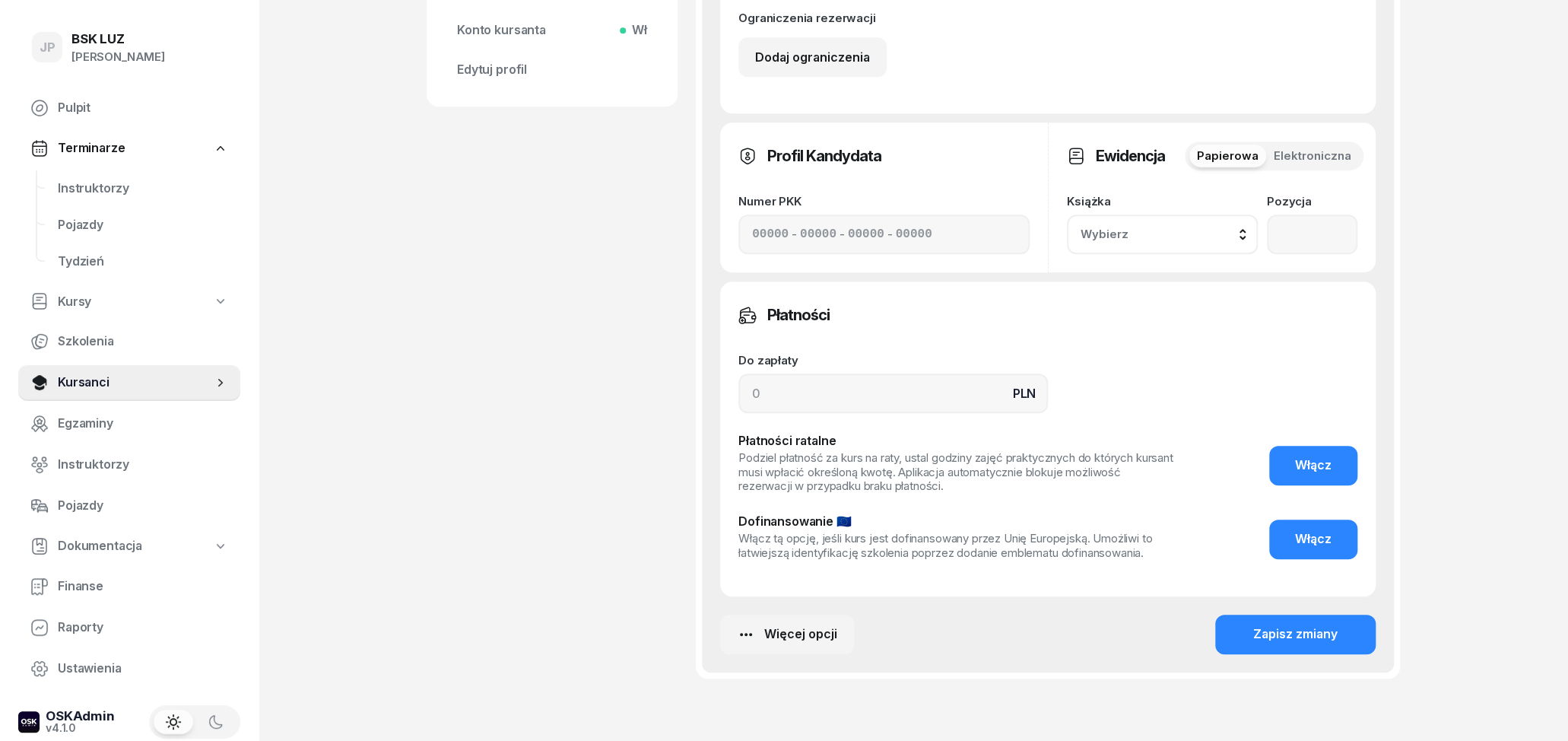
scroll to position [712, 0]
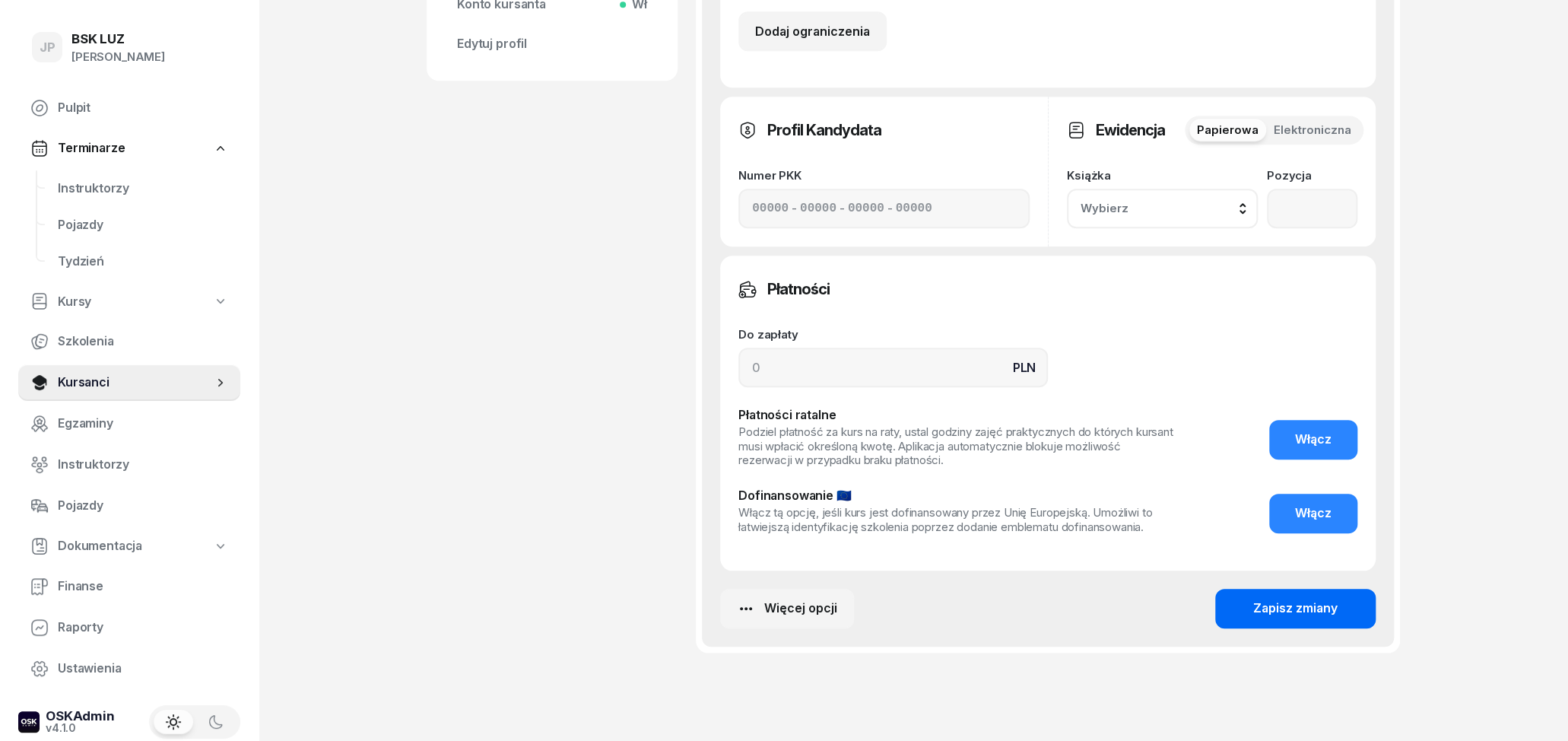
click at [1293, 621] on button "Zapisz zmiany" at bounding box center [1295, 609] width 160 height 40
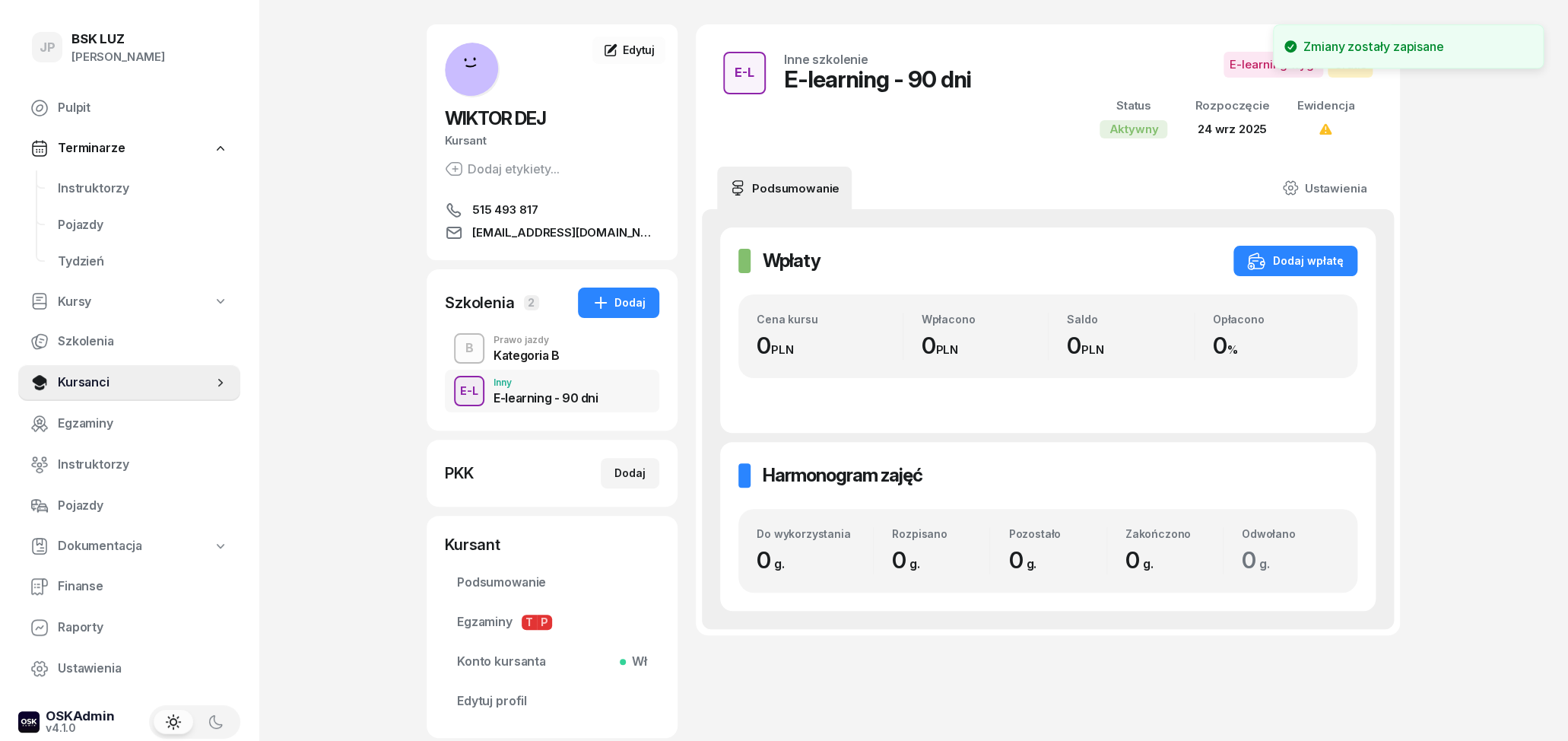
scroll to position [0, 0]
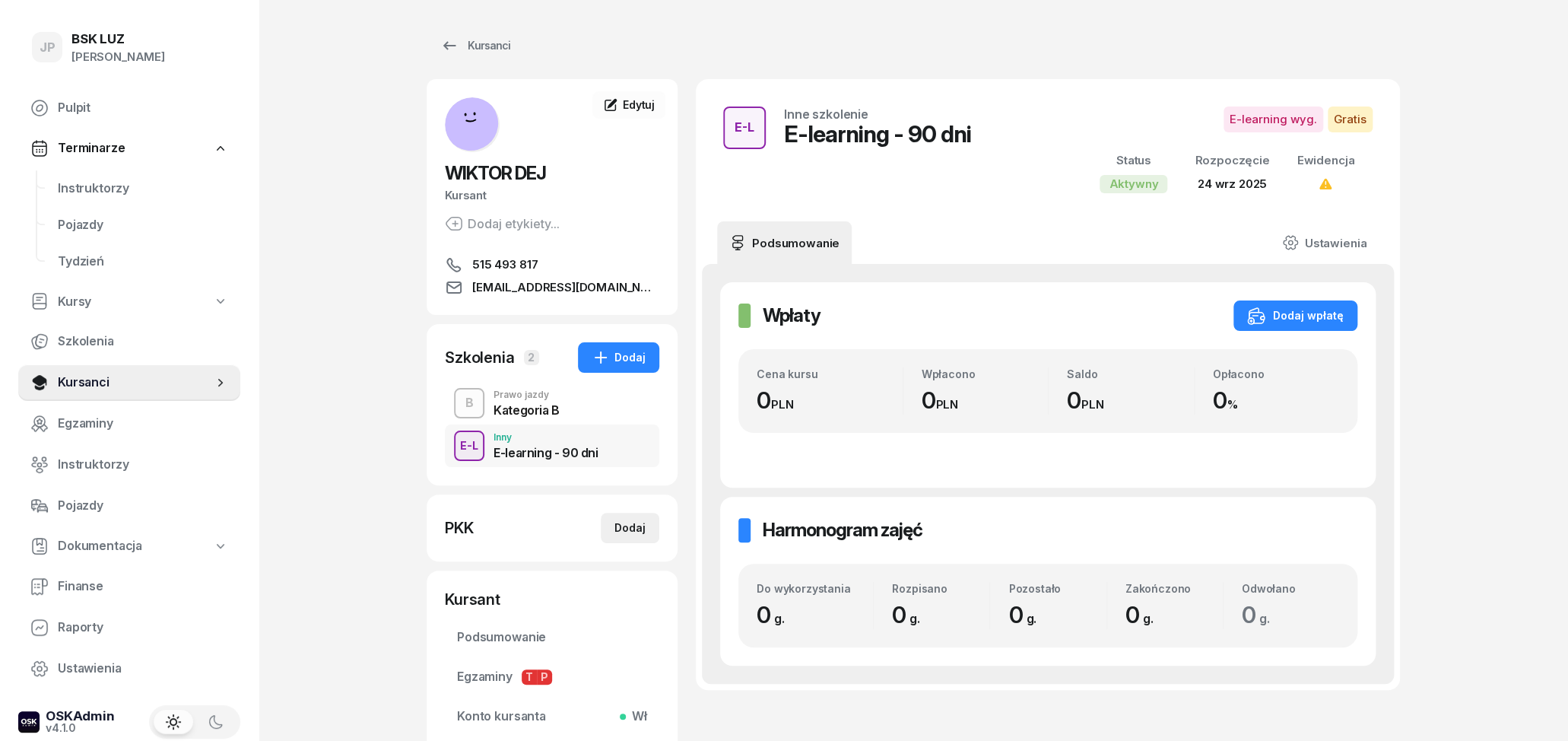
click at [633, 527] on div "Dodaj" at bounding box center [630, 528] width 32 height 18
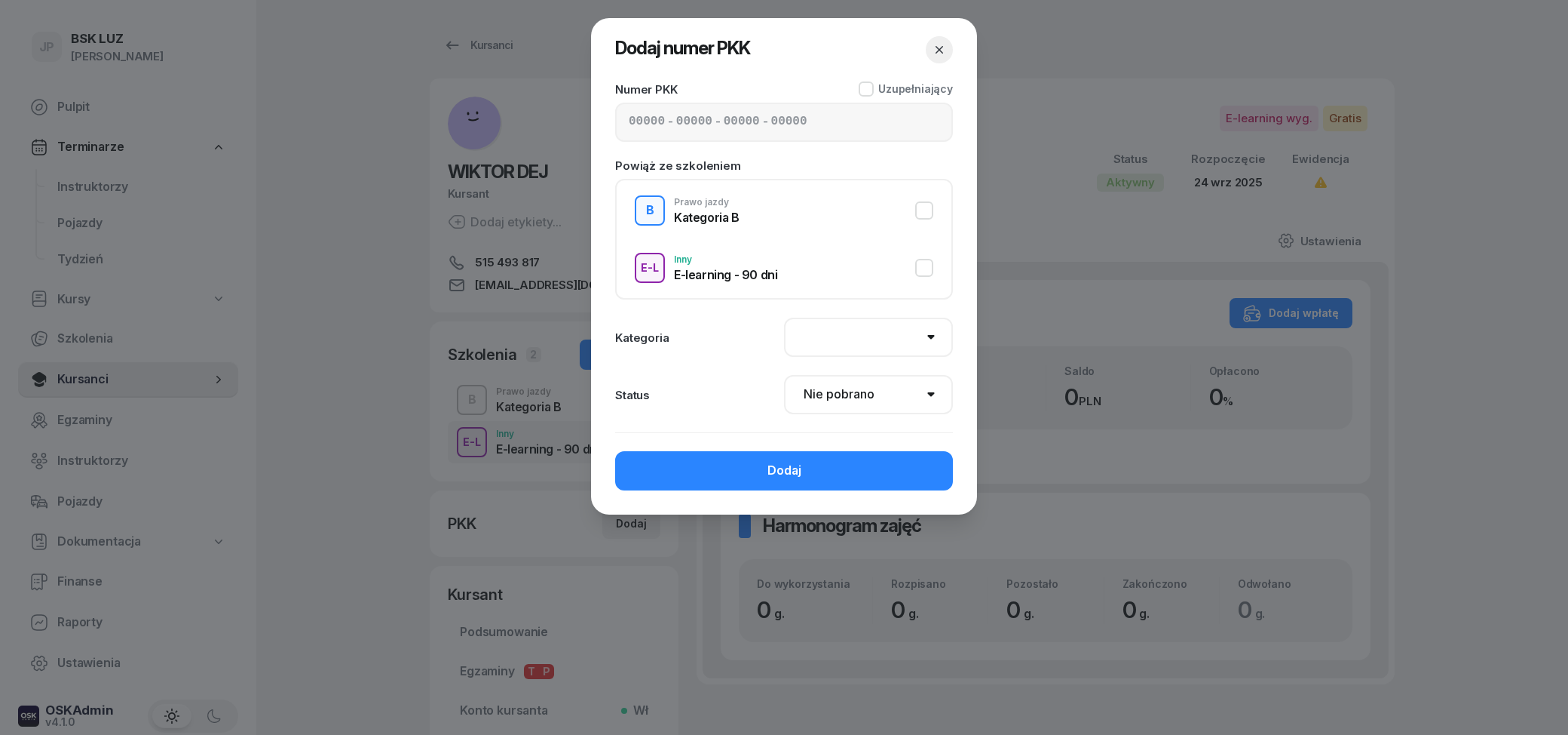
click at [674, 208] on div "Kategoria B" at bounding box center [707, 215] width 66 height 16
select select "B"
click at [638, 126] on input at bounding box center [647, 122] width 36 height 20
type input "02540"
type input "94177"
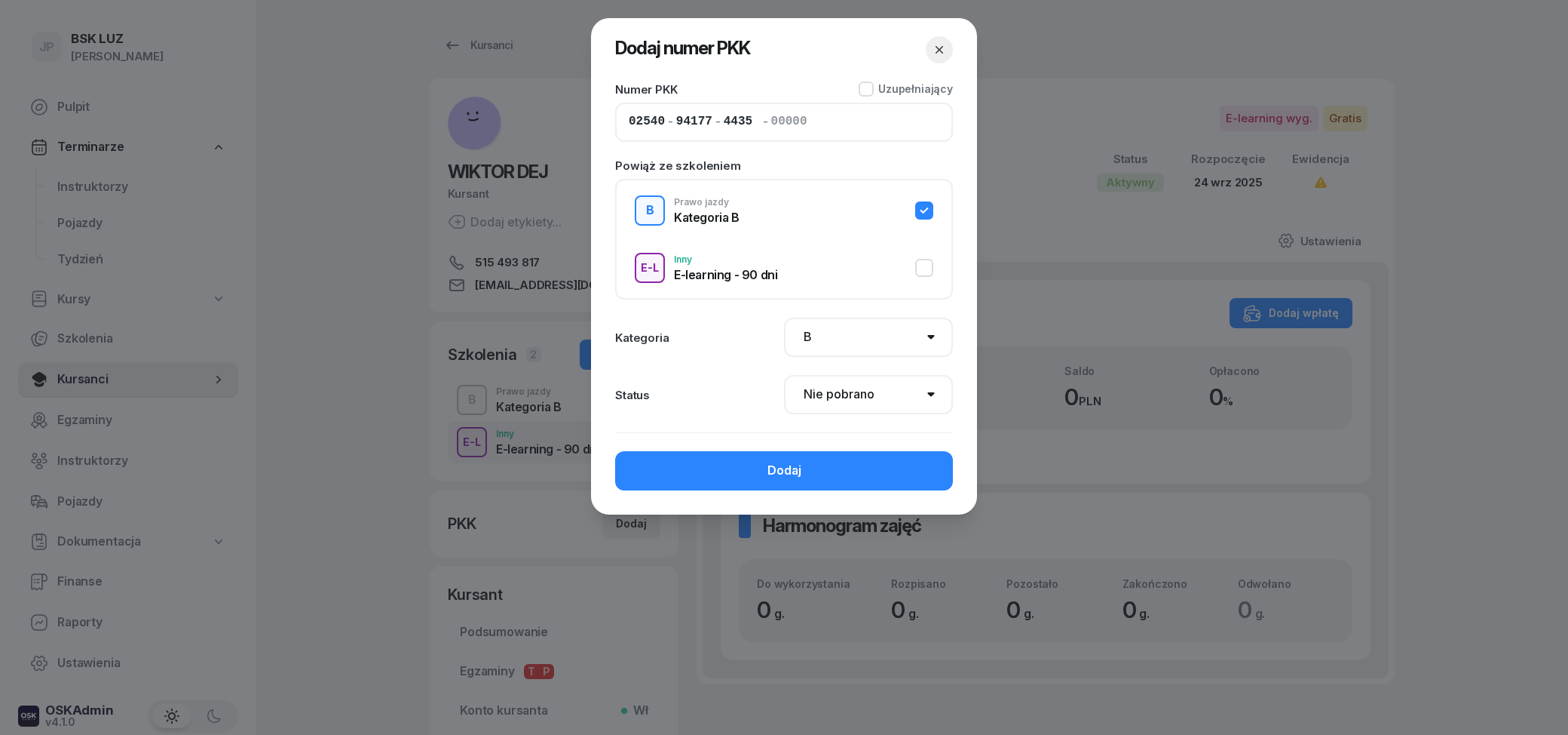
type input "44353"
type input "79122"
click at [718, 362] on div "Powiąż ze szkoleniem B Prawo jazdy Kategoria B E-L Inny E-learning - 90 dni Kat…" at bounding box center [784, 287] width 338 height 255
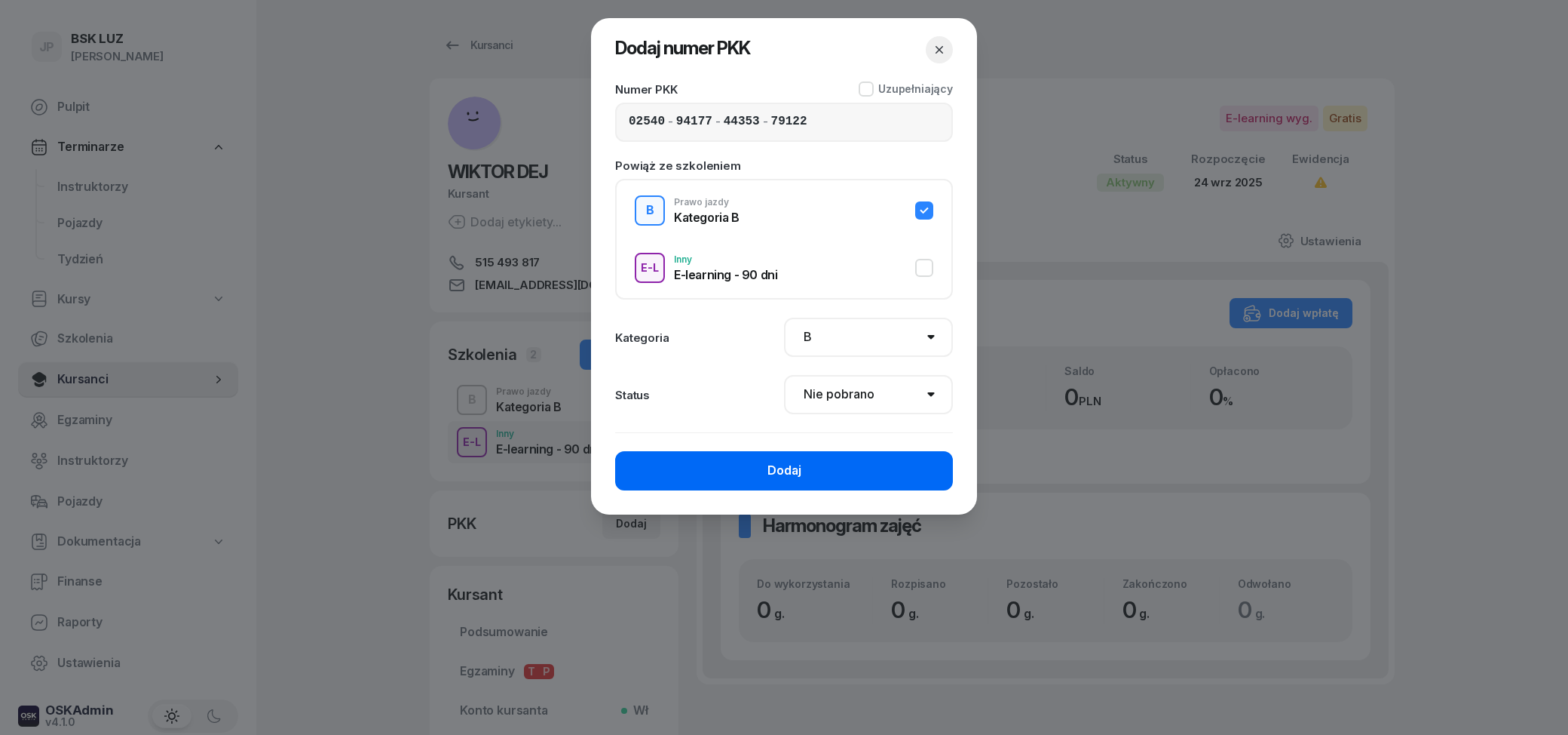
click at [791, 466] on div "Dodaj" at bounding box center [784, 470] width 34 height 20
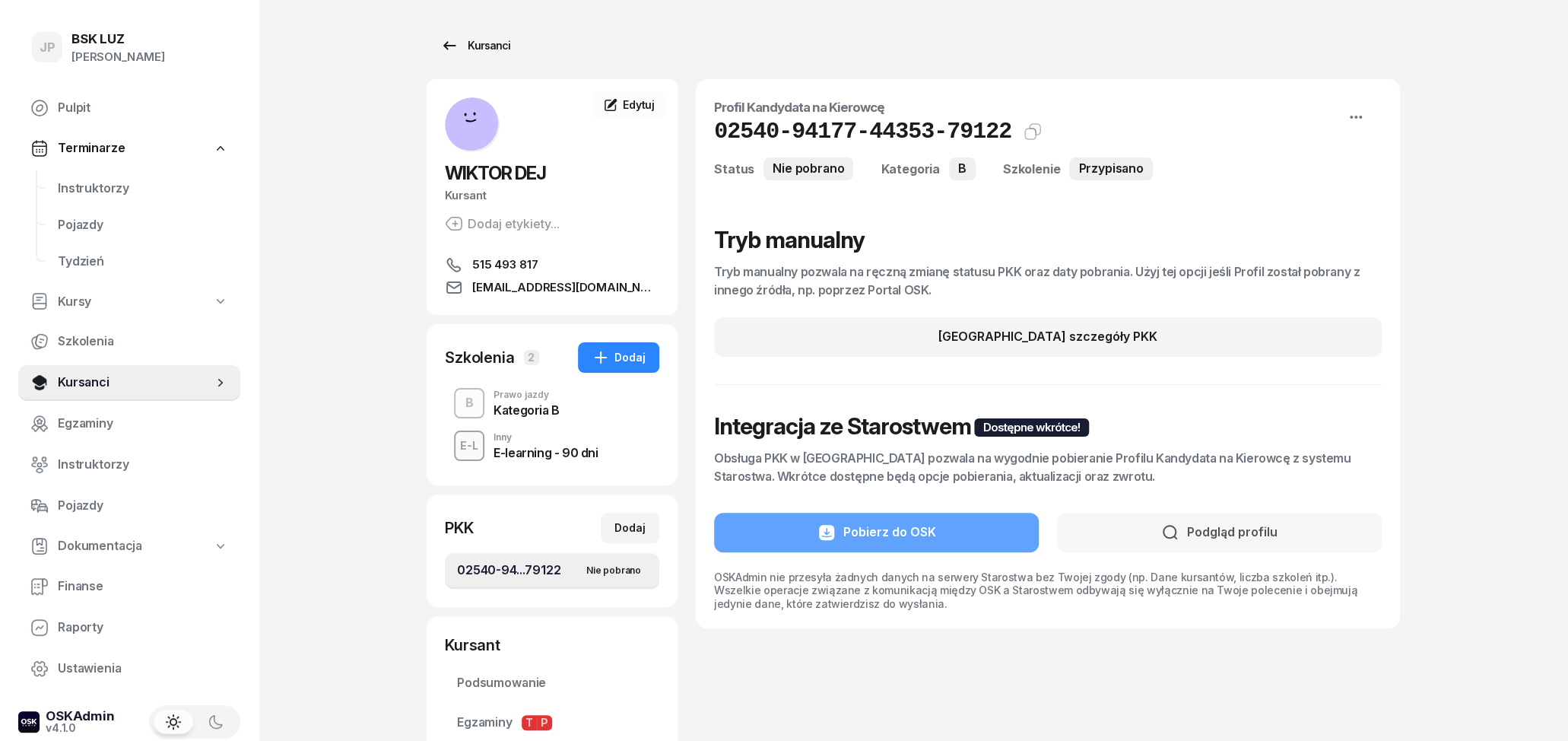
click at [467, 49] on div "Kursanci" at bounding box center [475, 46] width 70 height 18
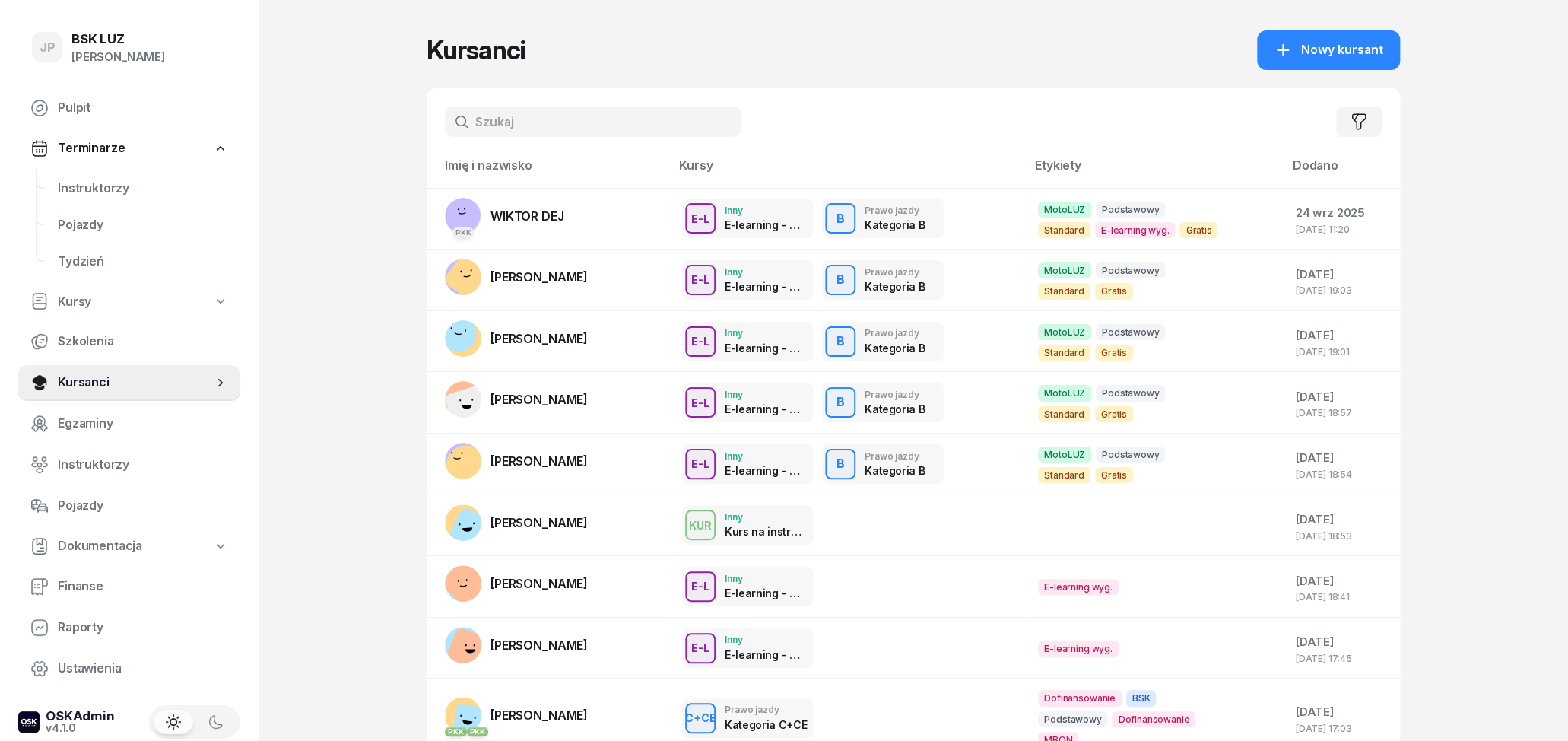
click at [812, 106] on div "Filtruj" at bounding box center [914, 121] width 973 height 67
click at [600, 115] on input "text" at bounding box center [593, 121] width 296 height 31
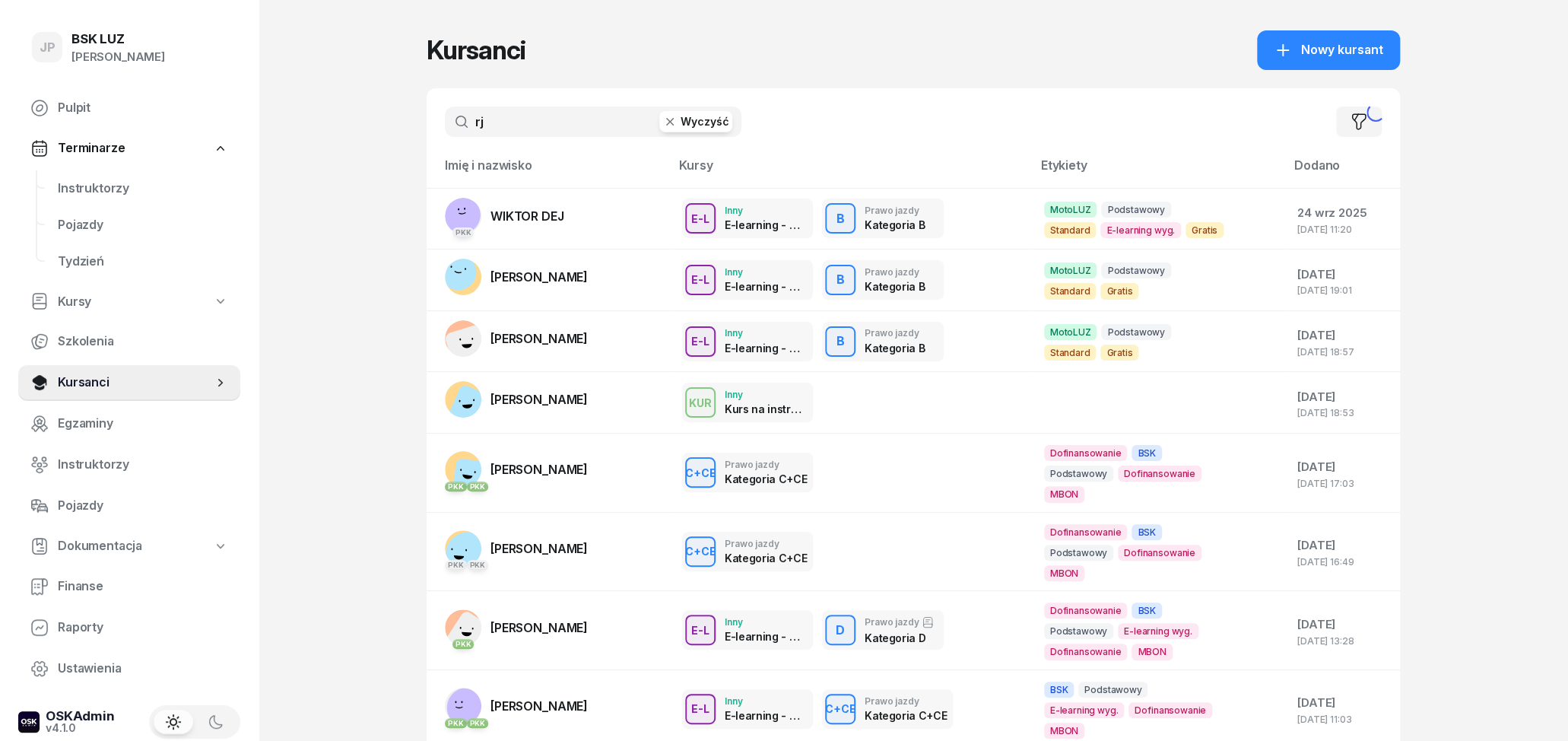
type input "r"
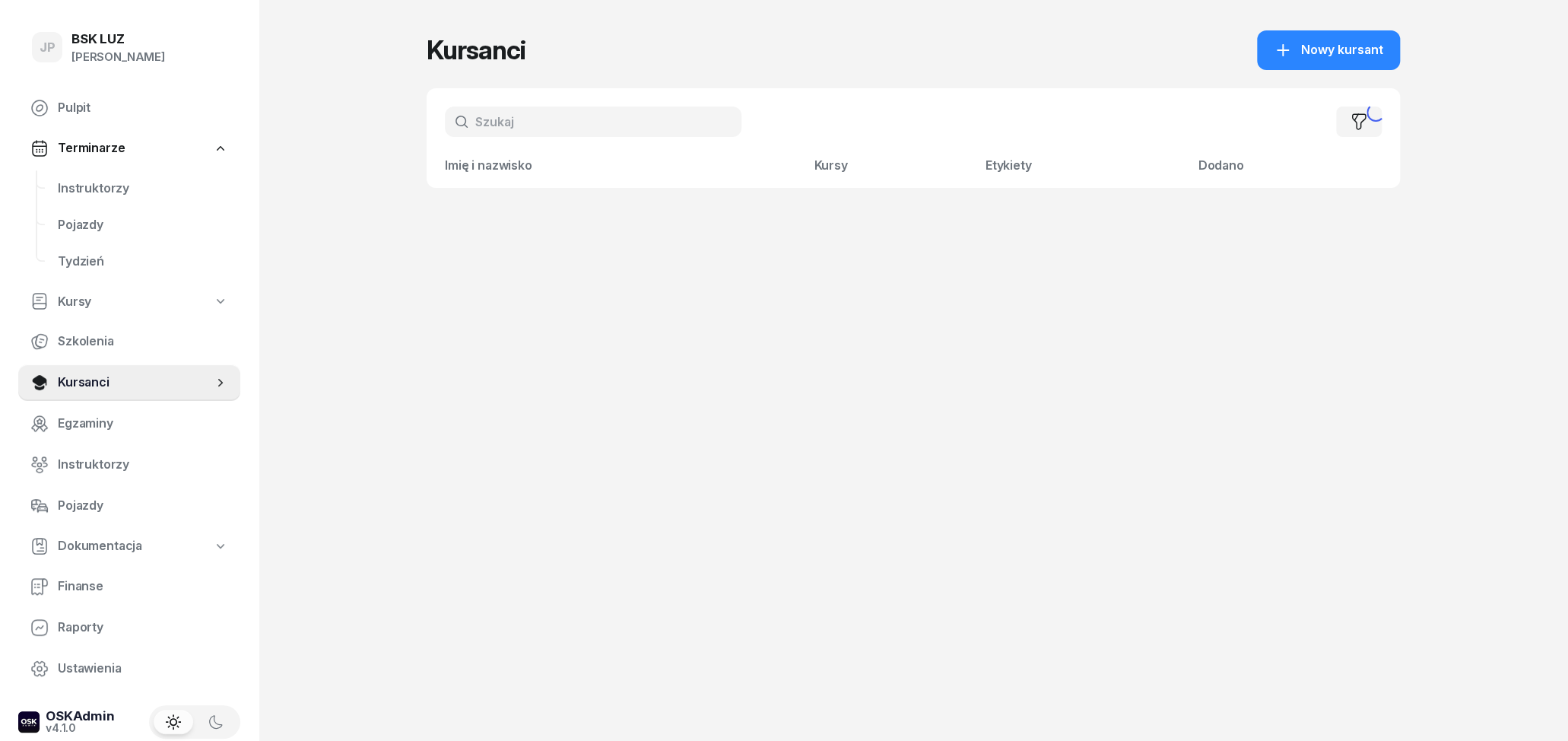
type input "e"
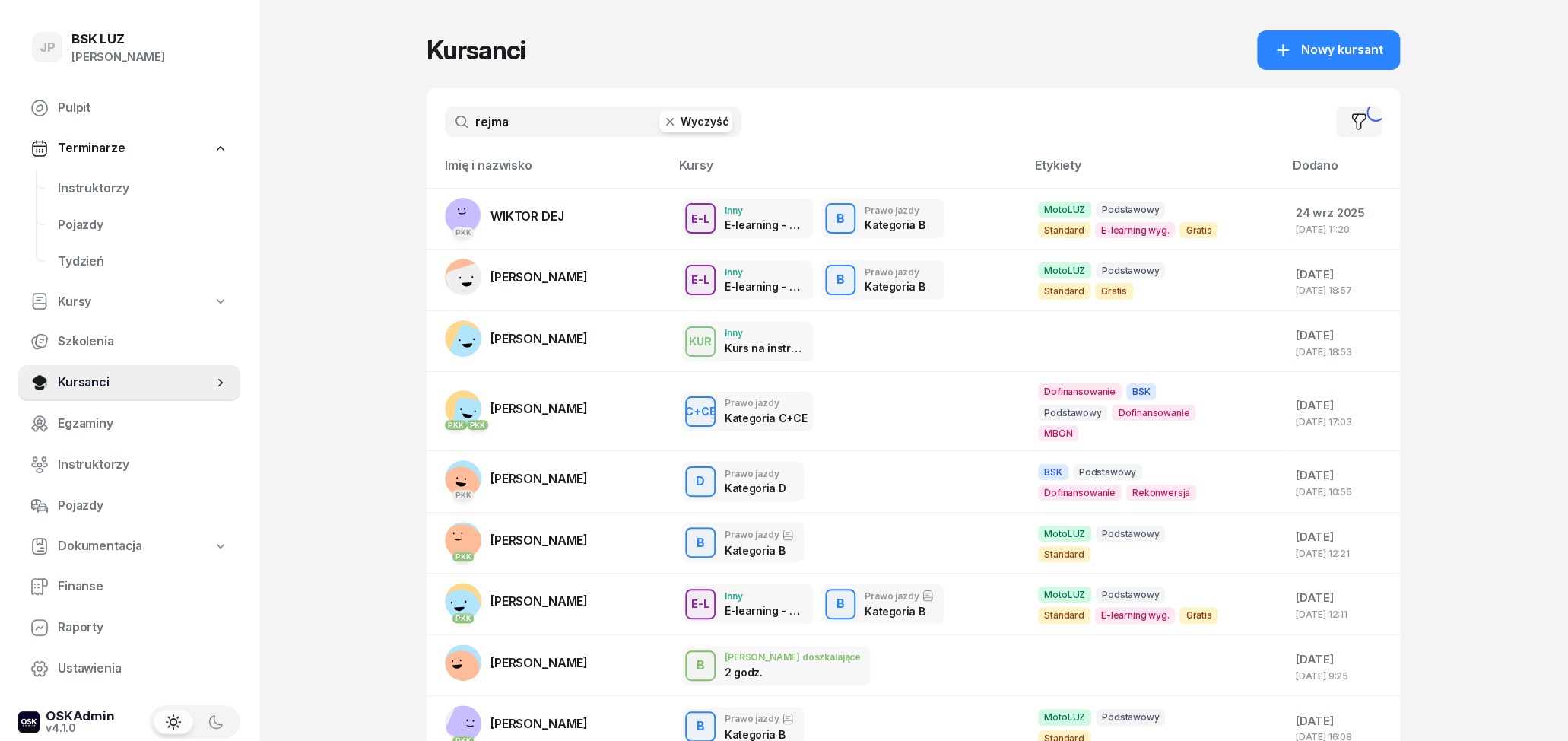
type input "rejma"
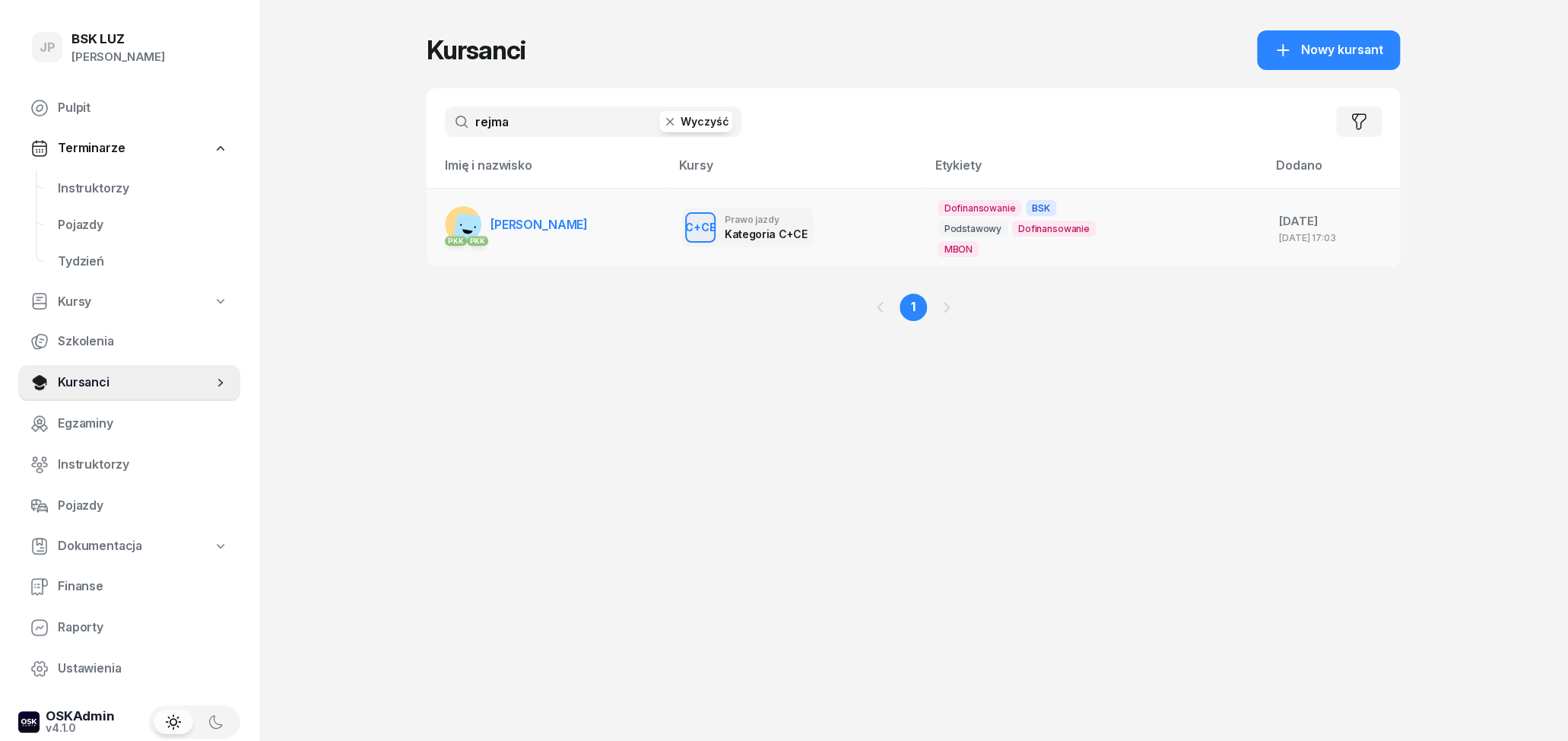
click at [600, 219] on td "PKK PKK [PERSON_NAME]" at bounding box center [548, 227] width 243 height 78
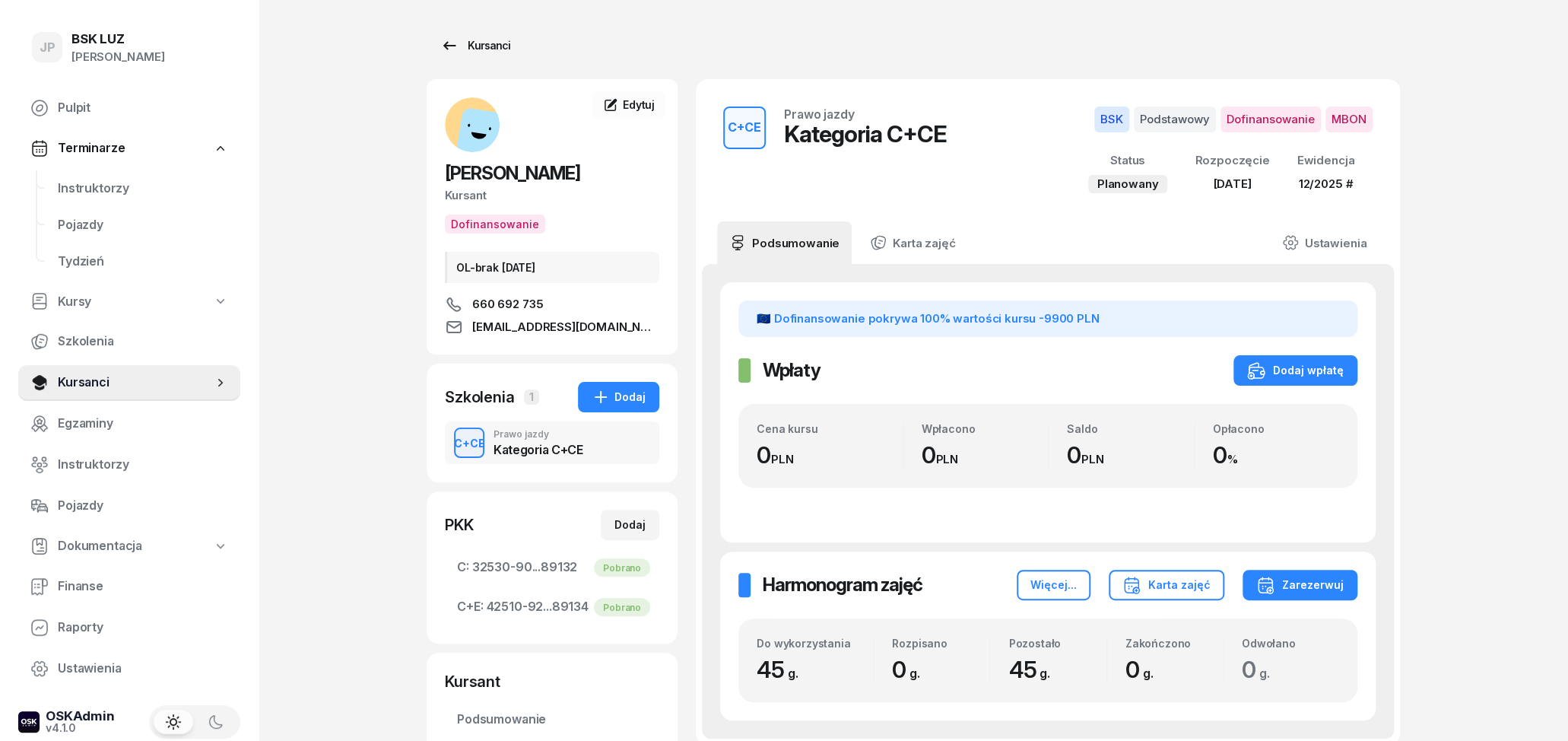
click at [460, 45] on div "Kursanci" at bounding box center [475, 46] width 70 height 18
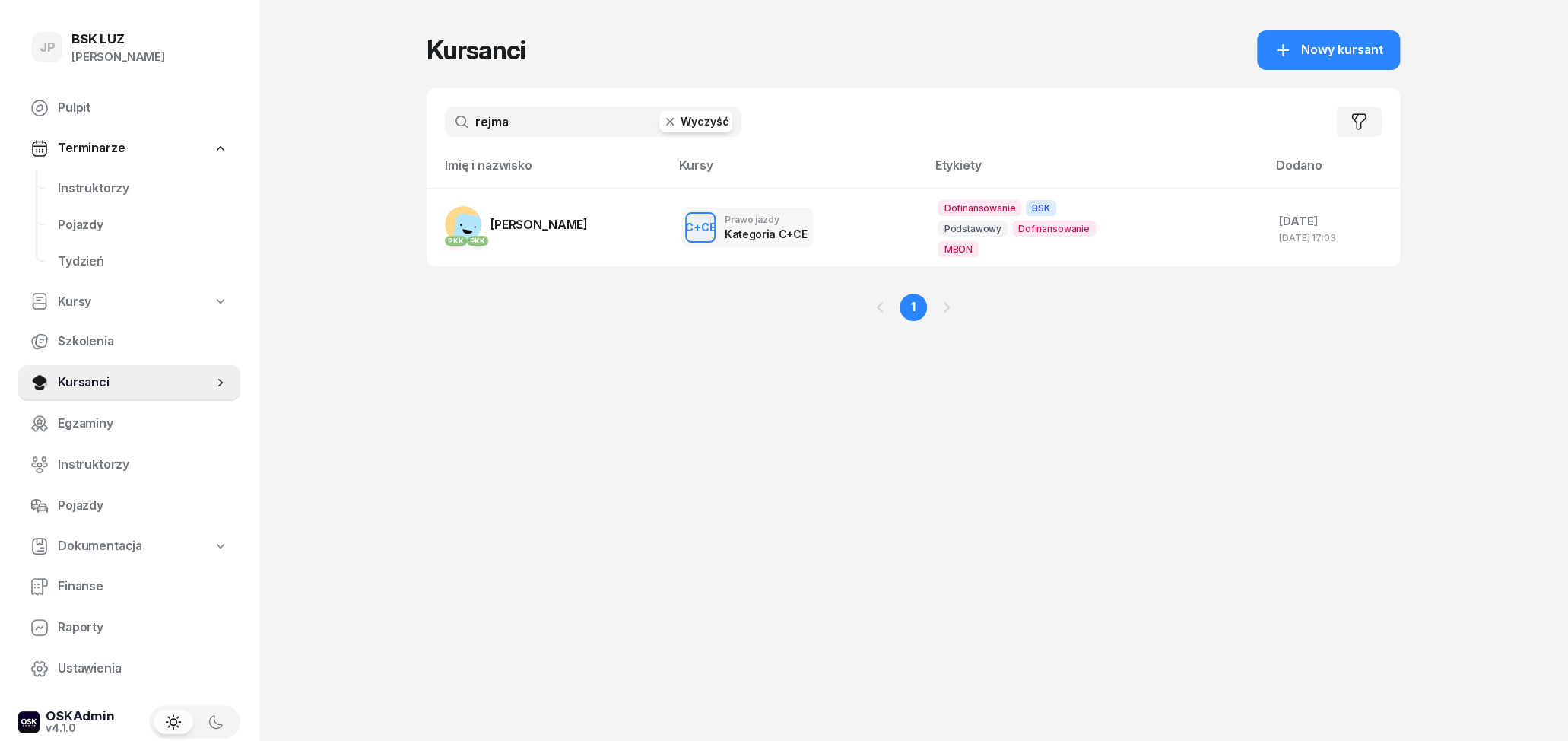
click at [688, 124] on button "Wyczyść" at bounding box center [696, 122] width 73 height 22
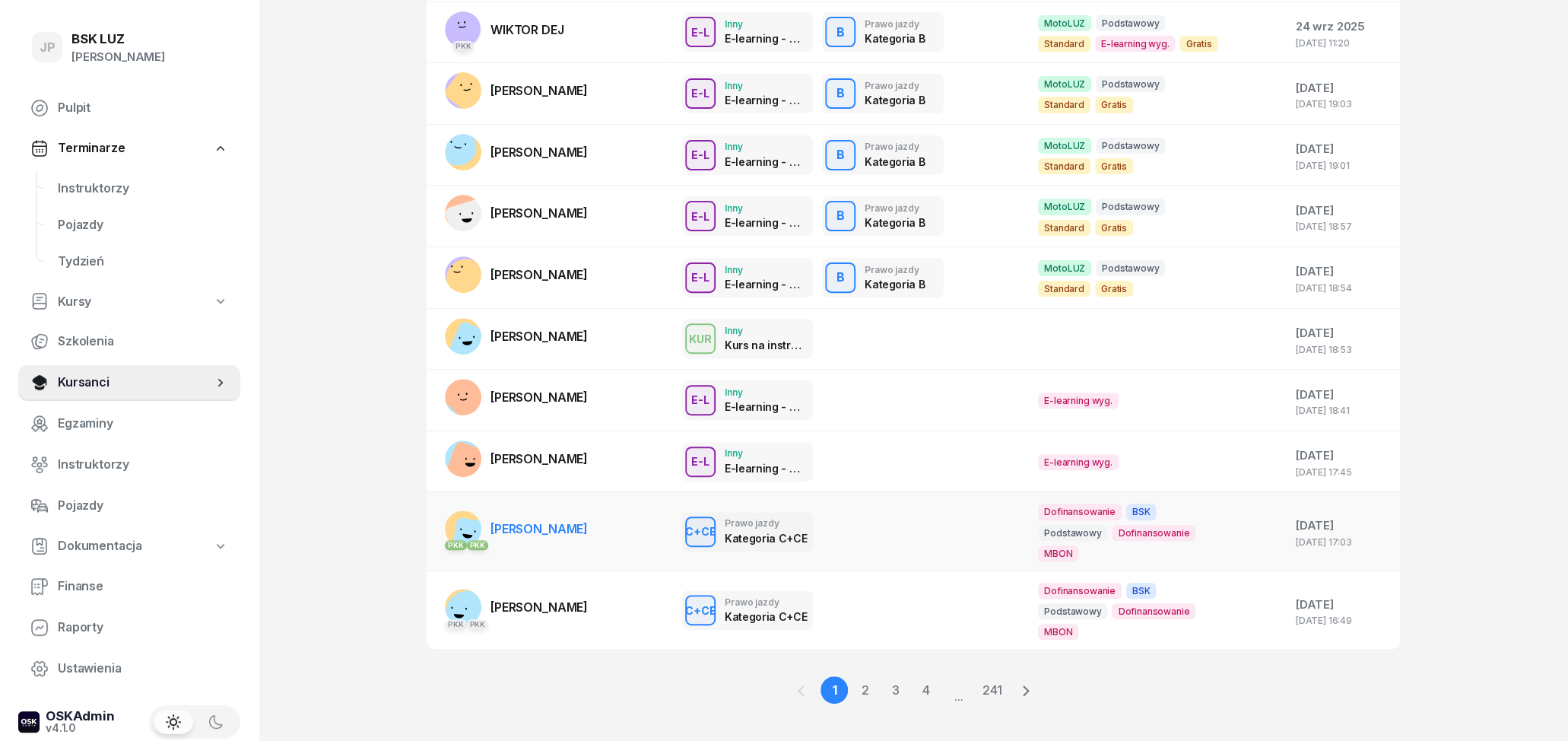
scroll to position [208, 0]
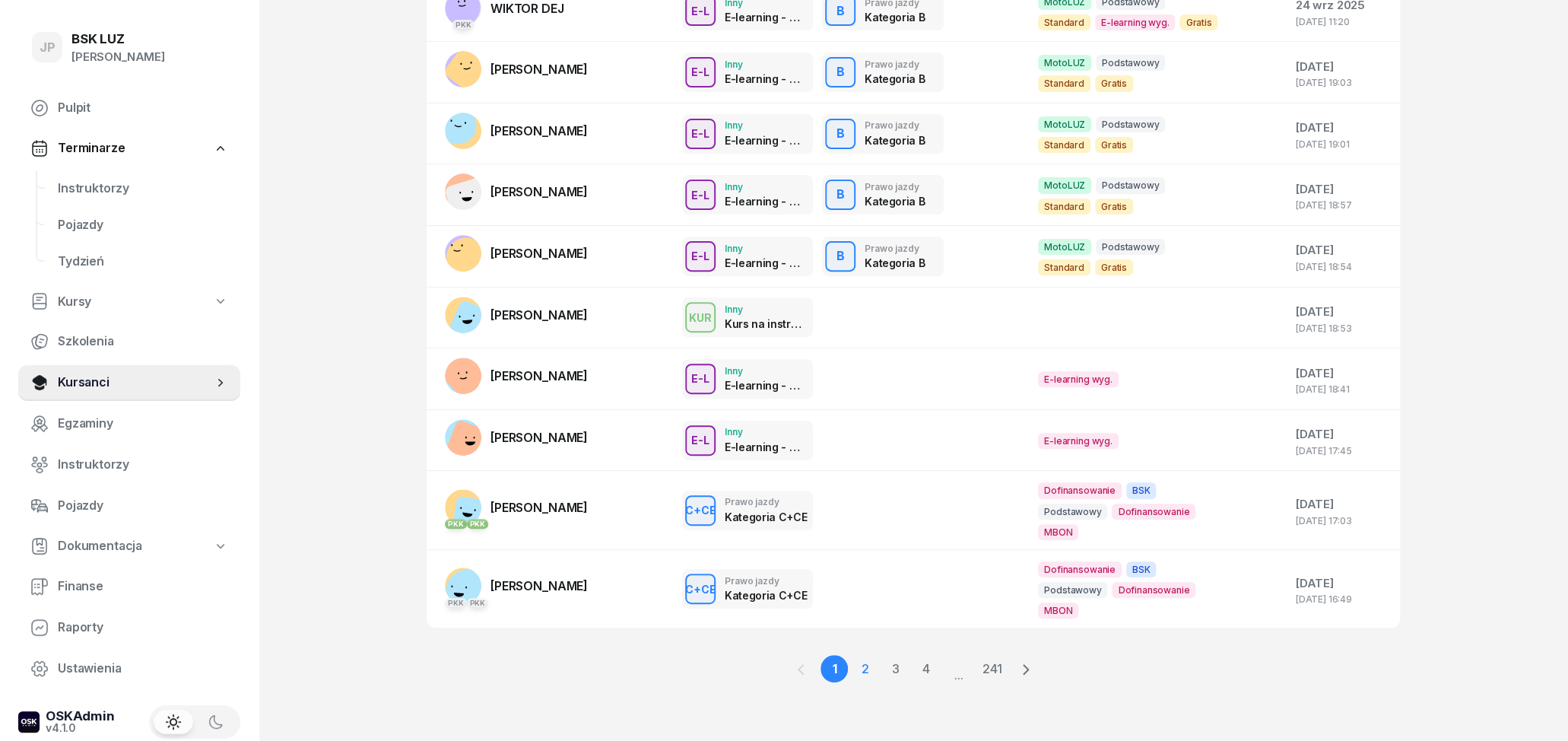
click at [862, 675] on link "2" at bounding box center [864, 668] width 27 height 27
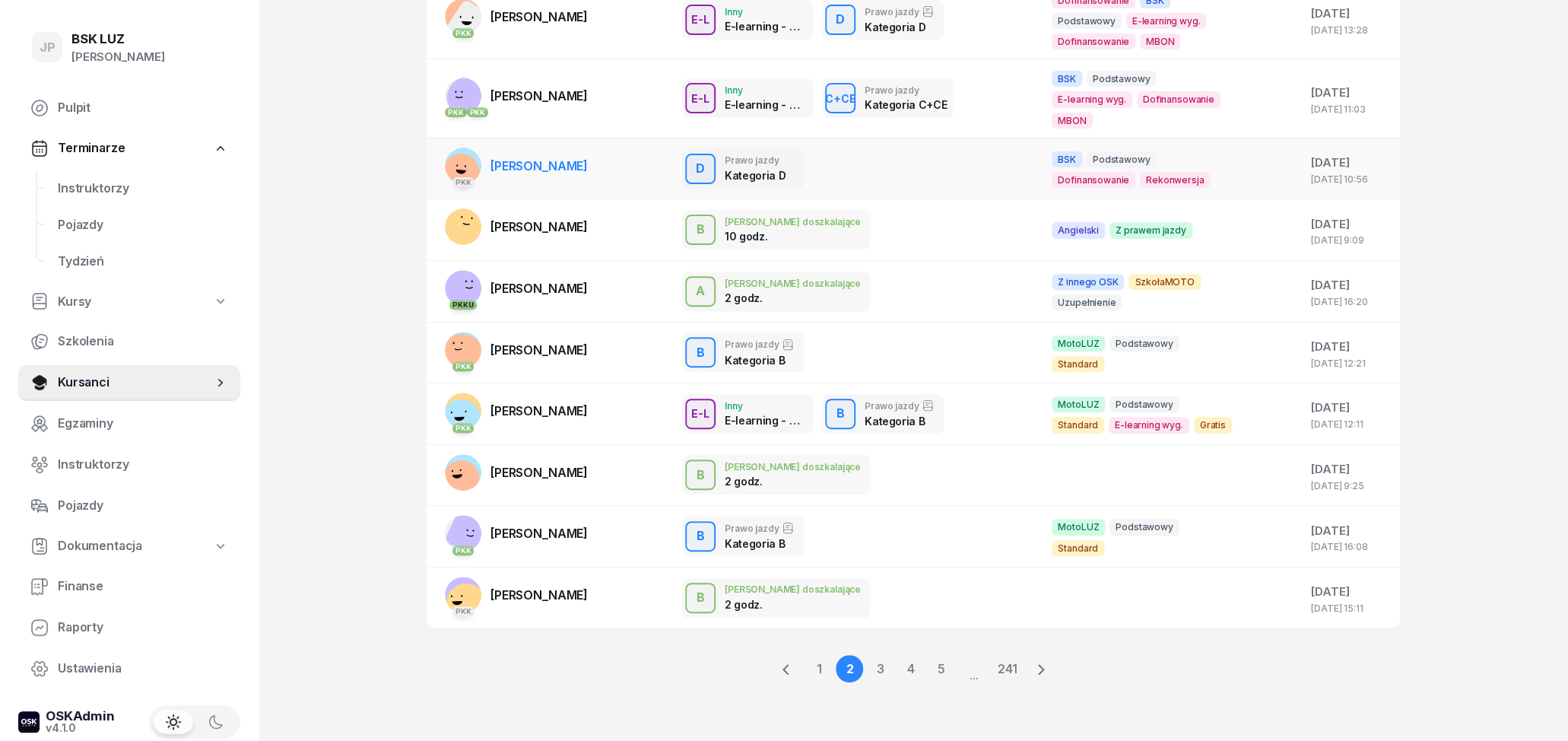
click at [908, 164] on div "D Prawo jazdy Kategoria D D Prawo jazdy Kategoria D BSK Podstawowy Dofinansowan…" at bounding box center [855, 169] width 345 height 40
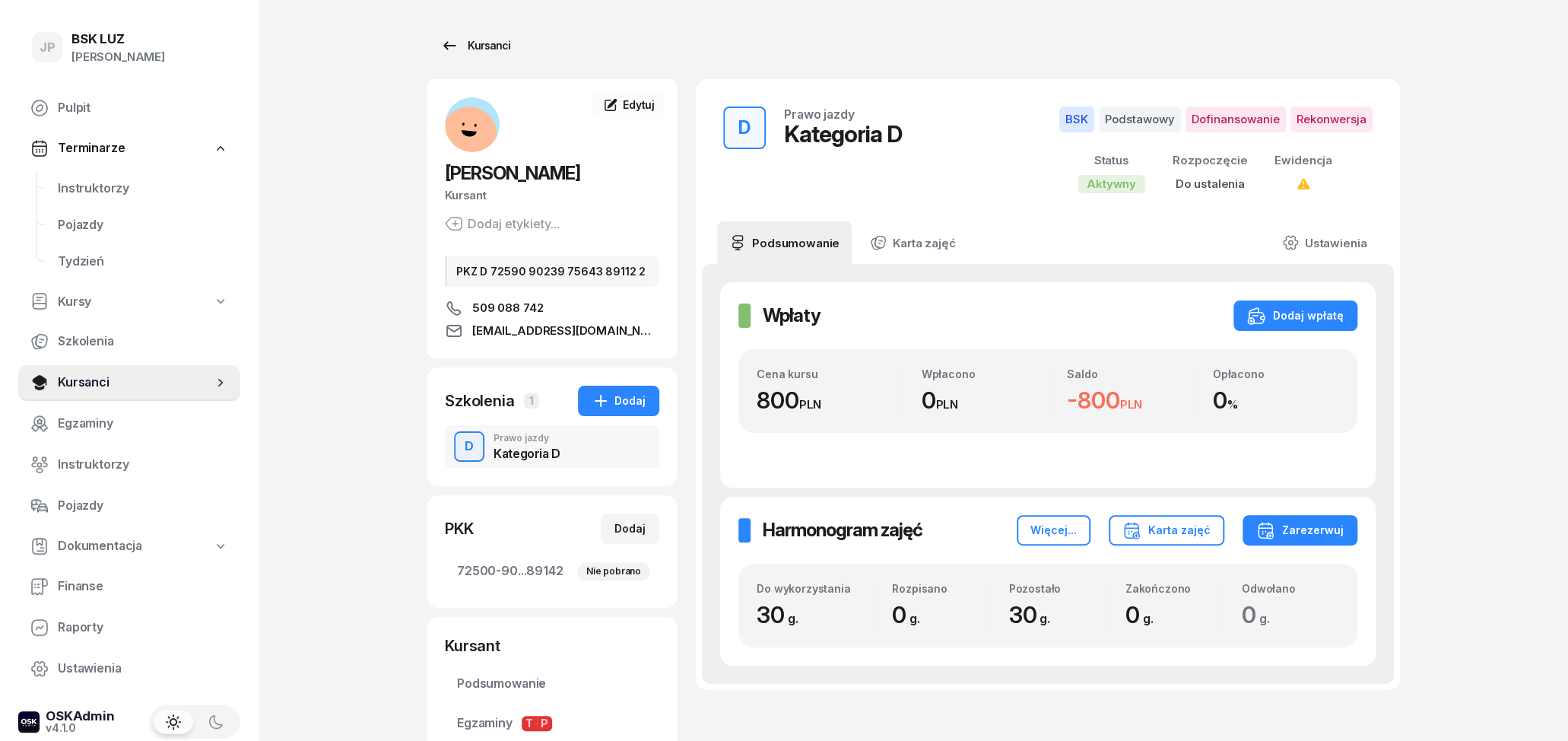
click at [450, 46] on icon at bounding box center [450, 45] width 13 height 8
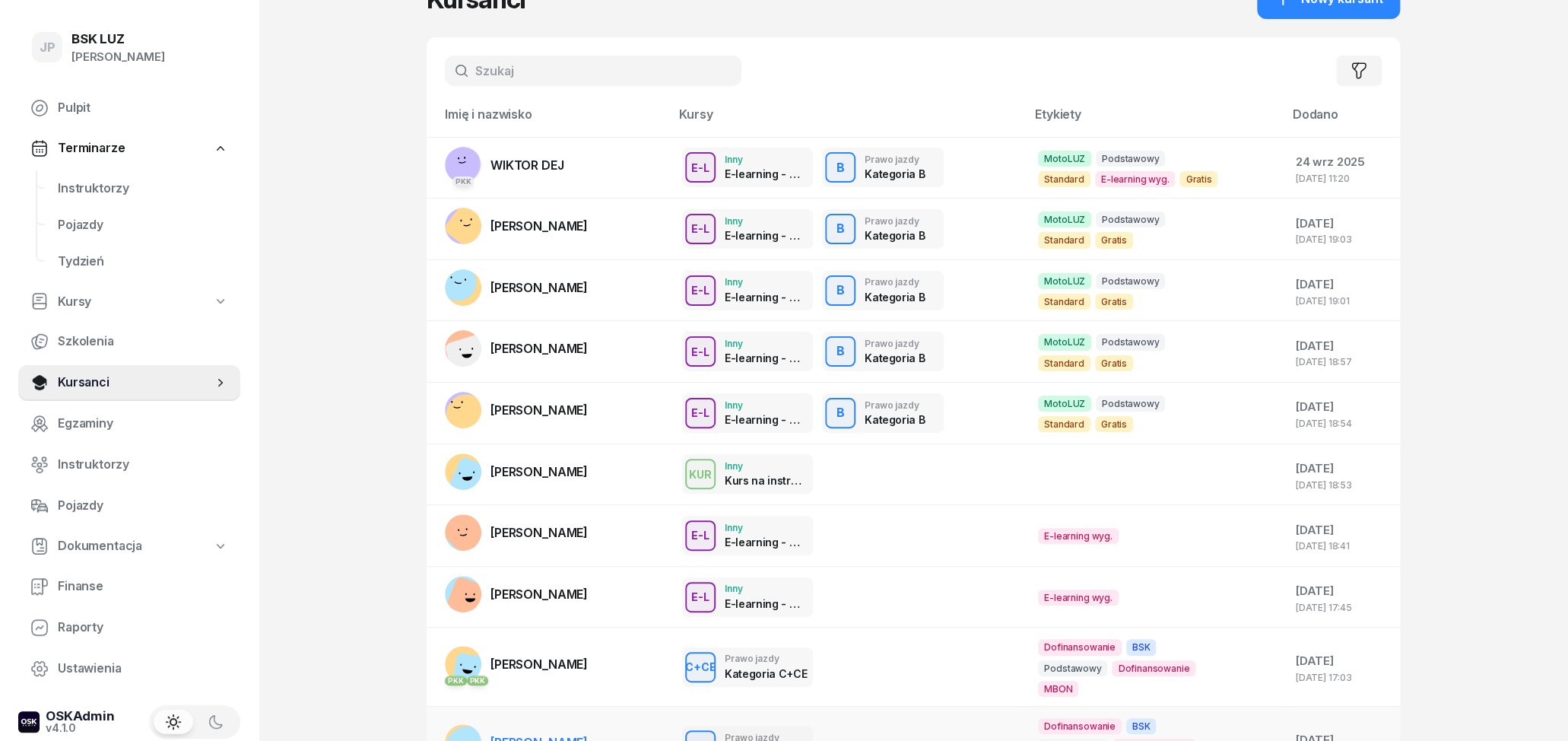
scroll to position [50, 0]
click at [543, 165] on span "WIKTOR DEJ" at bounding box center [527, 166] width 73 height 15
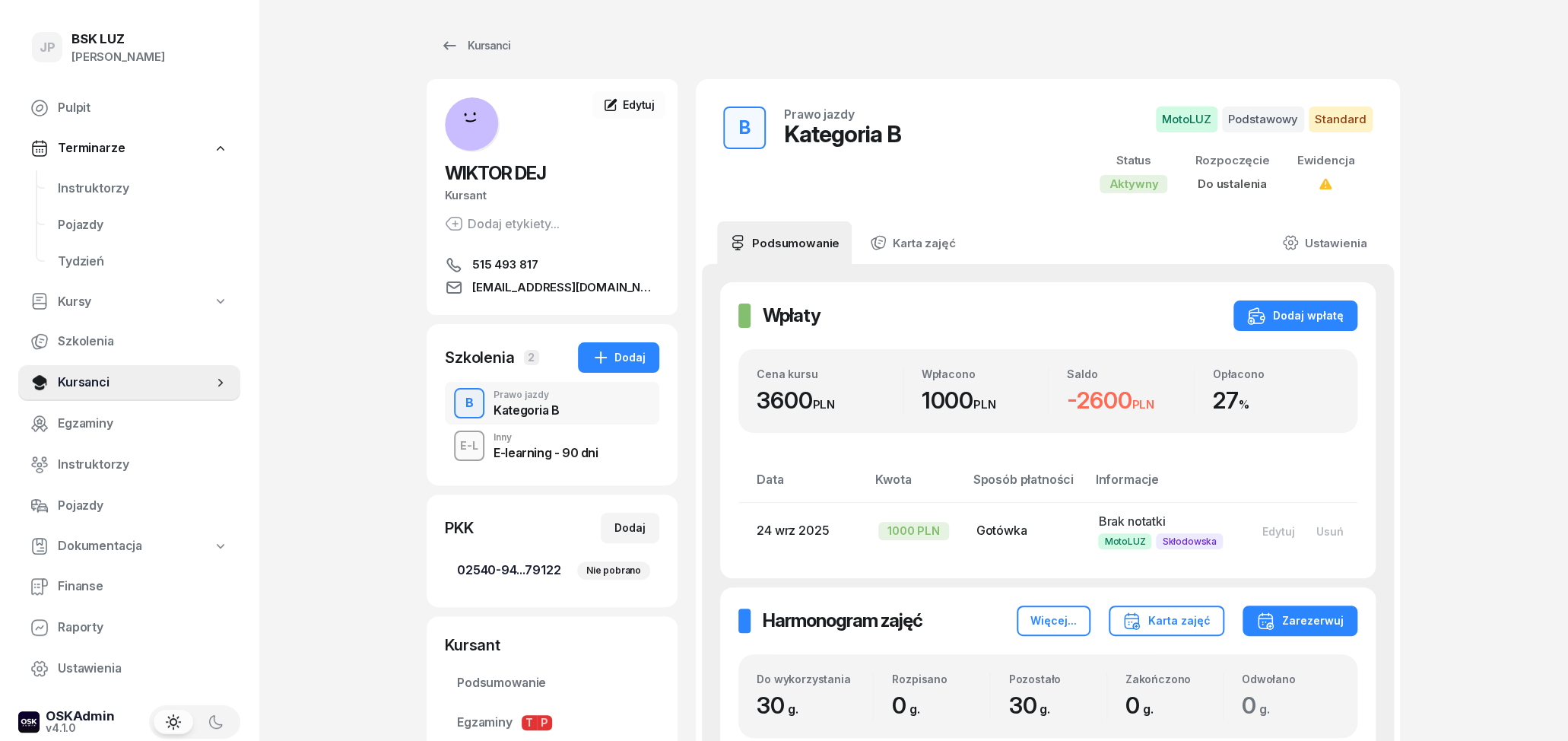
click at [483, 573] on span "02540-94...79122 Nie pobrano" at bounding box center [551, 571] width 190 height 20
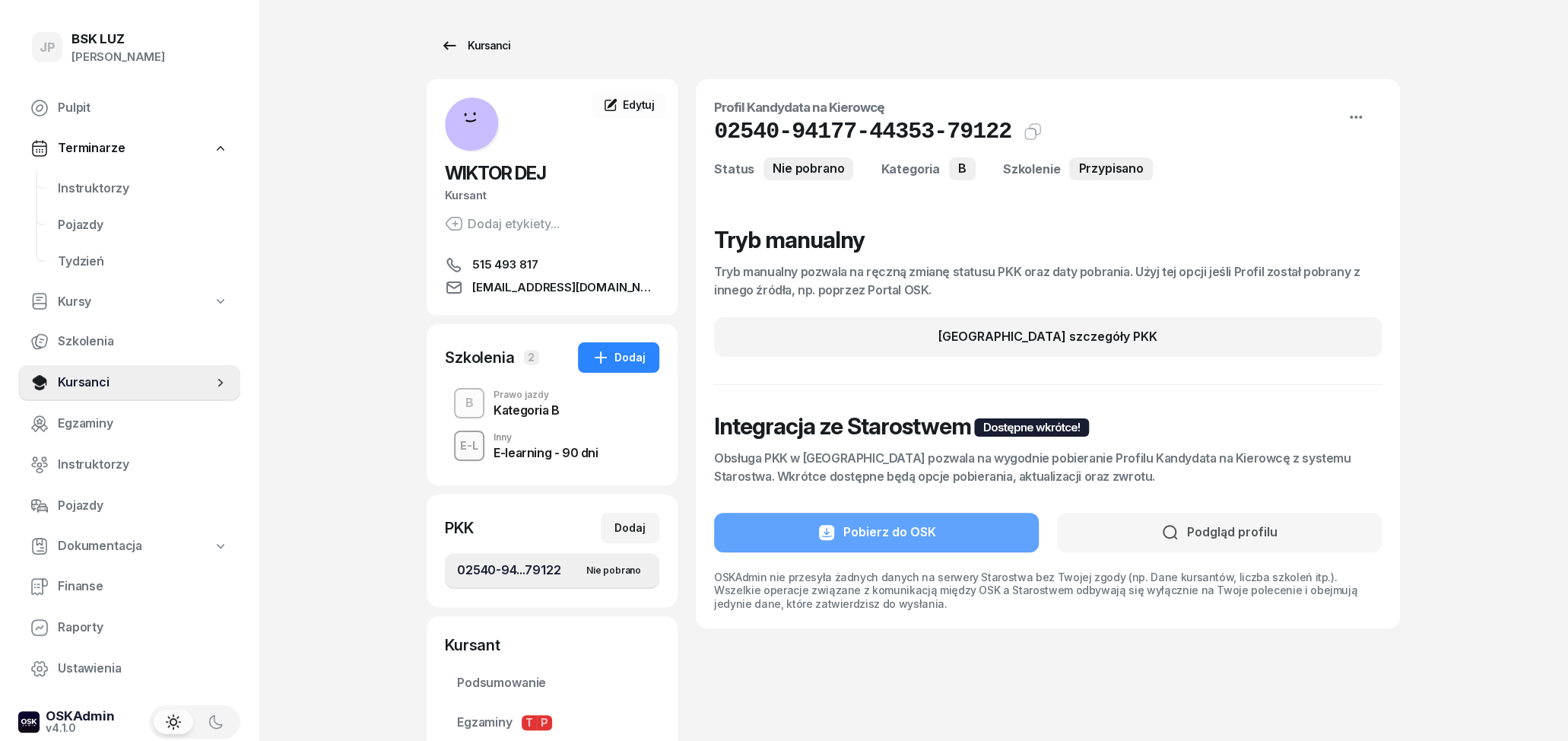
click at [451, 53] on icon at bounding box center [449, 46] width 18 height 18
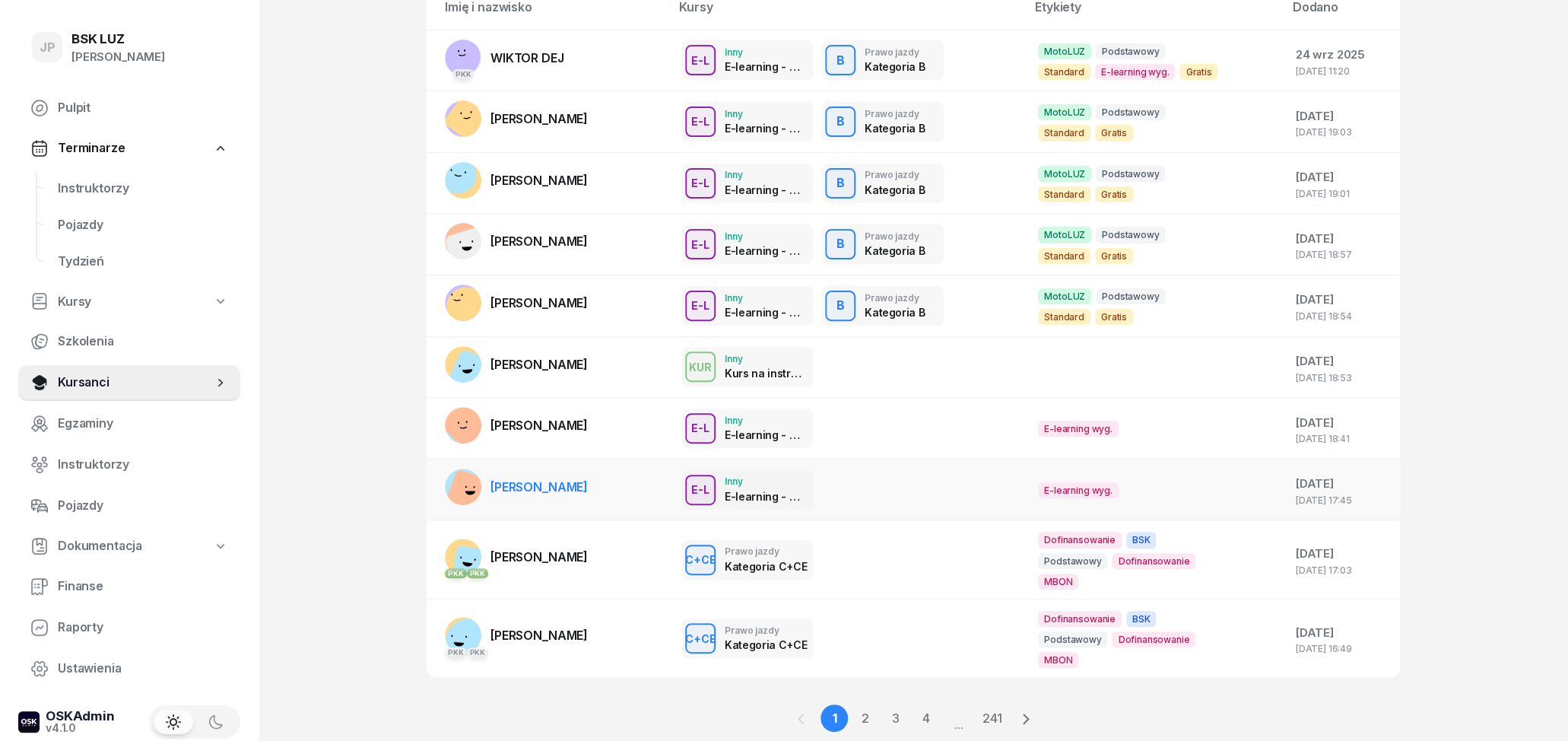
scroll to position [208, 0]
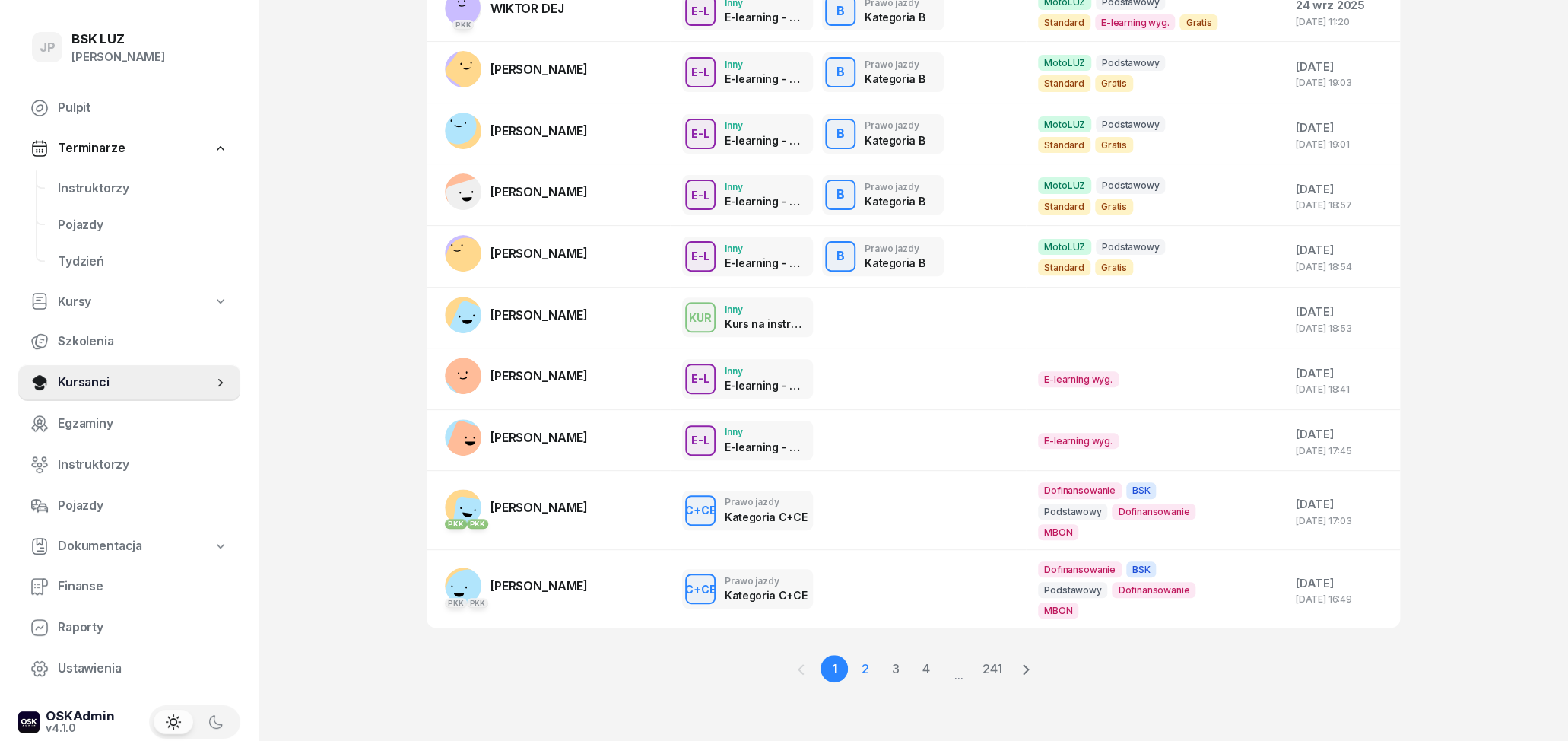
click at [868, 666] on link "2" at bounding box center [864, 668] width 27 height 27
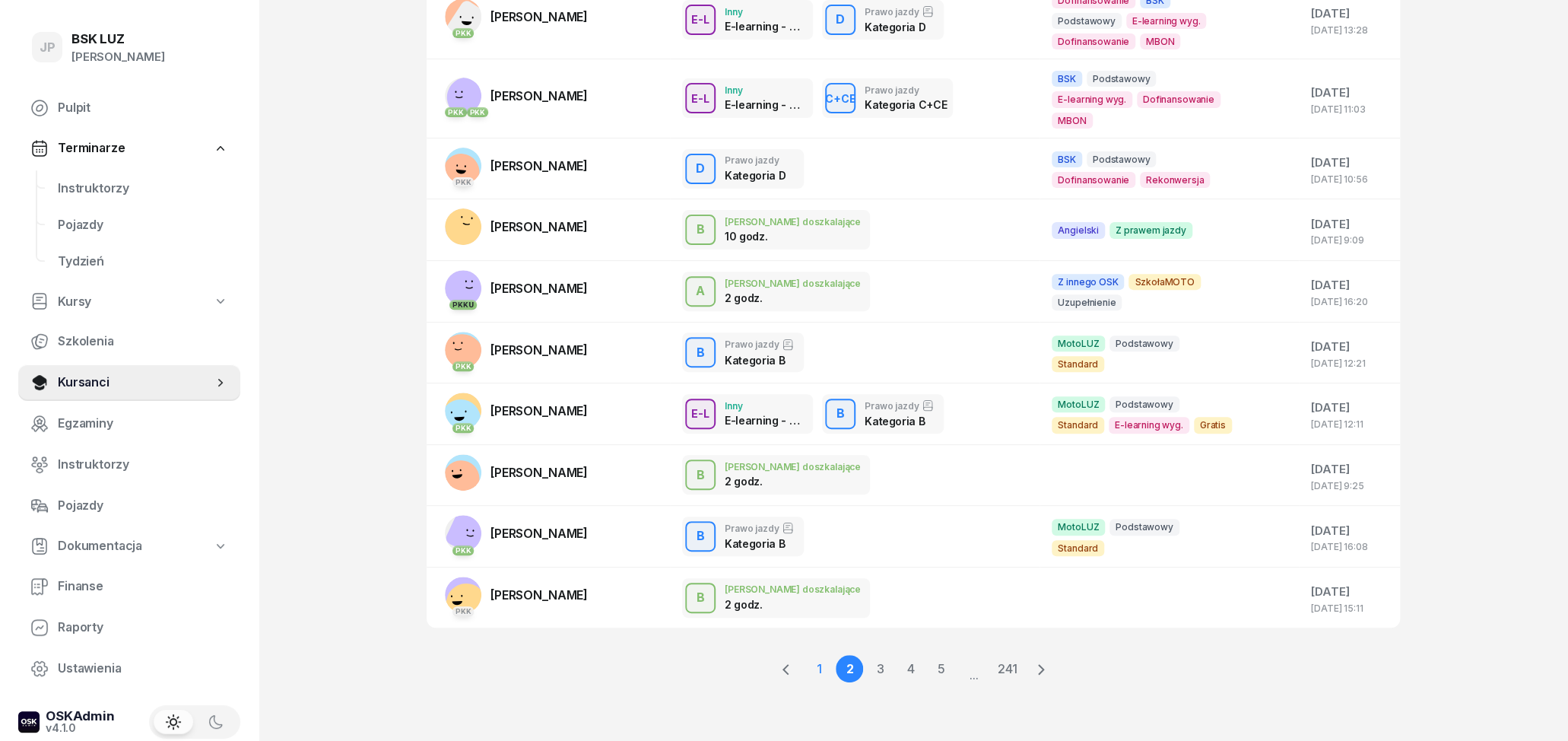
click at [817, 669] on link "1" at bounding box center [818, 668] width 27 height 27
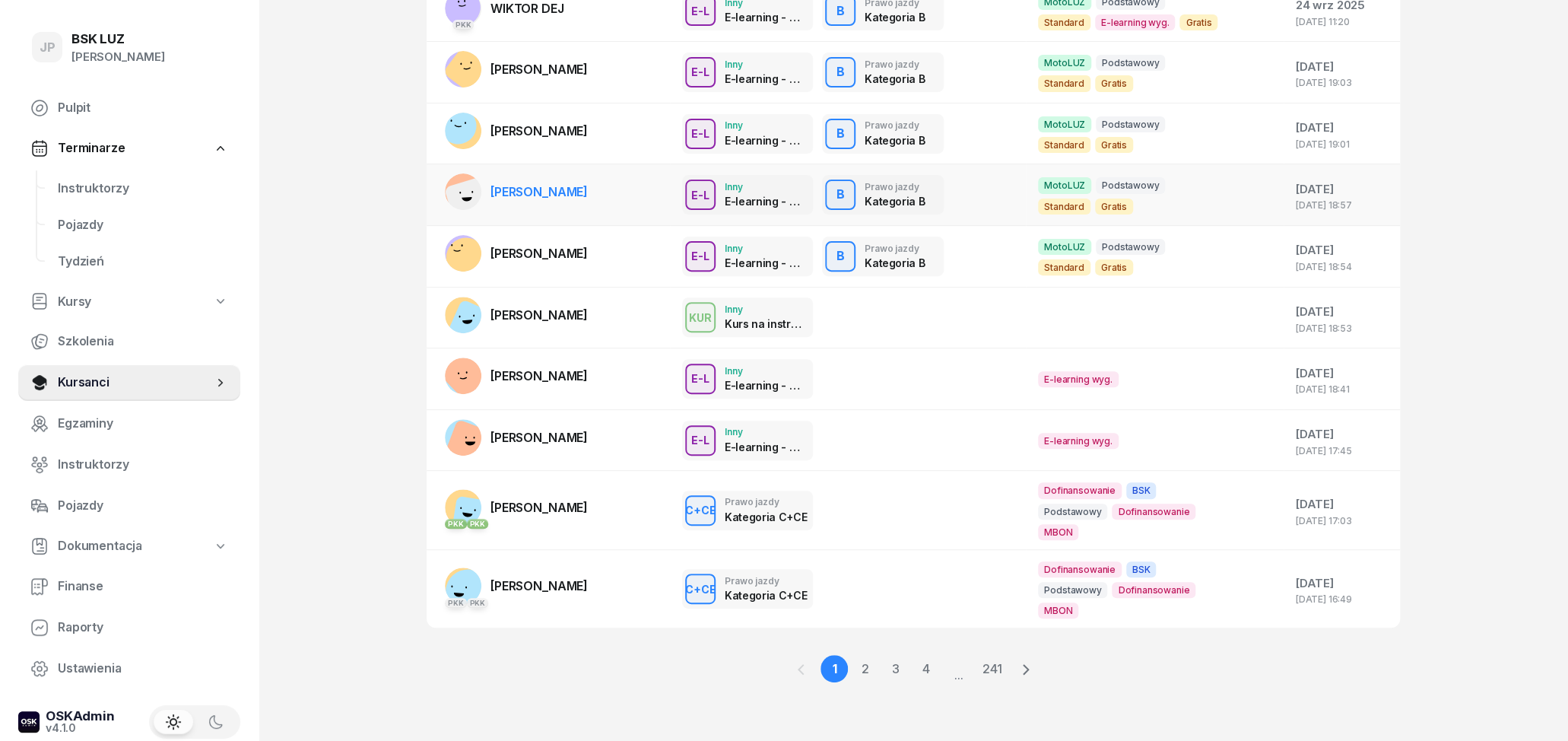
scroll to position [129, 0]
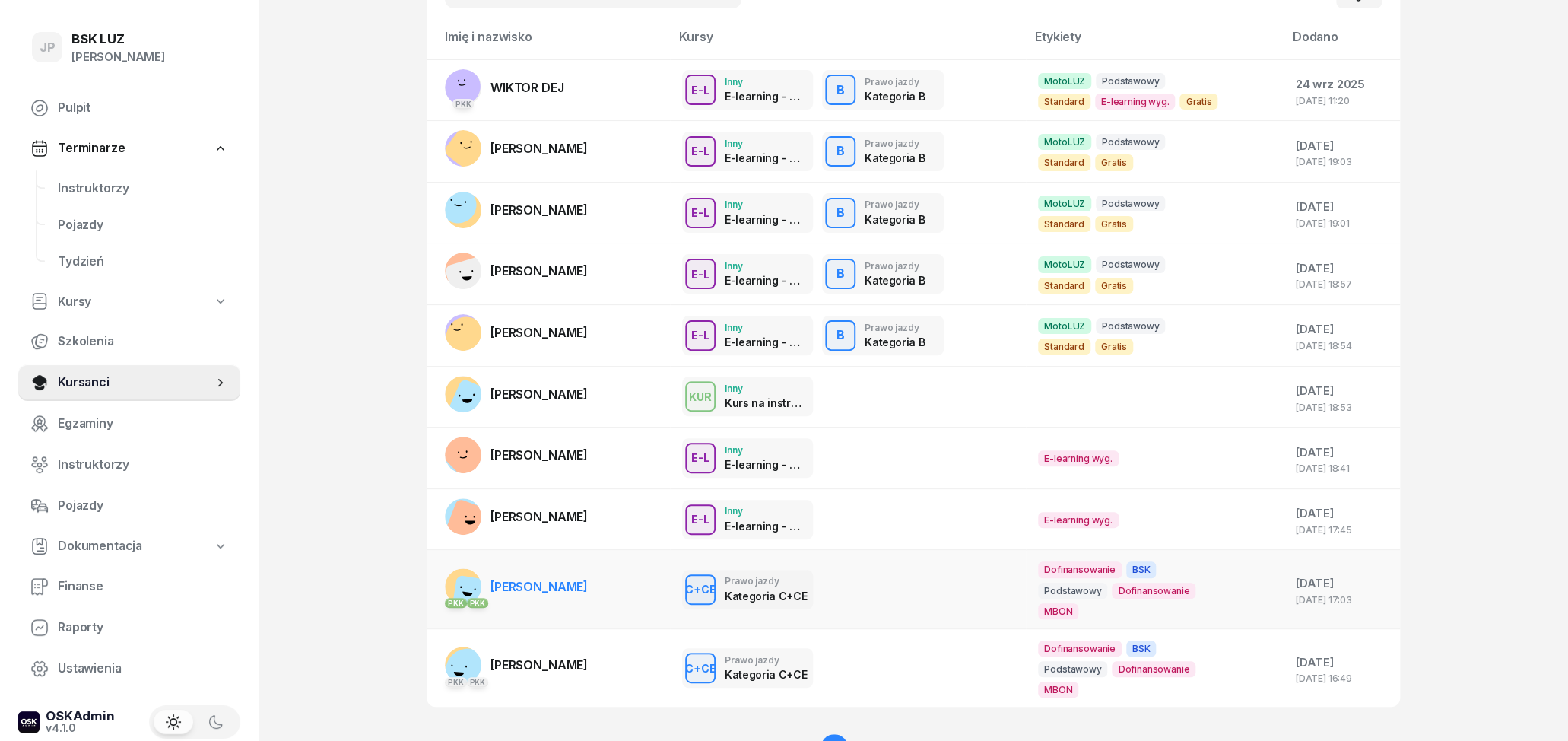
click at [582, 582] on span "[PERSON_NAME]" at bounding box center [538, 586] width 97 height 15
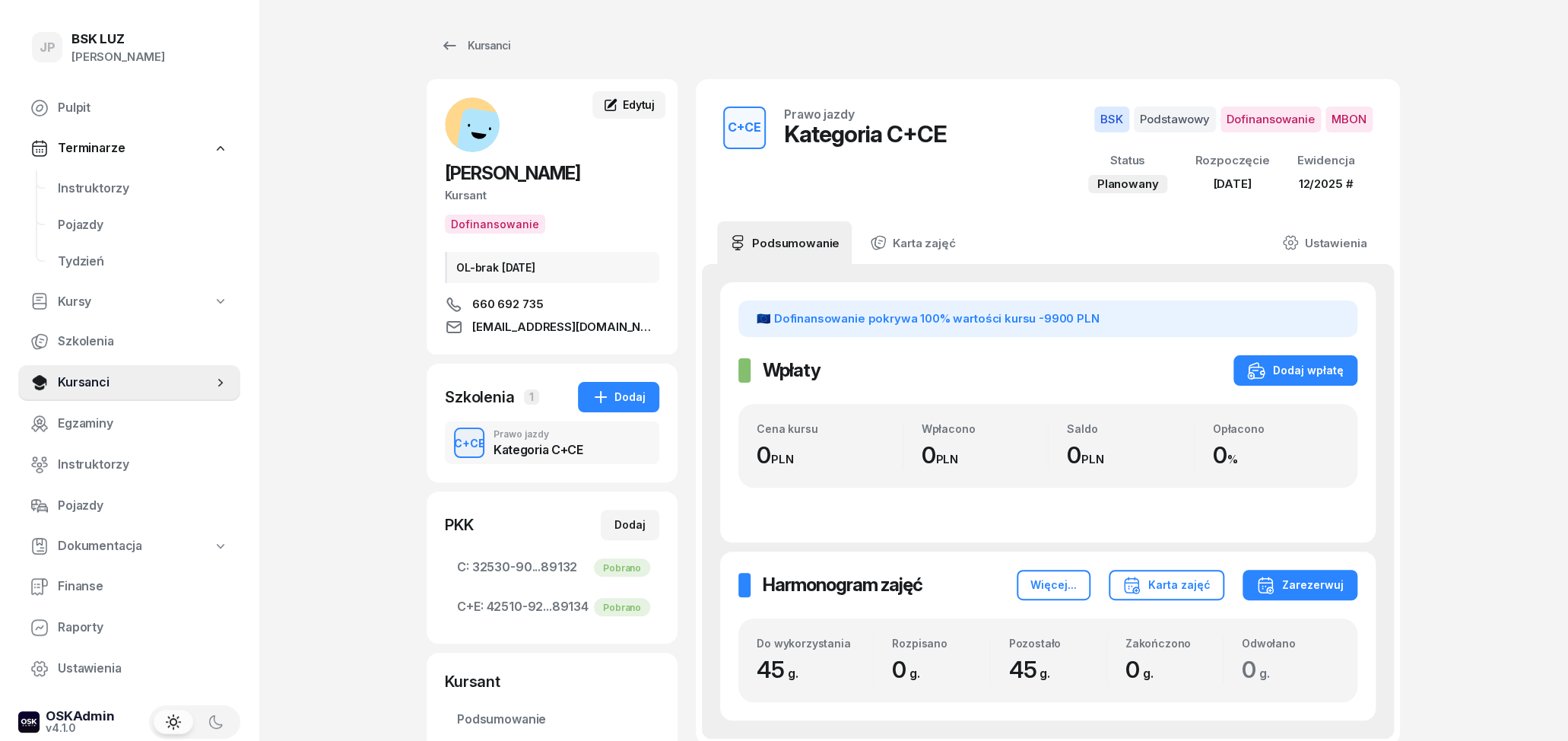
click at [635, 106] on span "Edytuj" at bounding box center [639, 105] width 32 height 13
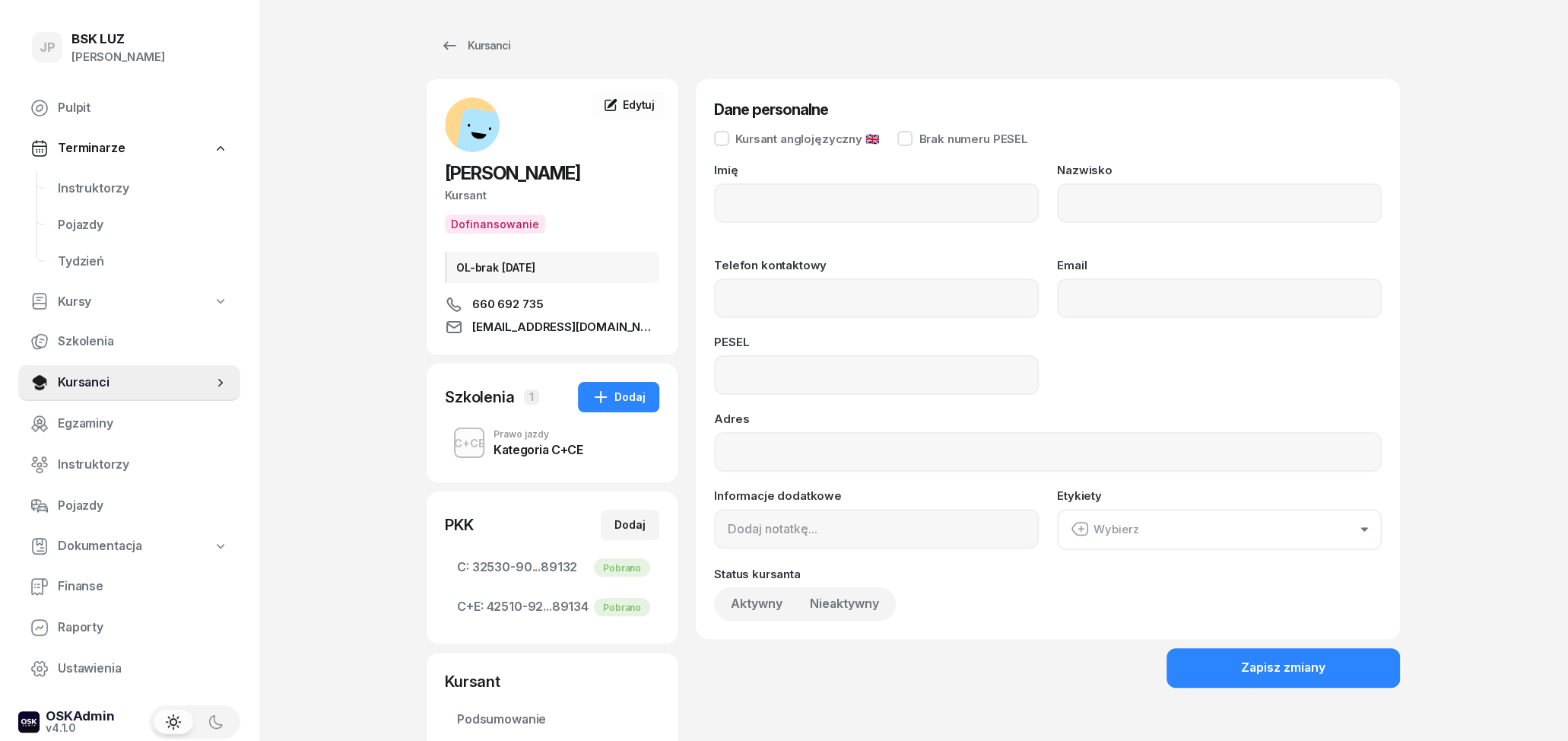
type input "SZYMON"
type input "[PERSON_NAME]"
type input "660692735"
type input "[EMAIL_ADDRESS][DOMAIN_NAME]"
type input "89122606211"
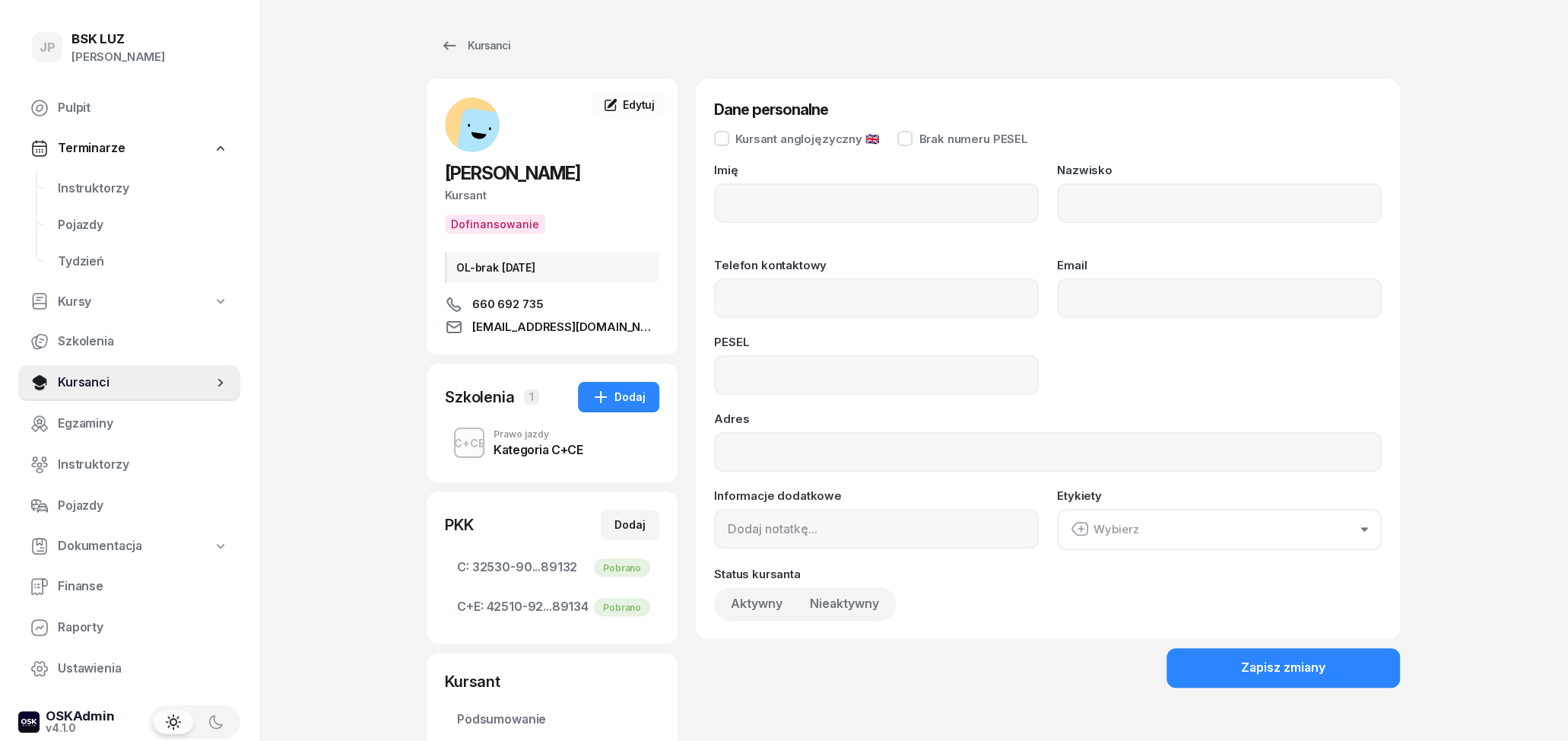
type input "OL-brak [DATE]"
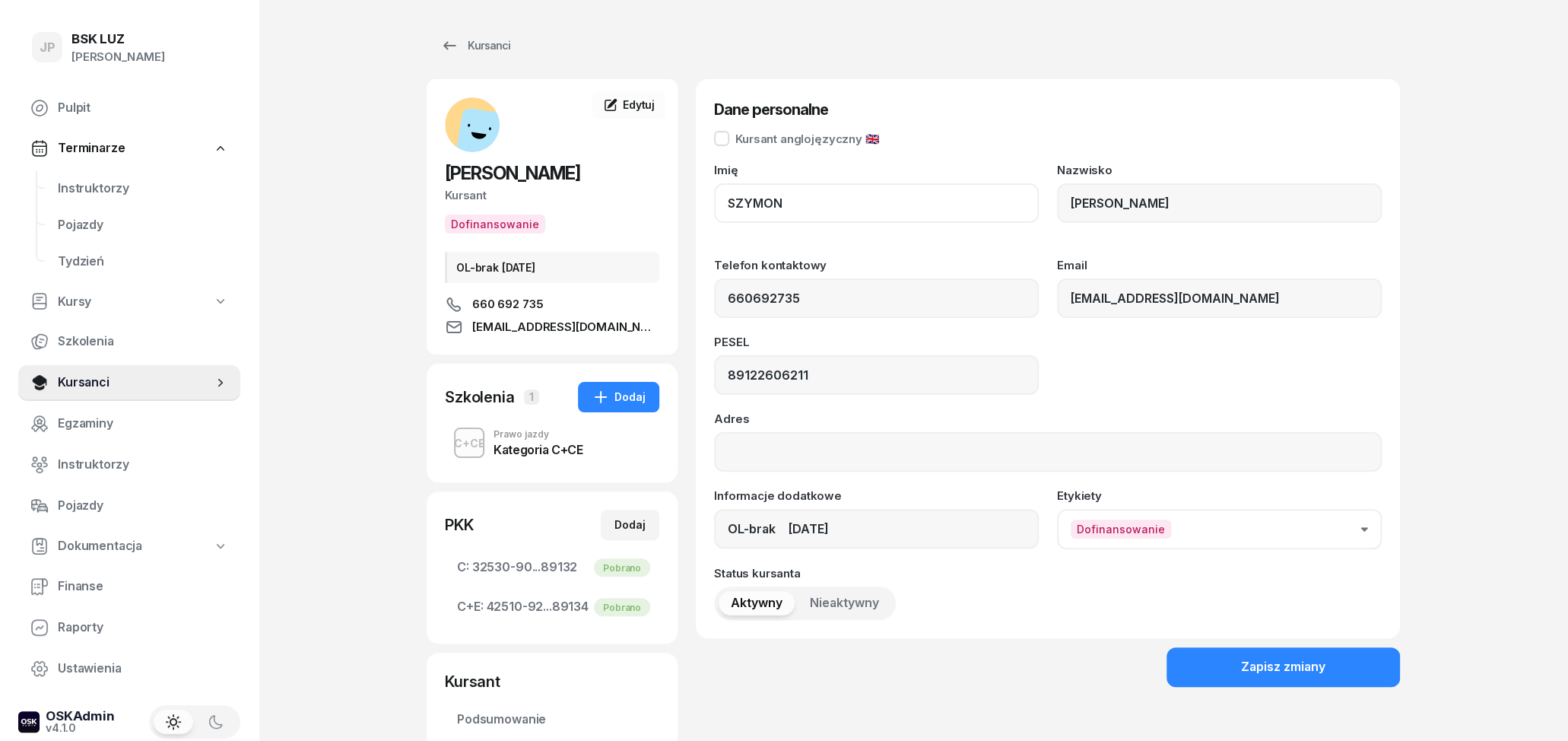
drag, startPoint x: 747, startPoint y: 198, endPoint x: 690, endPoint y: 202, distance: 57.1
click at [690, 202] on div "[PERSON_NAME] Kursant Dofinansowanie OL-brak [DATE] 660 692 735 [EMAIL_ADDRESS]…" at bounding box center [914, 477] width 973 height 796
drag, startPoint x: 786, startPoint y: 204, endPoint x: 693, endPoint y: 203, distance: 93.0
click at [714, 203] on input "SZYMON" at bounding box center [876, 204] width 325 height 40
drag, startPoint x: 1164, startPoint y: 199, endPoint x: 1074, endPoint y: 196, distance: 90.0
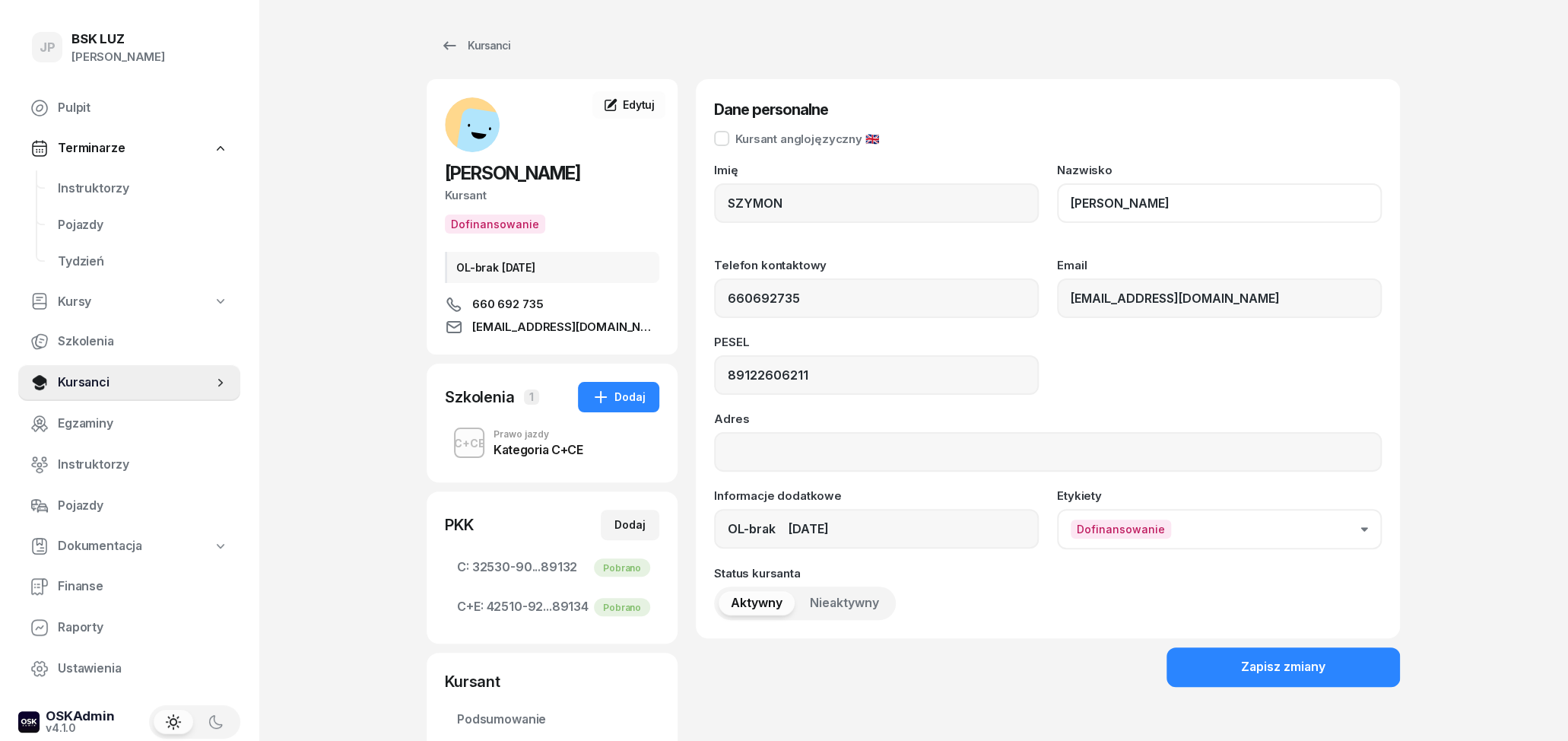
click at [1074, 196] on input "[PERSON_NAME]" at bounding box center [1219, 204] width 325 height 40
drag, startPoint x: 839, startPoint y: 376, endPoint x: 698, endPoint y: 370, distance: 141.1
click at [714, 370] on input "89122606211" at bounding box center [876, 375] width 325 height 40
click at [1279, 304] on input "[EMAIL_ADDRESS][DOMAIN_NAME]" at bounding box center [1219, 298] width 325 height 40
drag, startPoint x: 1279, startPoint y: 304, endPoint x: 1030, endPoint y: 297, distance: 249.1
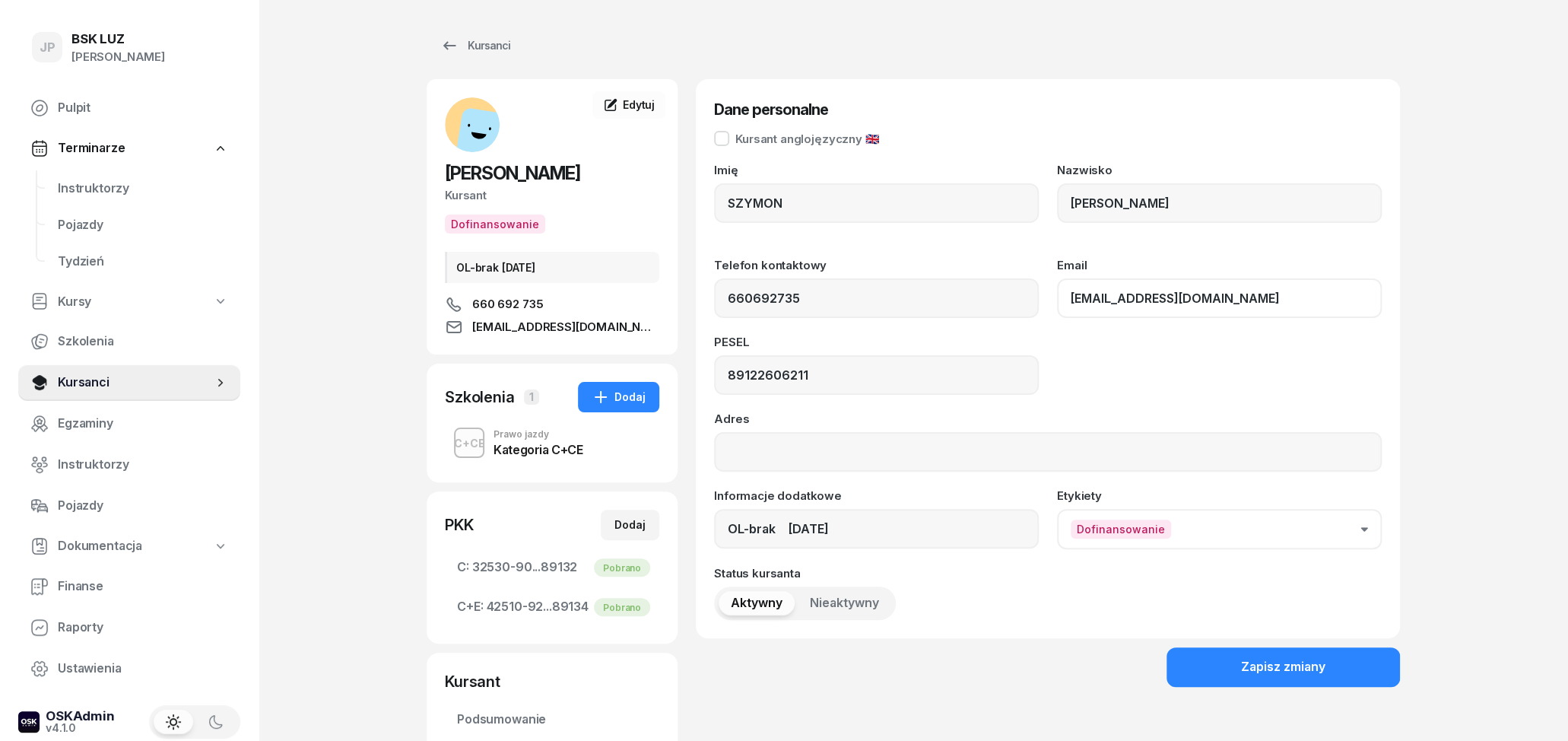
click at [1057, 297] on input "[EMAIL_ADDRESS][DOMAIN_NAME]" at bounding box center [1219, 298] width 325 height 40
click at [841, 311] on input "660692735" at bounding box center [876, 298] width 325 height 40
drag, startPoint x: 840, startPoint y: 305, endPoint x: 713, endPoint y: 297, distance: 127.3
click at [714, 297] on input "660692735" at bounding box center [876, 298] width 325 height 40
click at [1219, 669] on button "Zapisz zmiany" at bounding box center [1282, 667] width 233 height 40
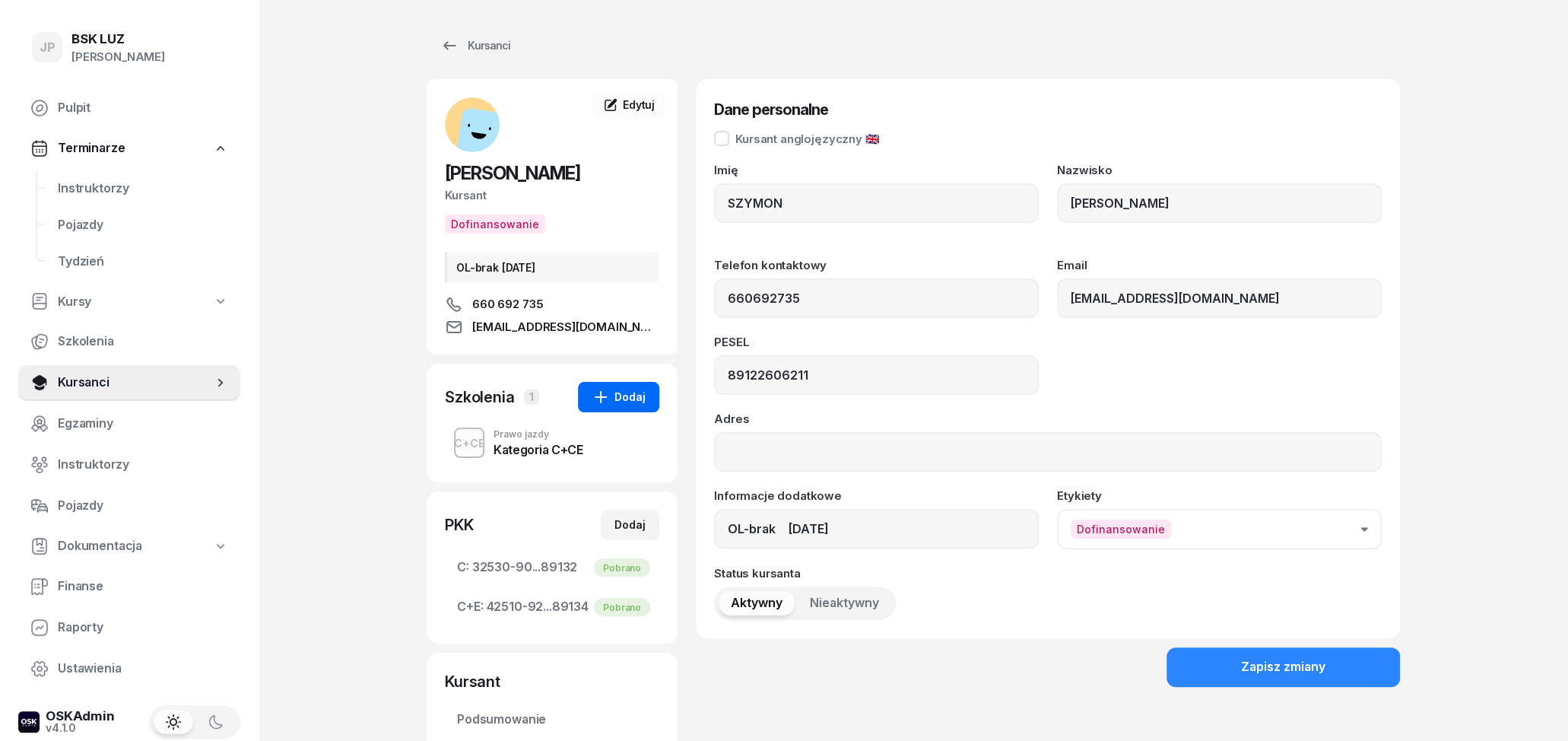
click at [633, 402] on div "Dodaj" at bounding box center [618, 397] width 54 height 18
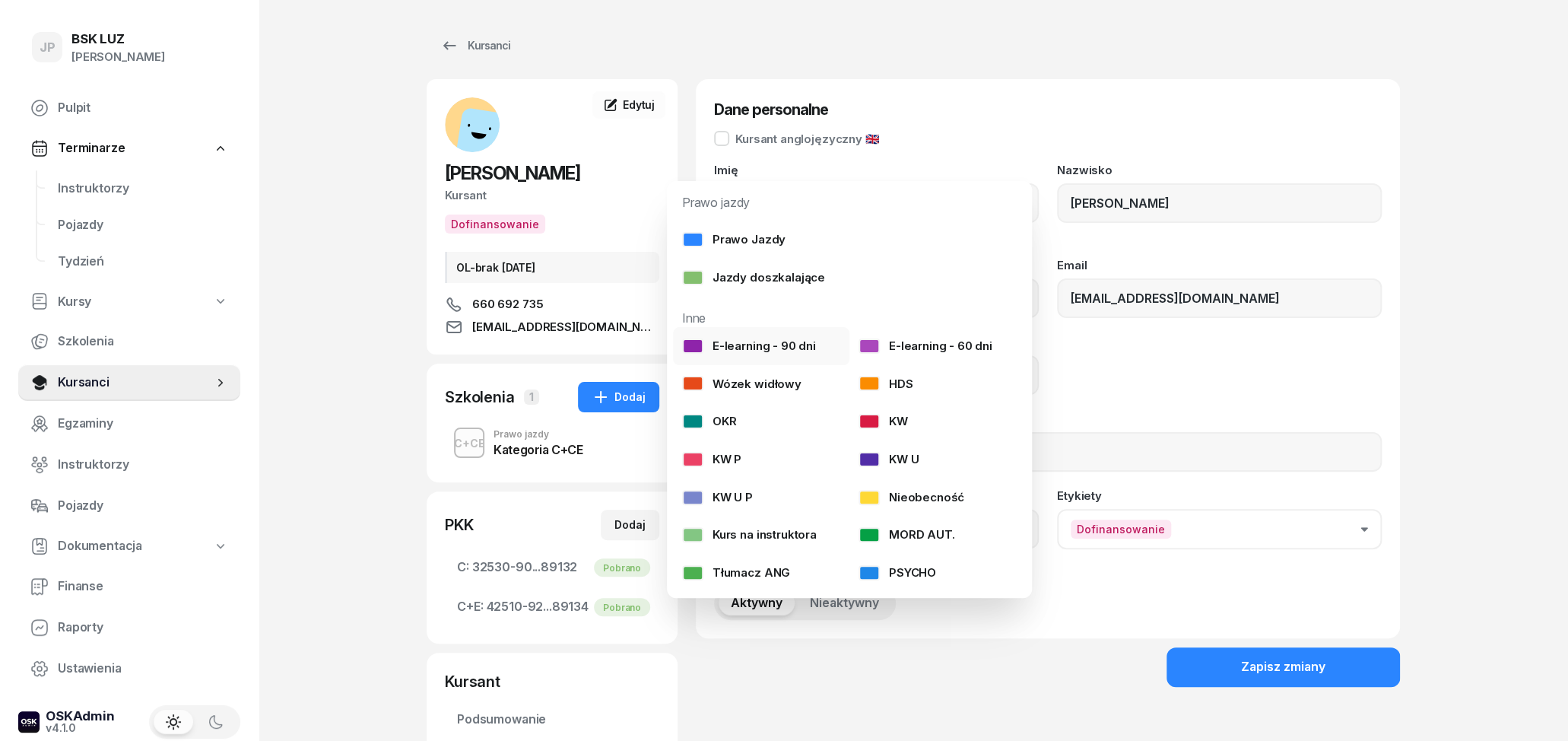
click at [730, 339] on div "E-learning - 90 dni" at bounding box center [748, 346] width 134 height 20
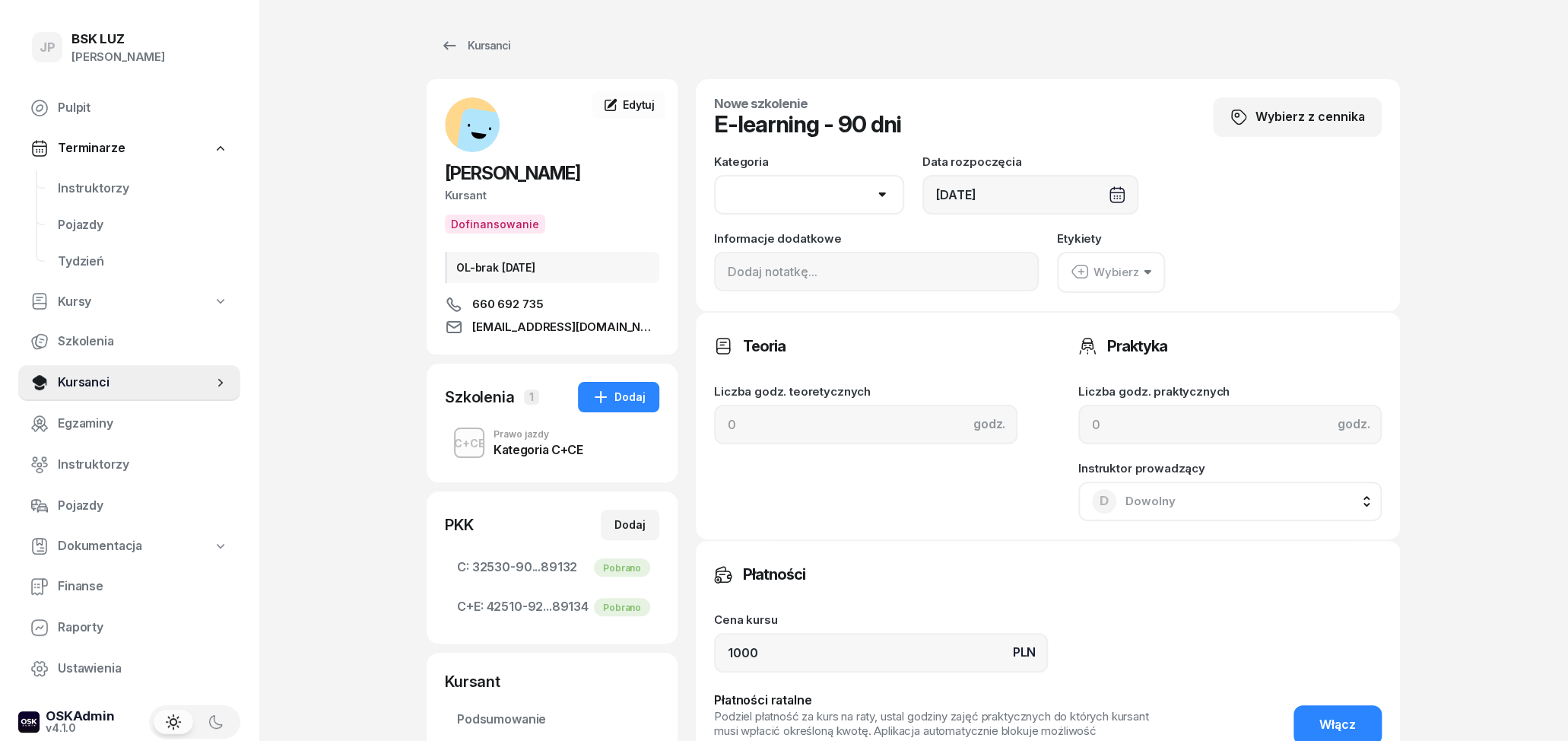
select select "C"
click option "C" at bounding box center [0, 0] width 0 height 0
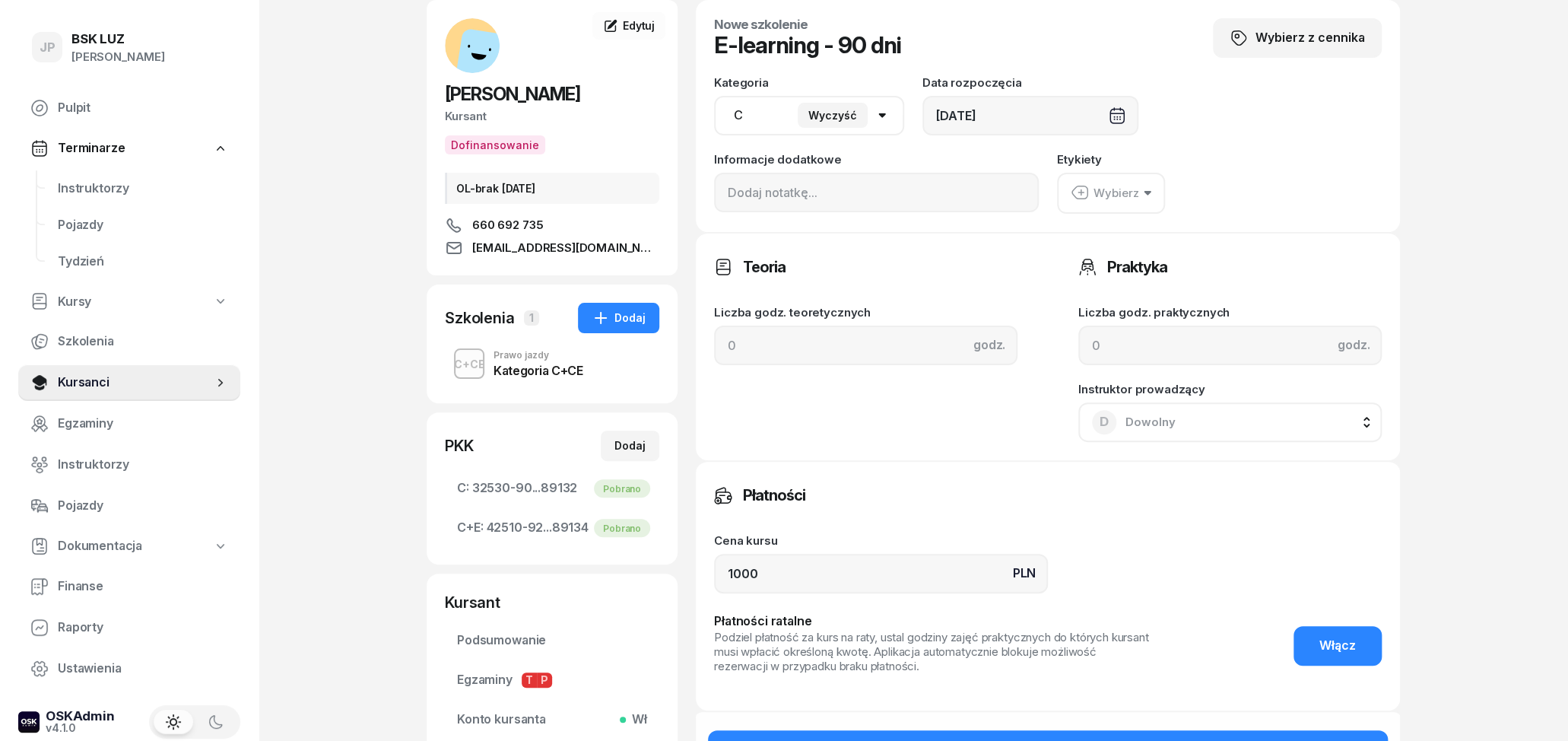
click at [1132, 194] on div "Wybierz" at bounding box center [1105, 194] width 68 height 20
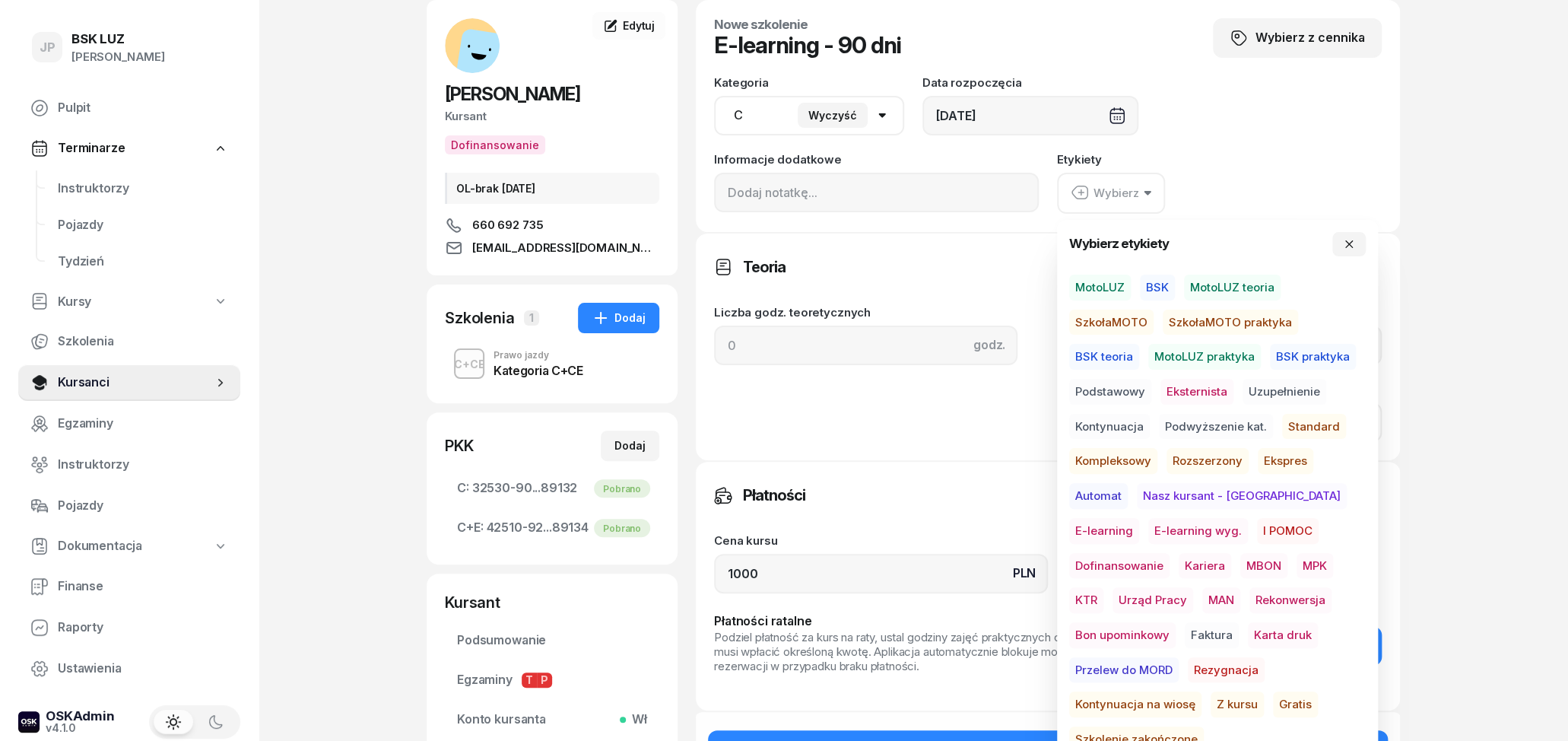
click at [1148, 527] on span "E-learning wyg." at bounding box center [1198, 530] width 100 height 26
click at [1248, 165] on div "Etykiety E-learning wyg." at bounding box center [1219, 183] width 325 height 59
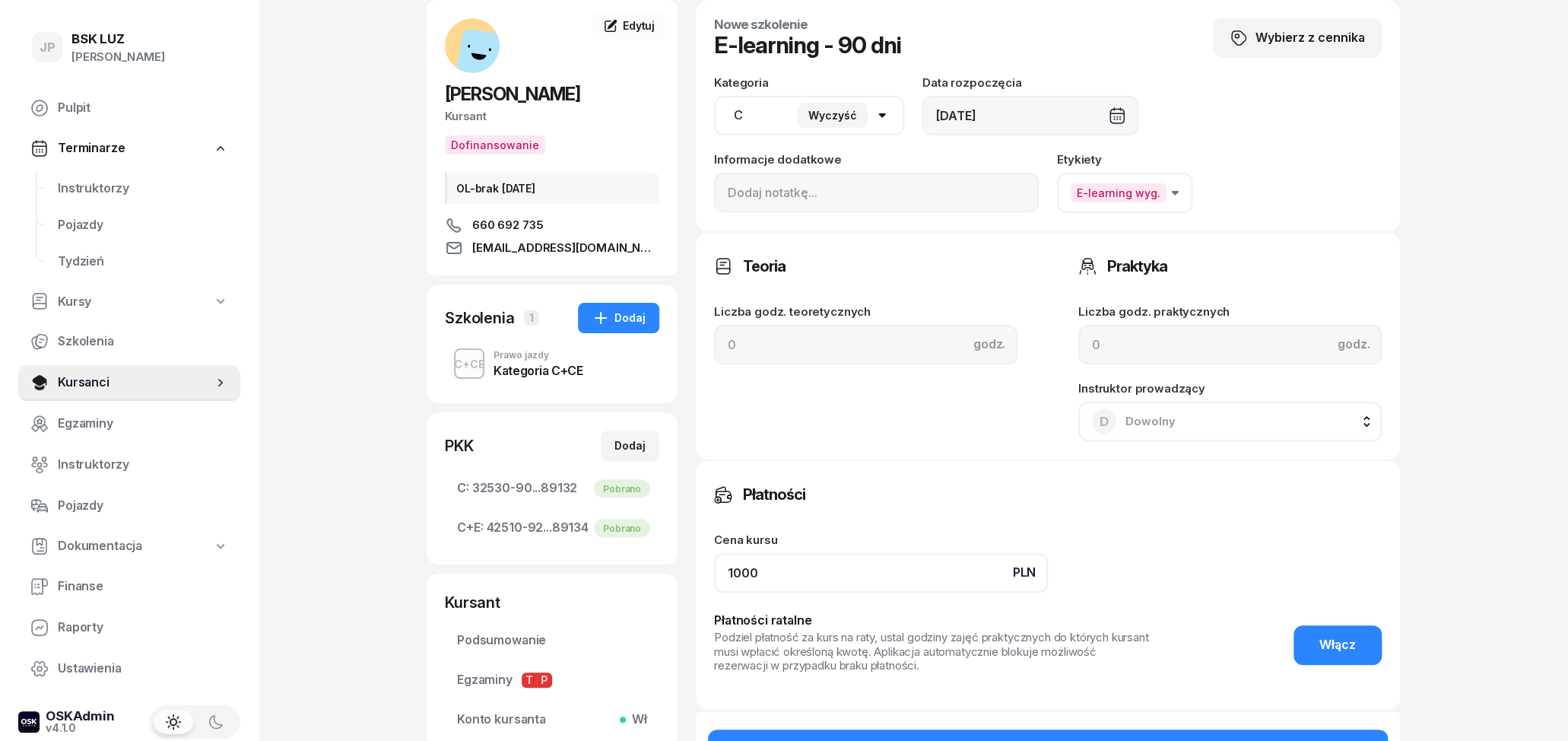
drag, startPoint x: 811, startPoint y: 586, endPoint x: 686, endPoint y: 575, distance: 125.5
click at [714, 575] on input "1000" at bounding box center [881, 573] width 334 height 40
type input "0"
click at [1188, 544] on div "Cena kursu PLN 0" at bounding box center [1048, 563] width 668 height 58
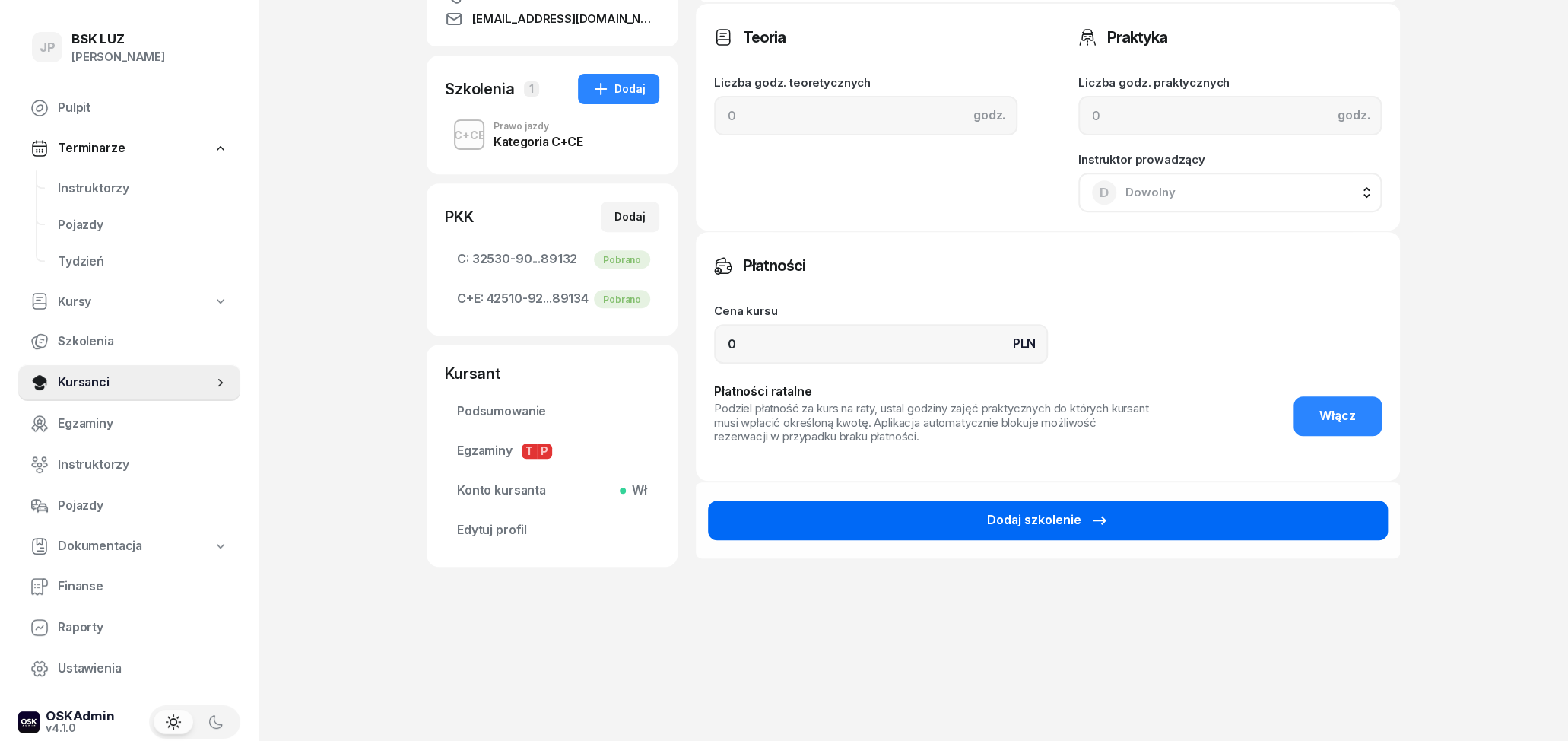
click at [1055, 526] on div "Dodaj szkolenie" at bounding box center [1047, 520] width 121 height 20
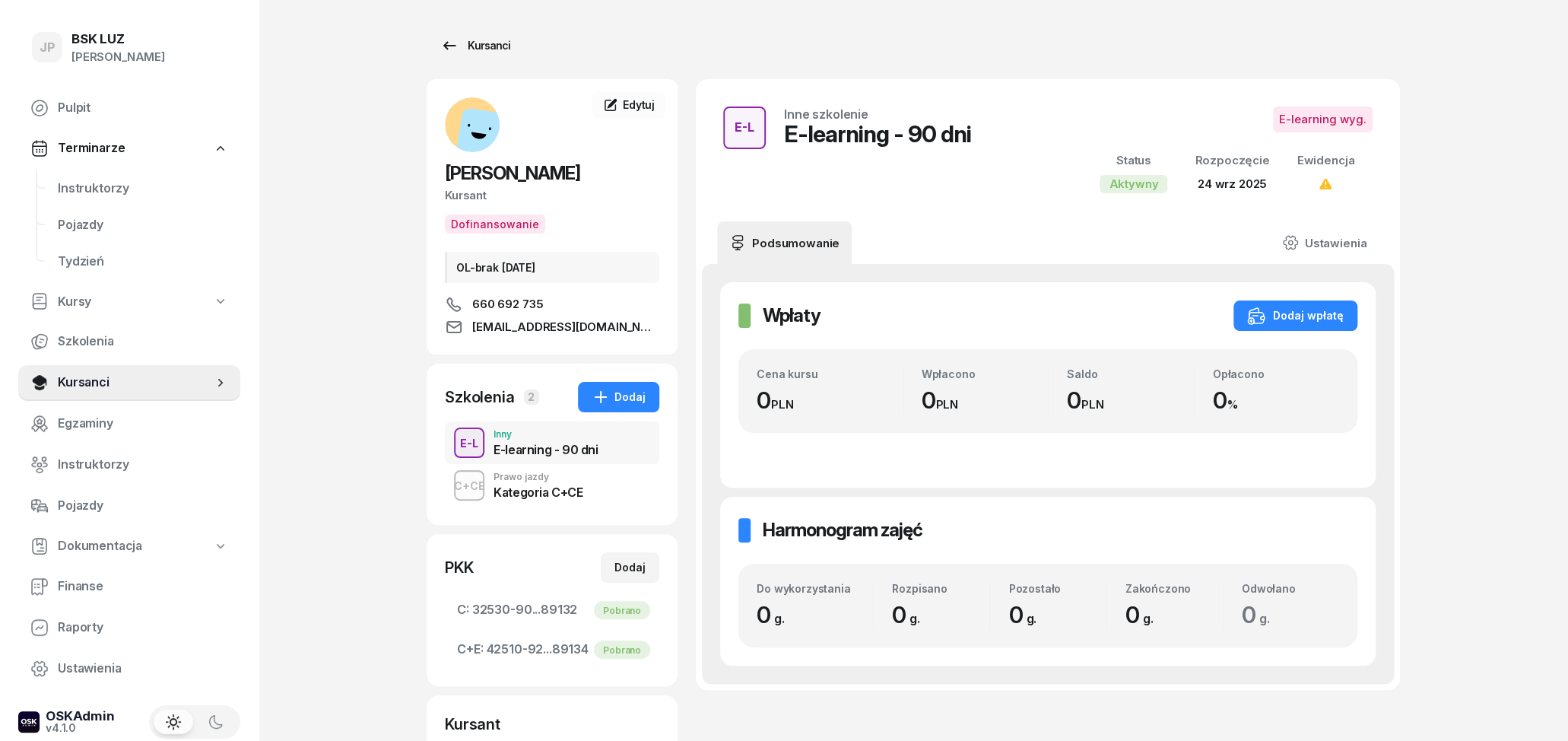
click at [445, 49] on icon at bounding box center [449, 46] width 18 height 18
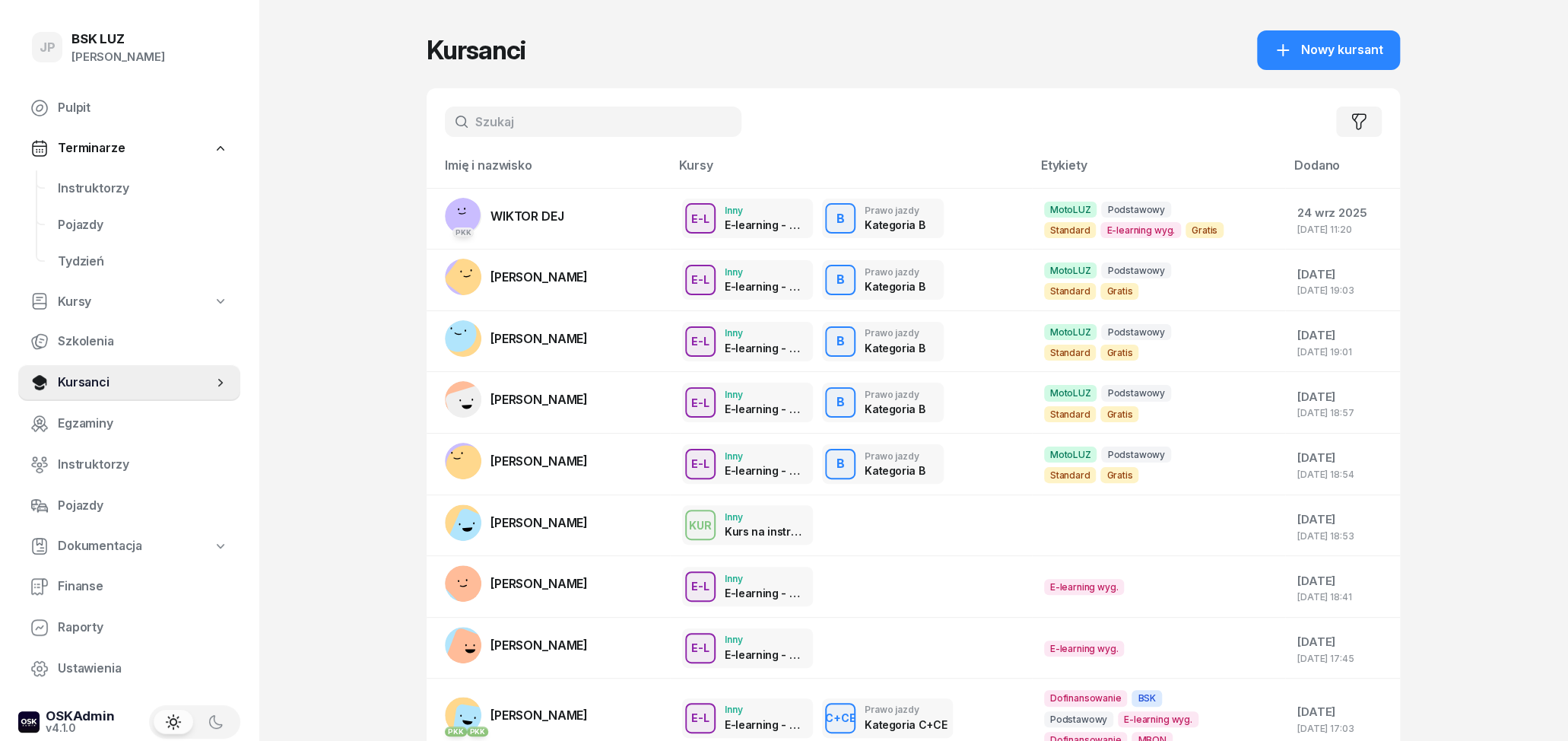
click at [516, 50] on h1 "Kursanci" at bounding box center [476, 50] width 99 height 27
click at [82, 111] on span "Pulpit" at bounding box center [143, 108] width 170 height 20
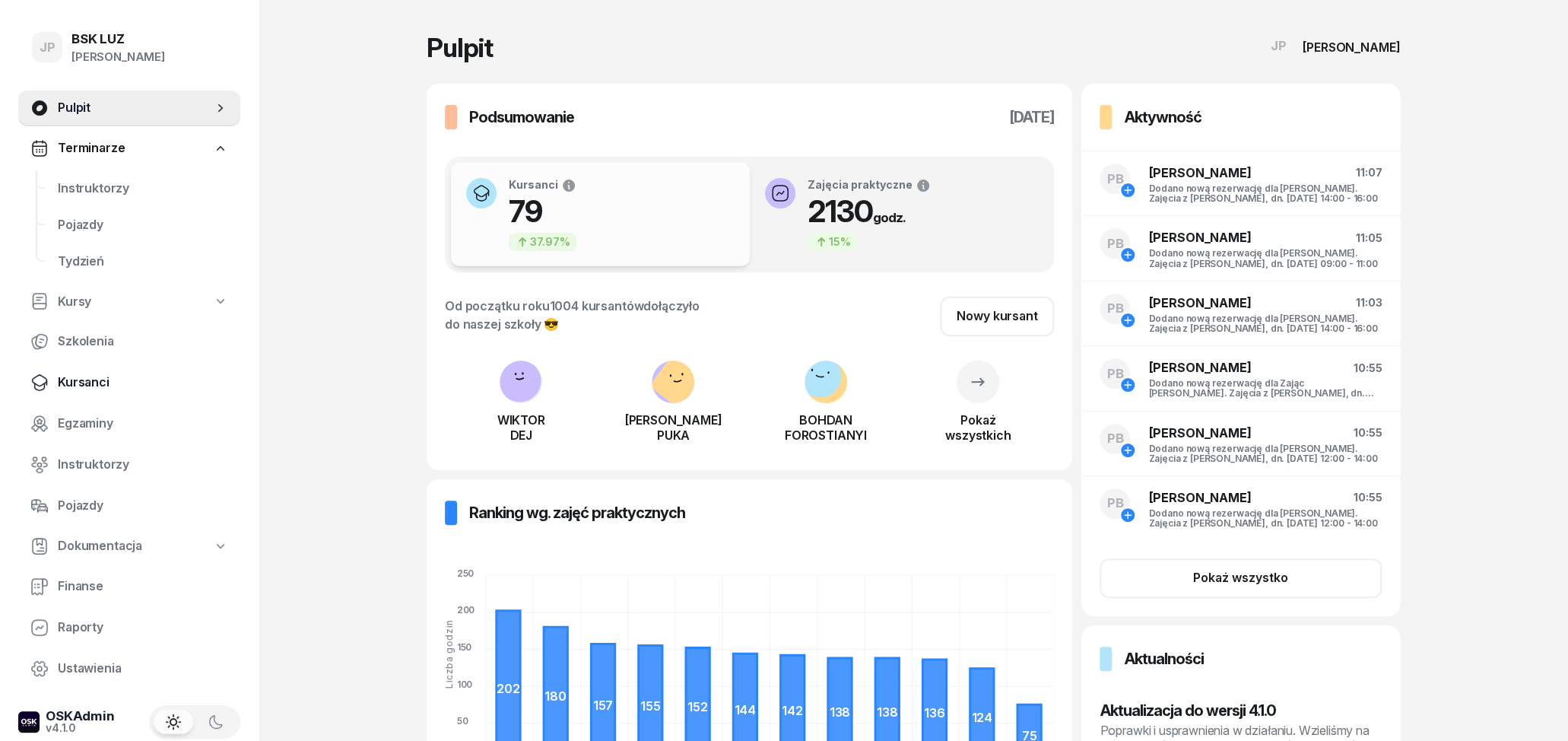
click at [104, 384] on span "Kursanci" at bounding box center [143, 383] width 170 height 20
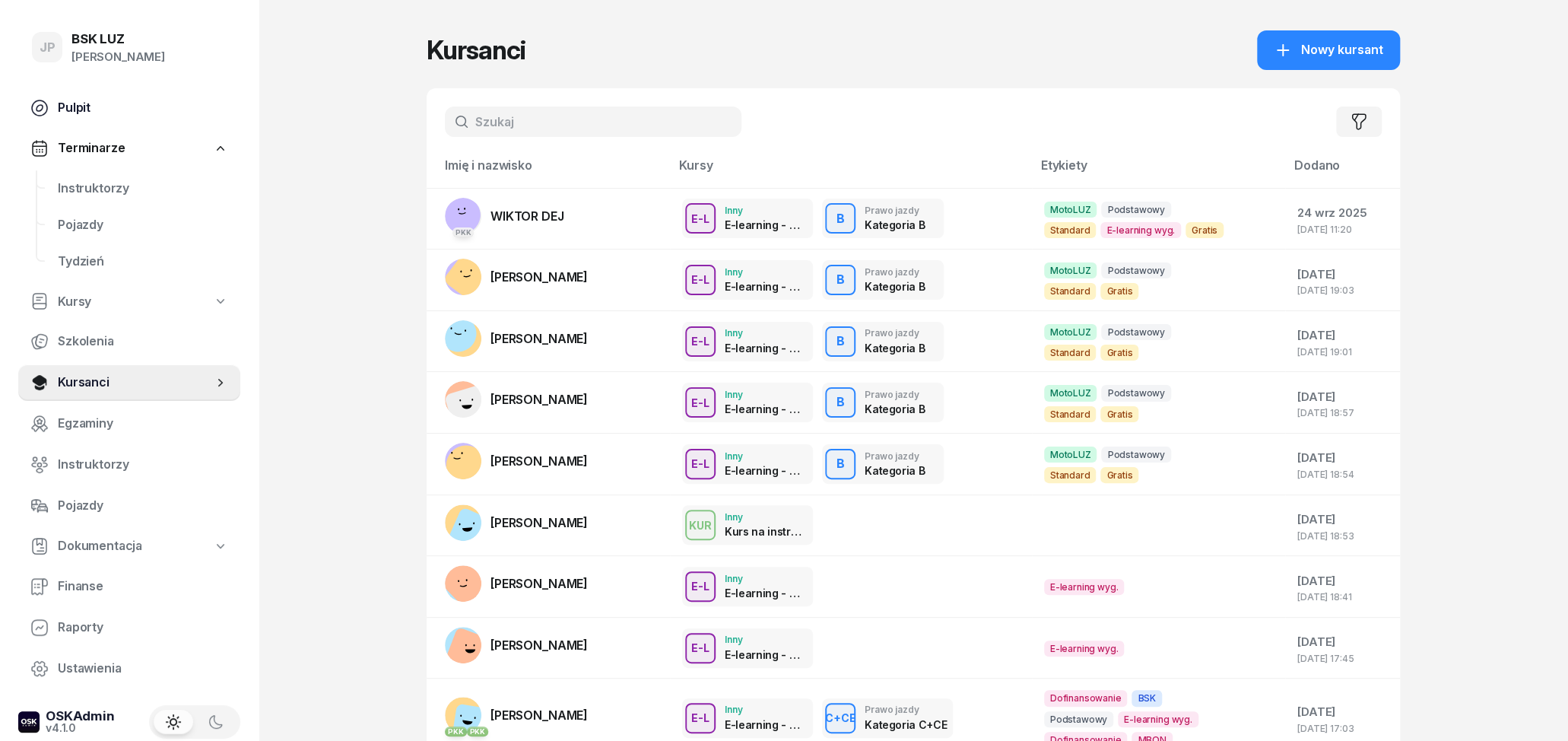
click at [112, 111] on span "Pulpit" at bounding box center [143, 108] width 170 height 20
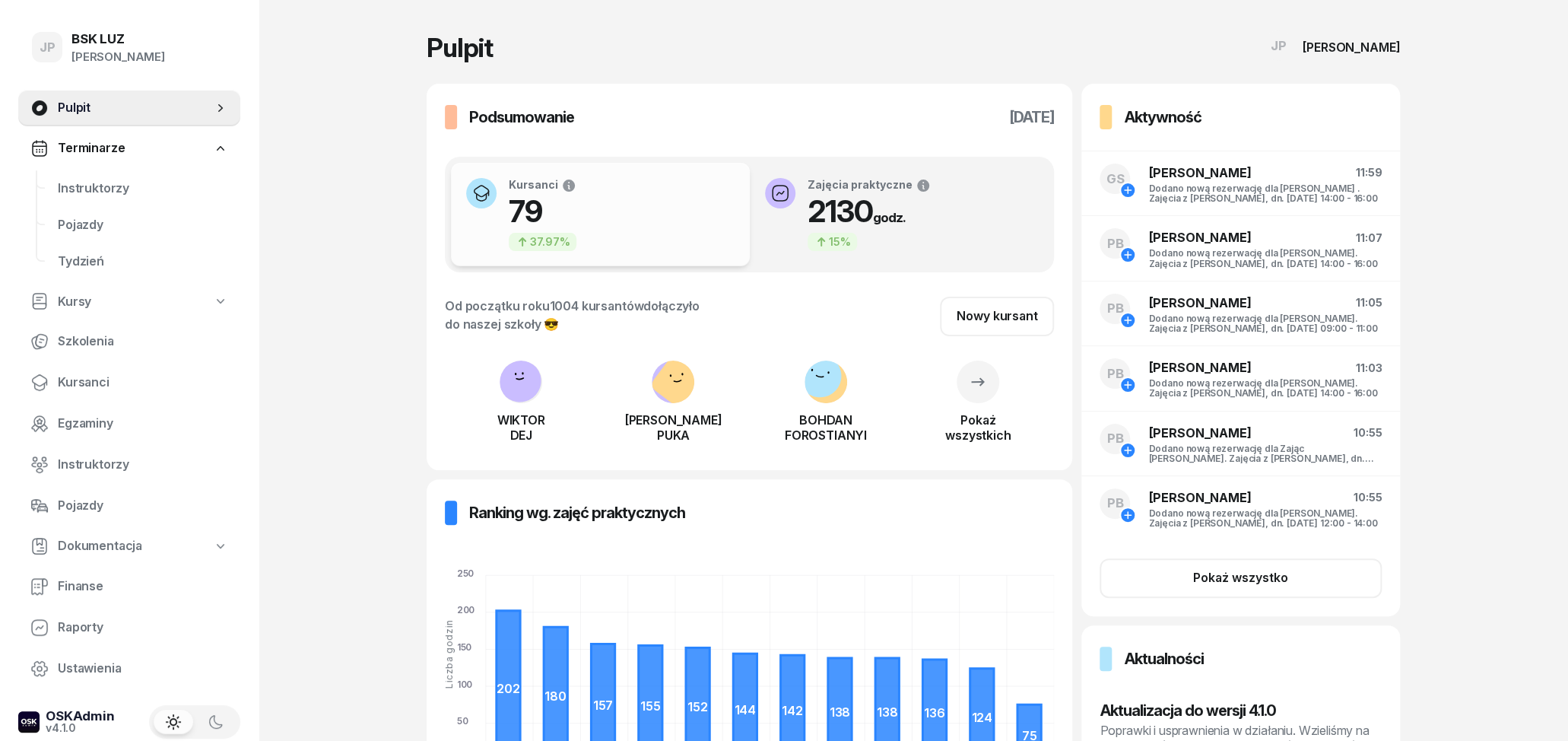
click at [105, 300] on link "Kursy" at bounding box center [129, 302] width 222 height 35
select select
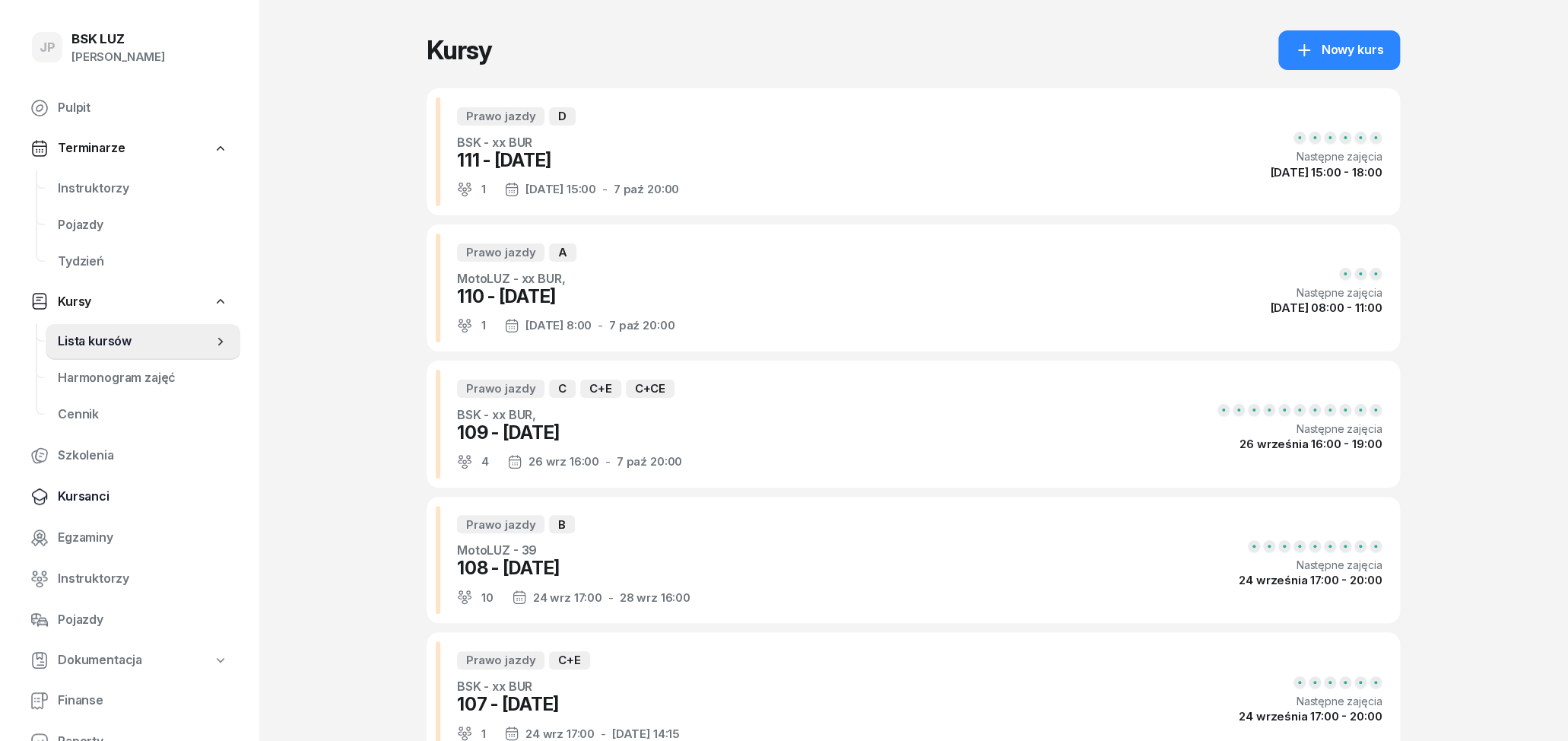
click at [97, 506] on link "Kursanci" at bounding box center [129, 497] width 222 height 37
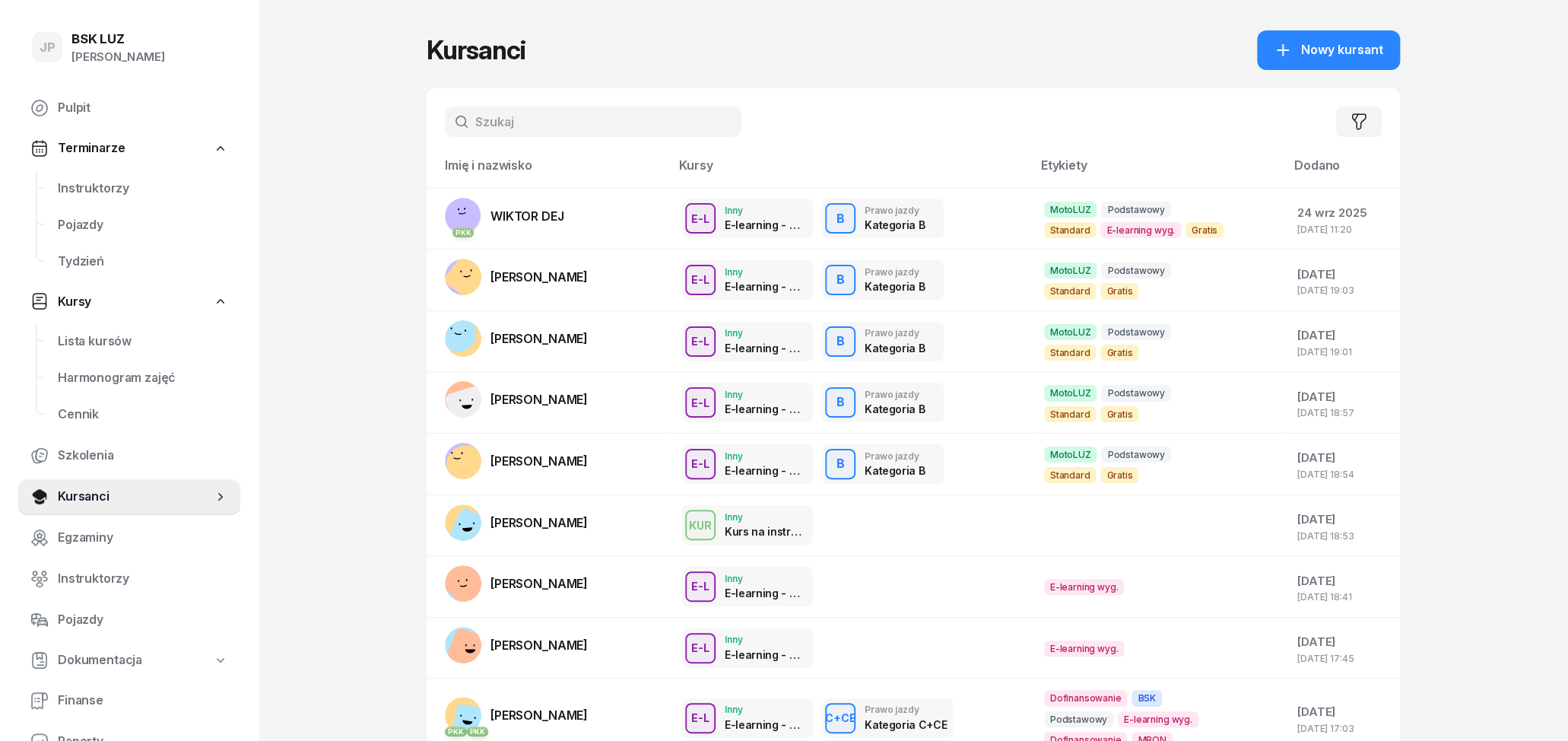
click at [584, 130] on input "text" at bounding box center [593, 121] width 296 height 31
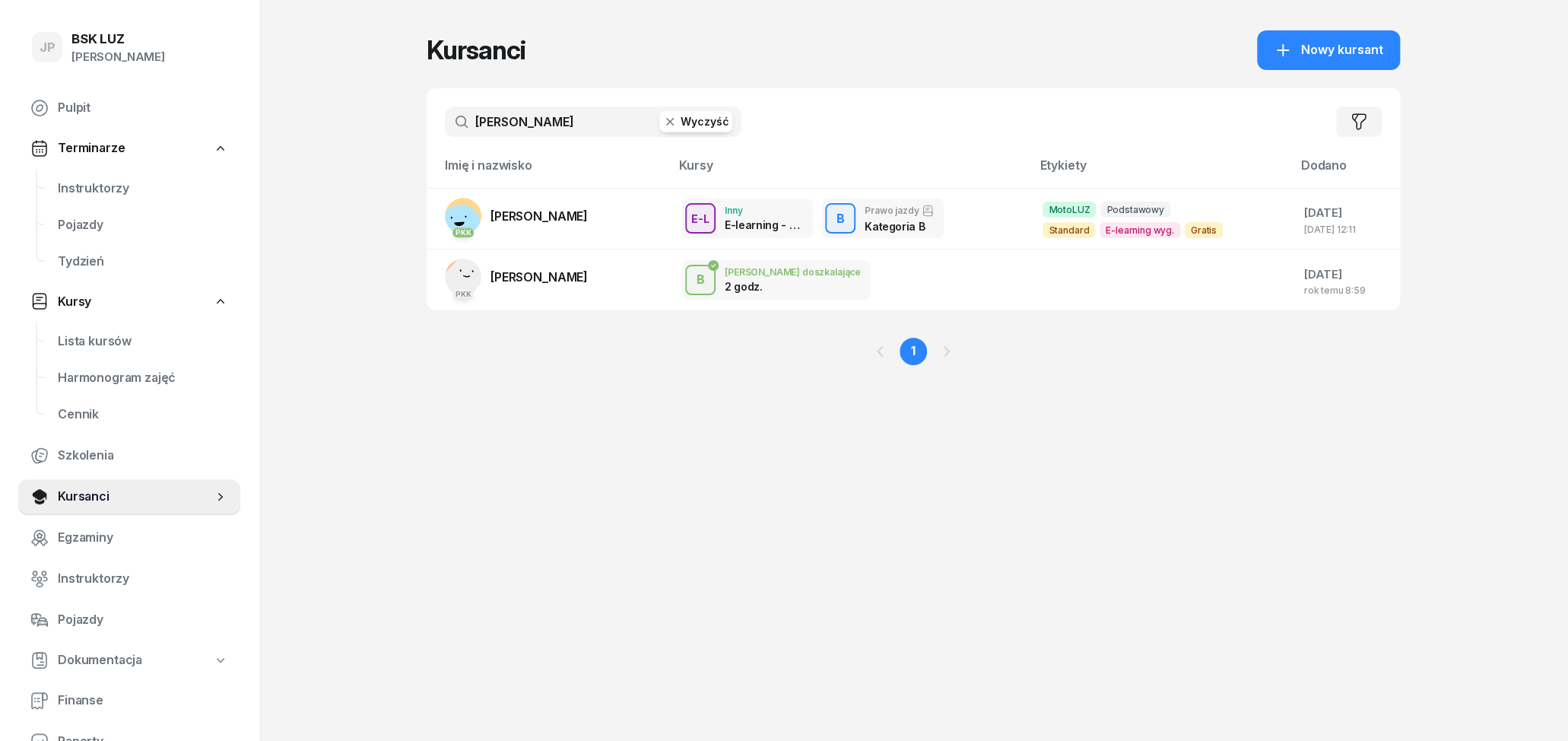
type input "[PERSON_NAME]"
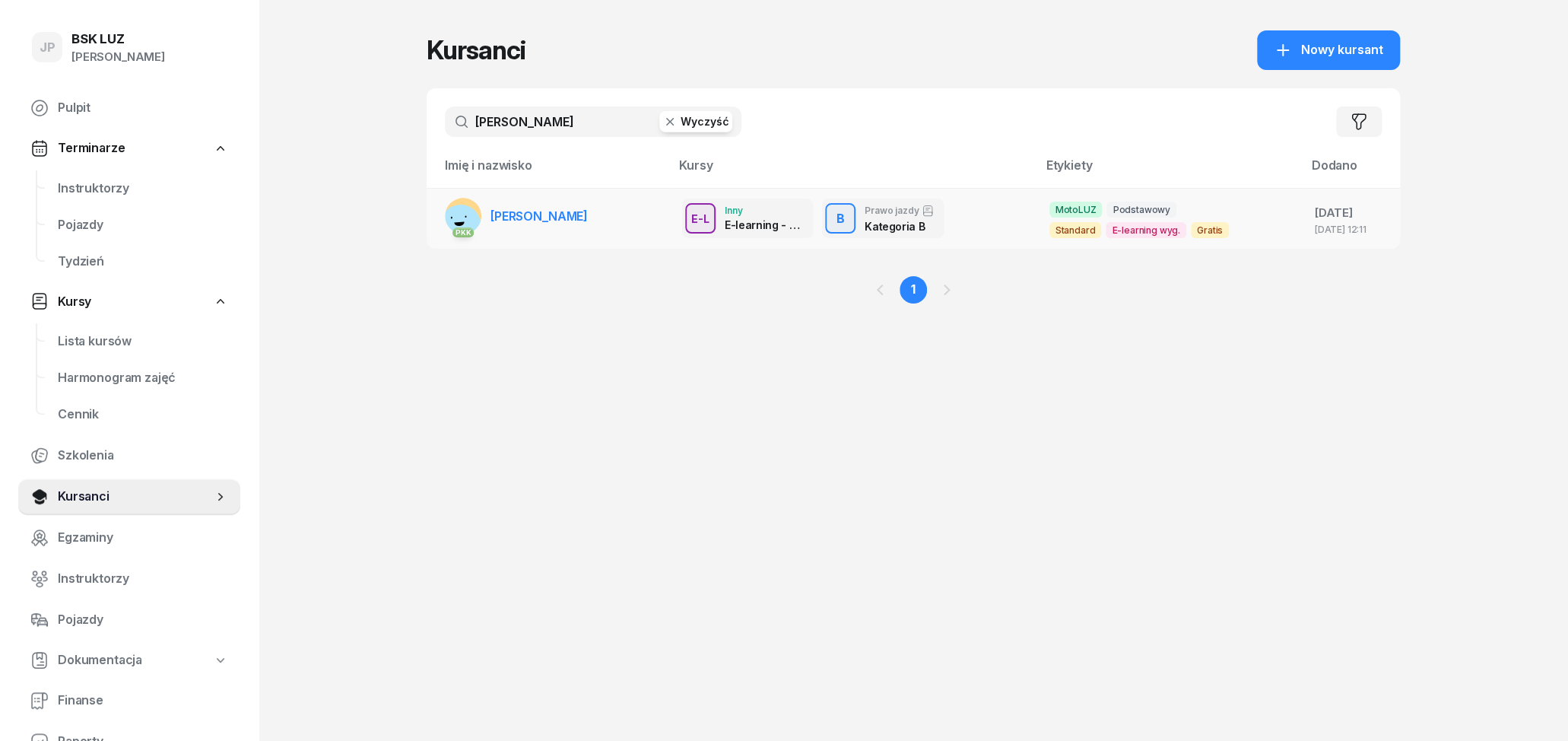
click at [551, 218] on span "[PERSON_NAME]" at bounding box center [538, 216] width 97 height 15
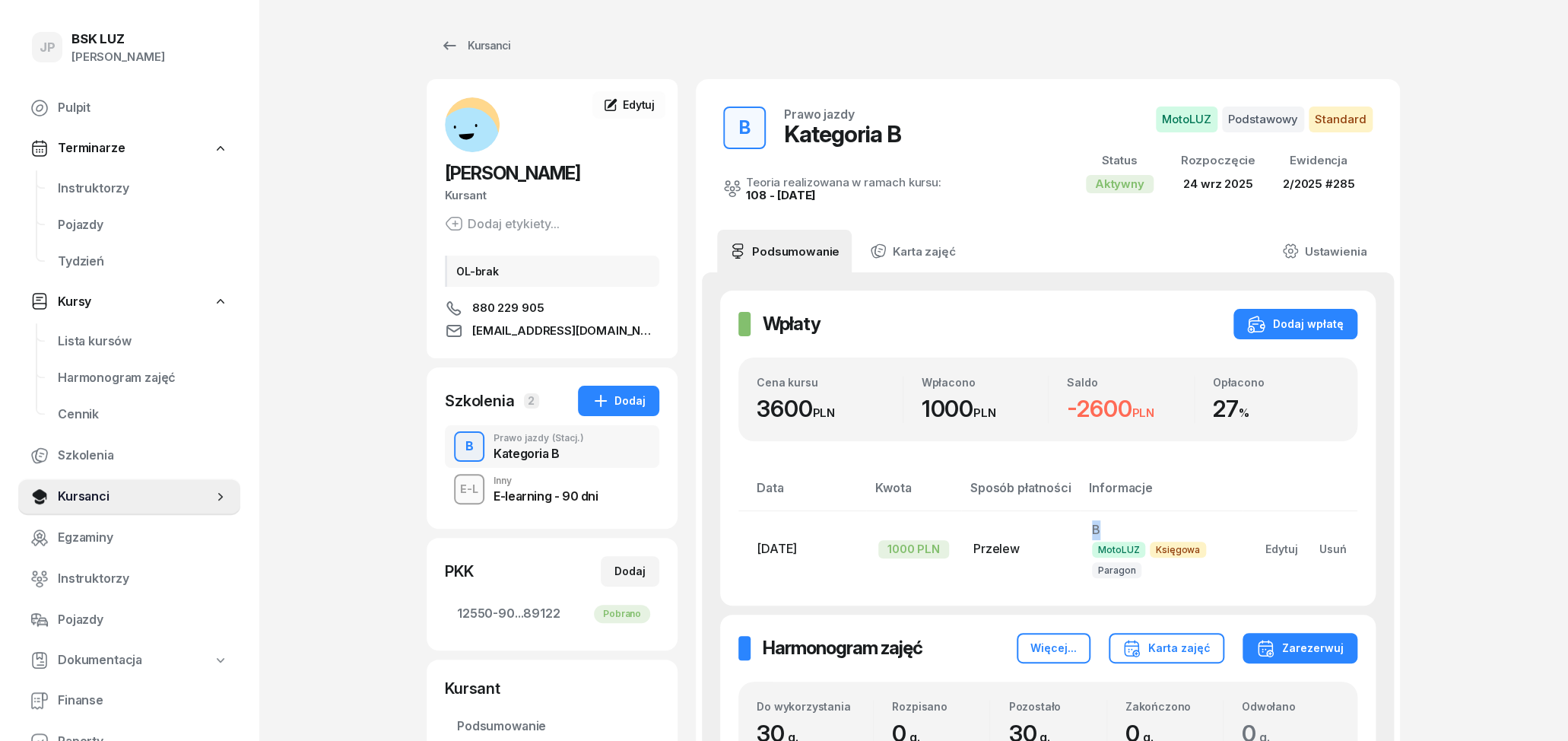
drag, startPoint x: 1099, startPoint y: 529, endPoint x: 1071, endPoint y: 524, distance: 28.4
click at [1071, 524] on tr "[DATE] 1000 PLN Przelew B MotoLUZ Księgowa Paragon Edytuj Usuń" at bounding box center [1047, 548] width 619 height 76
click at [1128, 517] on td "B MotoLUZ Księgowa Paragon" at bounding box center [1161, 548] width 163 height 76
click at [631, 486] on div "E-L Inny E-learning - 90 dni" at bounding box center [552, 488] width 214 height 42
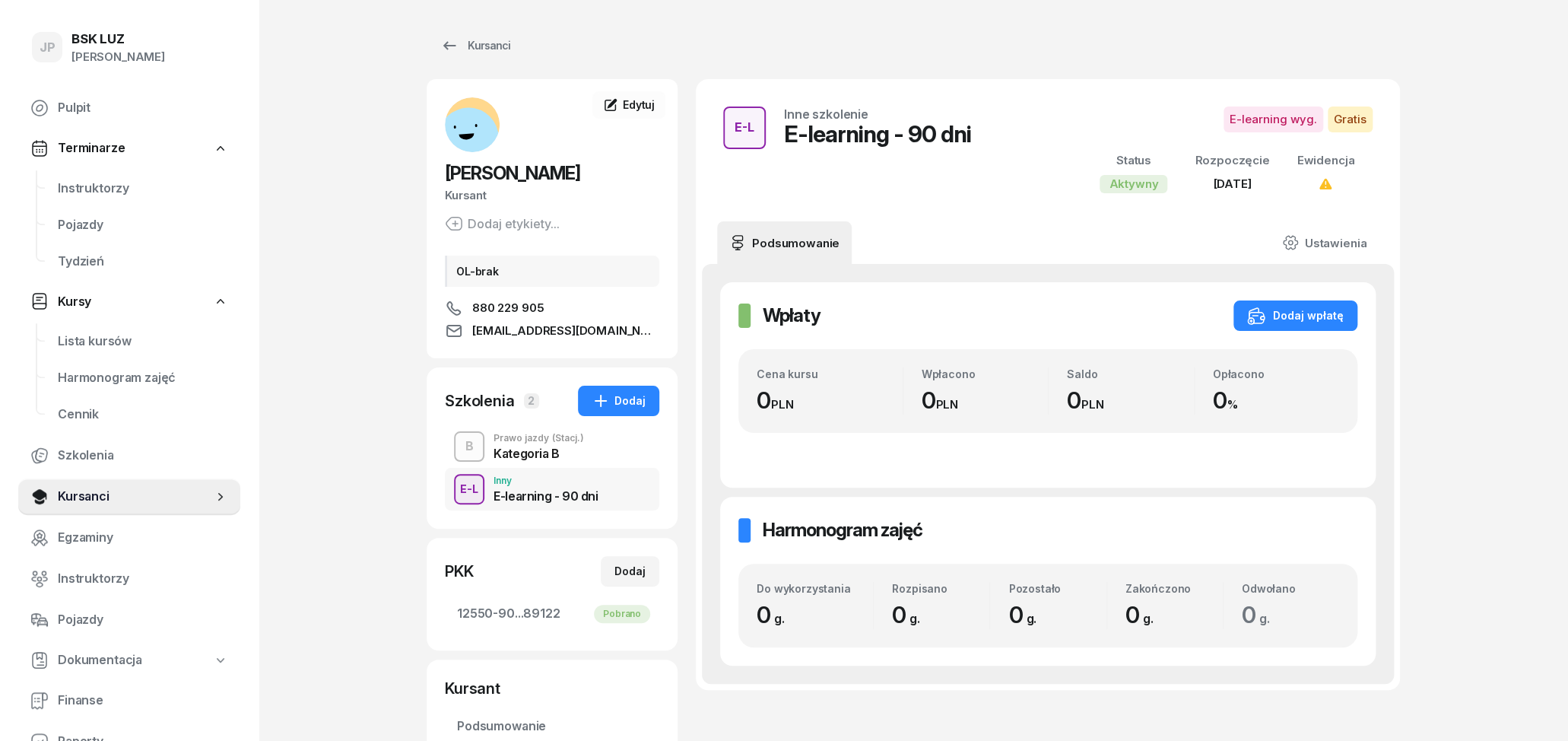
click at [527, 450] on div "Kategoria B" at bounding box center [538, 453] width 91 height 12
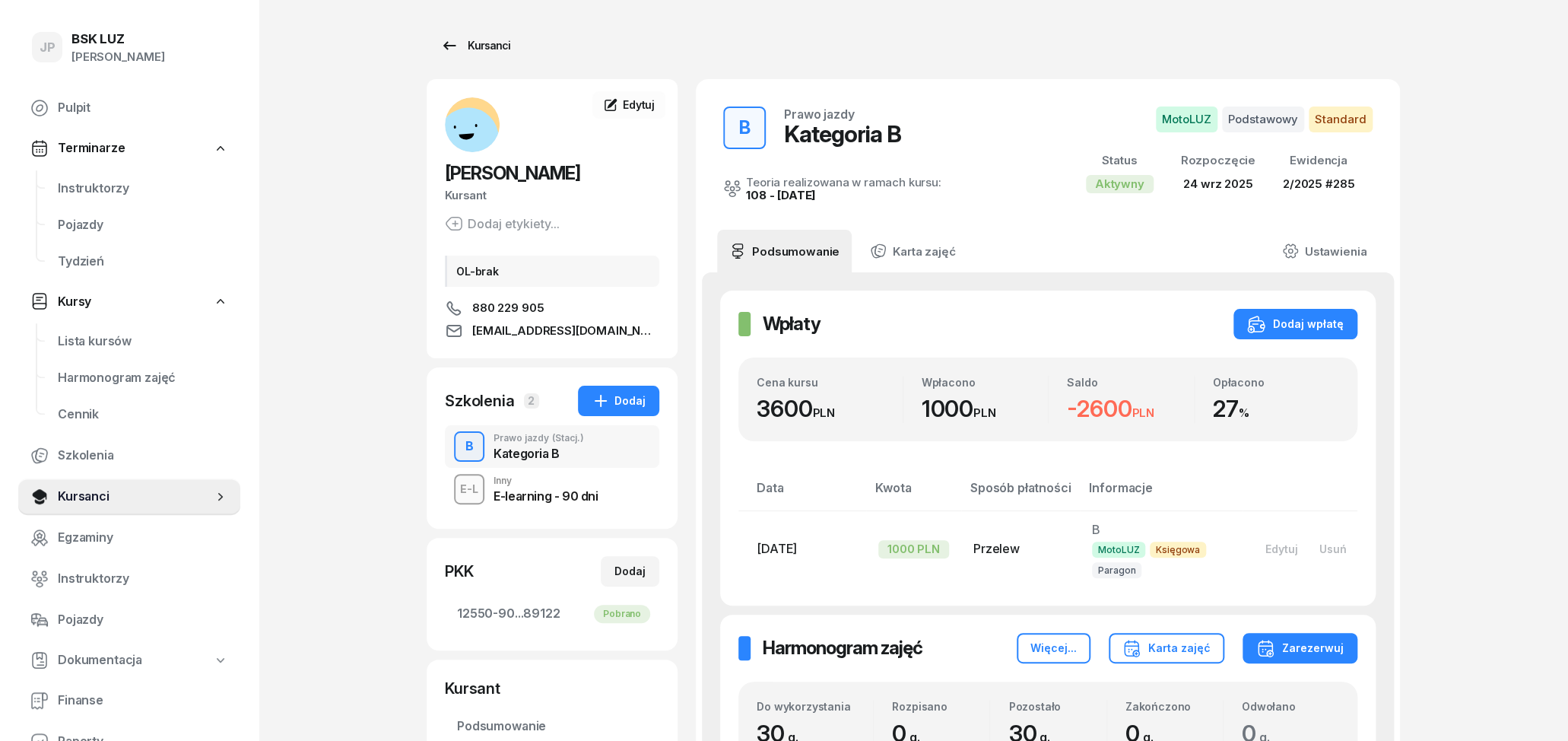
click at [447, 46] on icon at bounding box center [450, 45] width 13 height 8
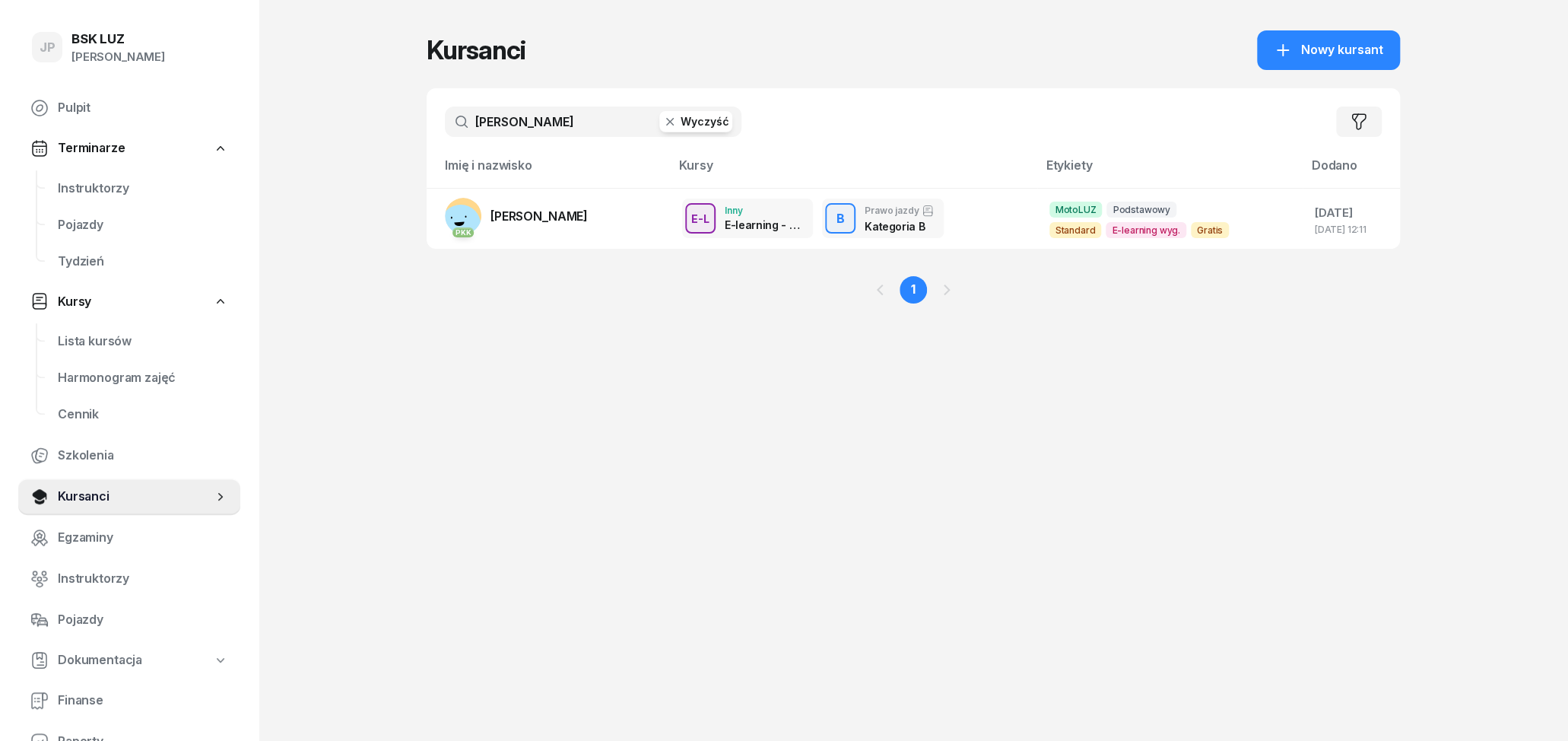
click at [698, 112] on button "Wyczyść" at bounding box center [696, 122] width 73 height 22
